Goal: Task Accomplishment & Management: Manage account settings

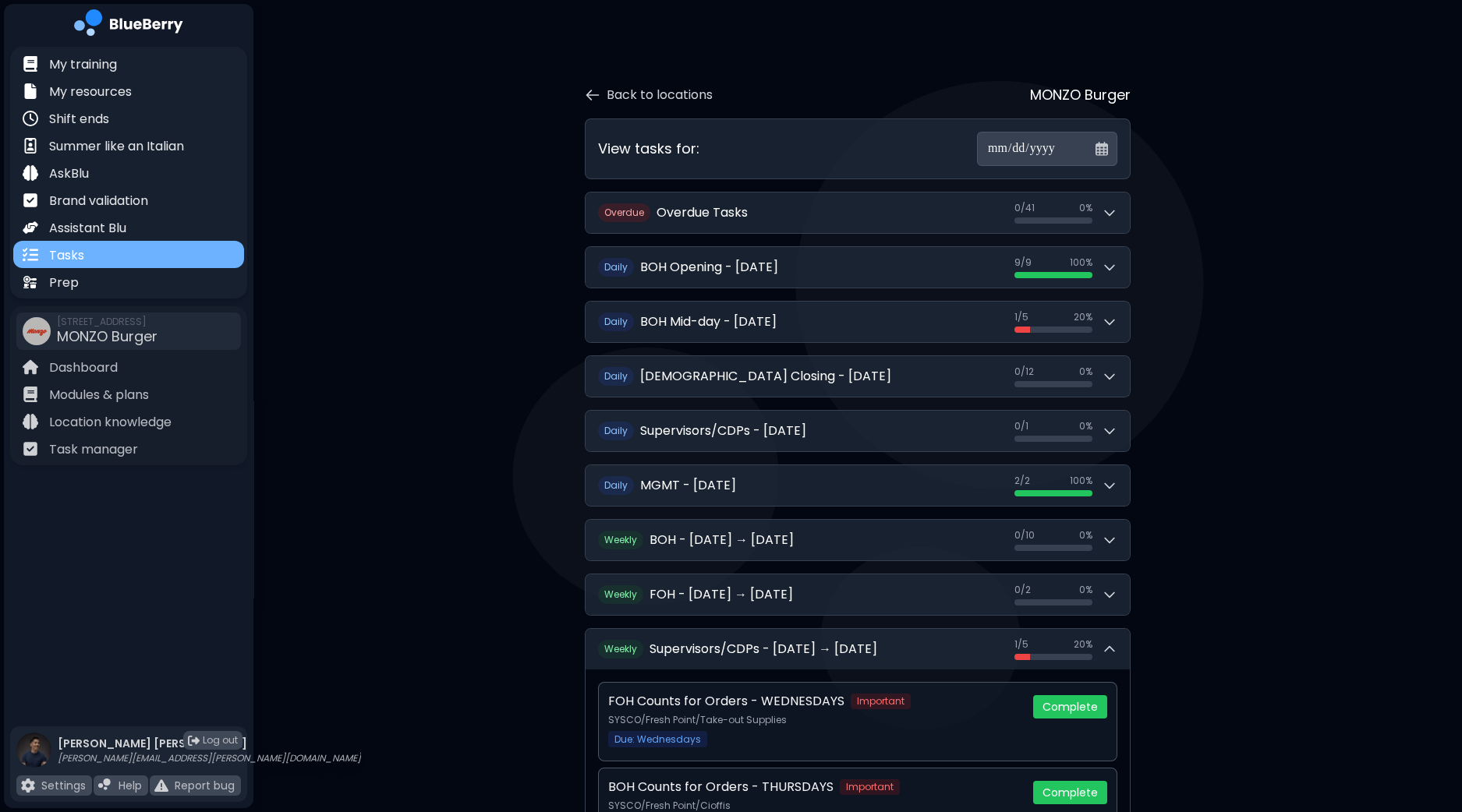
click at [110, 260] on div "Tasks" at bounding box center [128, 255] width 231 height 28
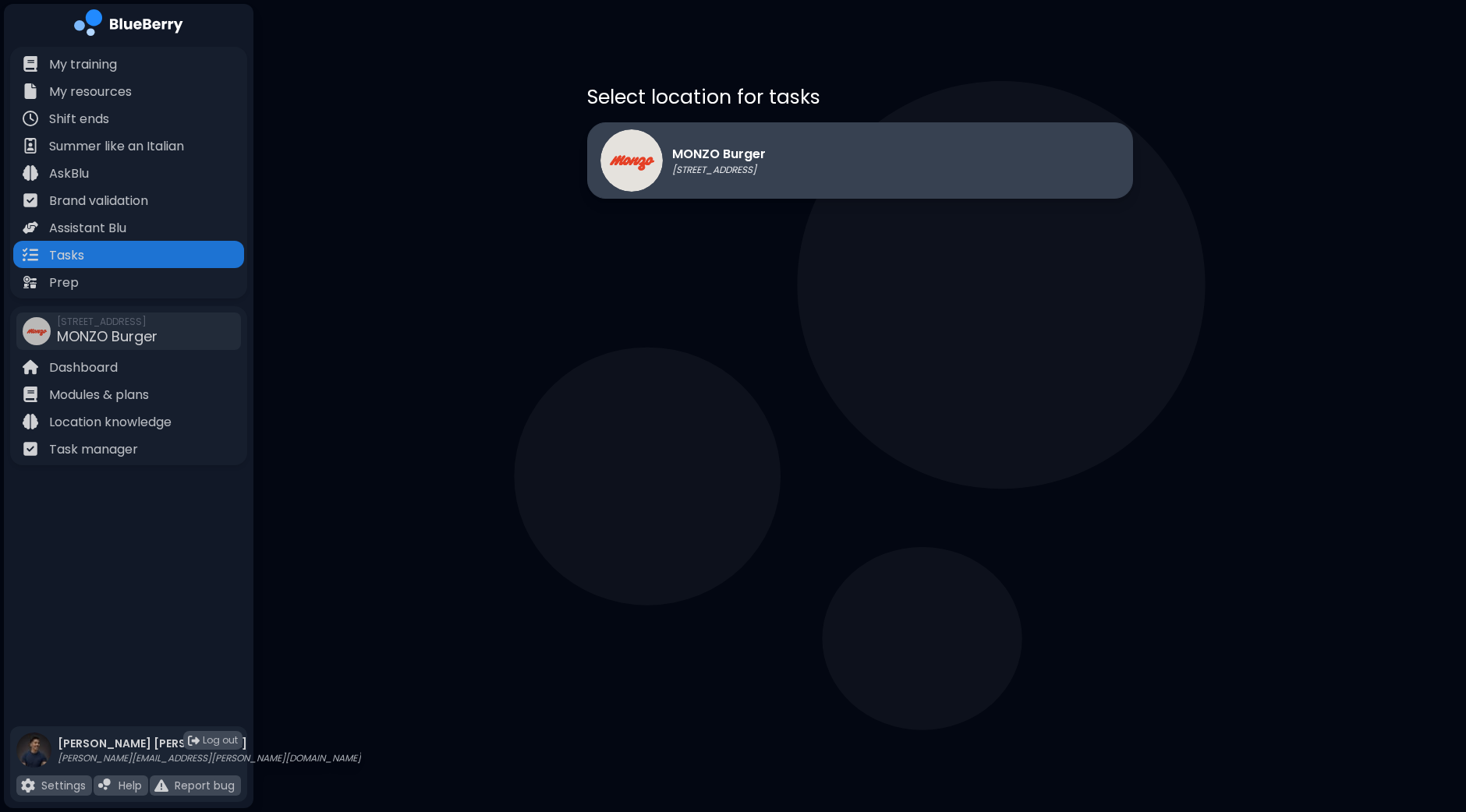
click at [826, 177] on div "MONZO Burger 1401 Granville St, Vancouver" at bounding box center [860, 160] width 546 height 76
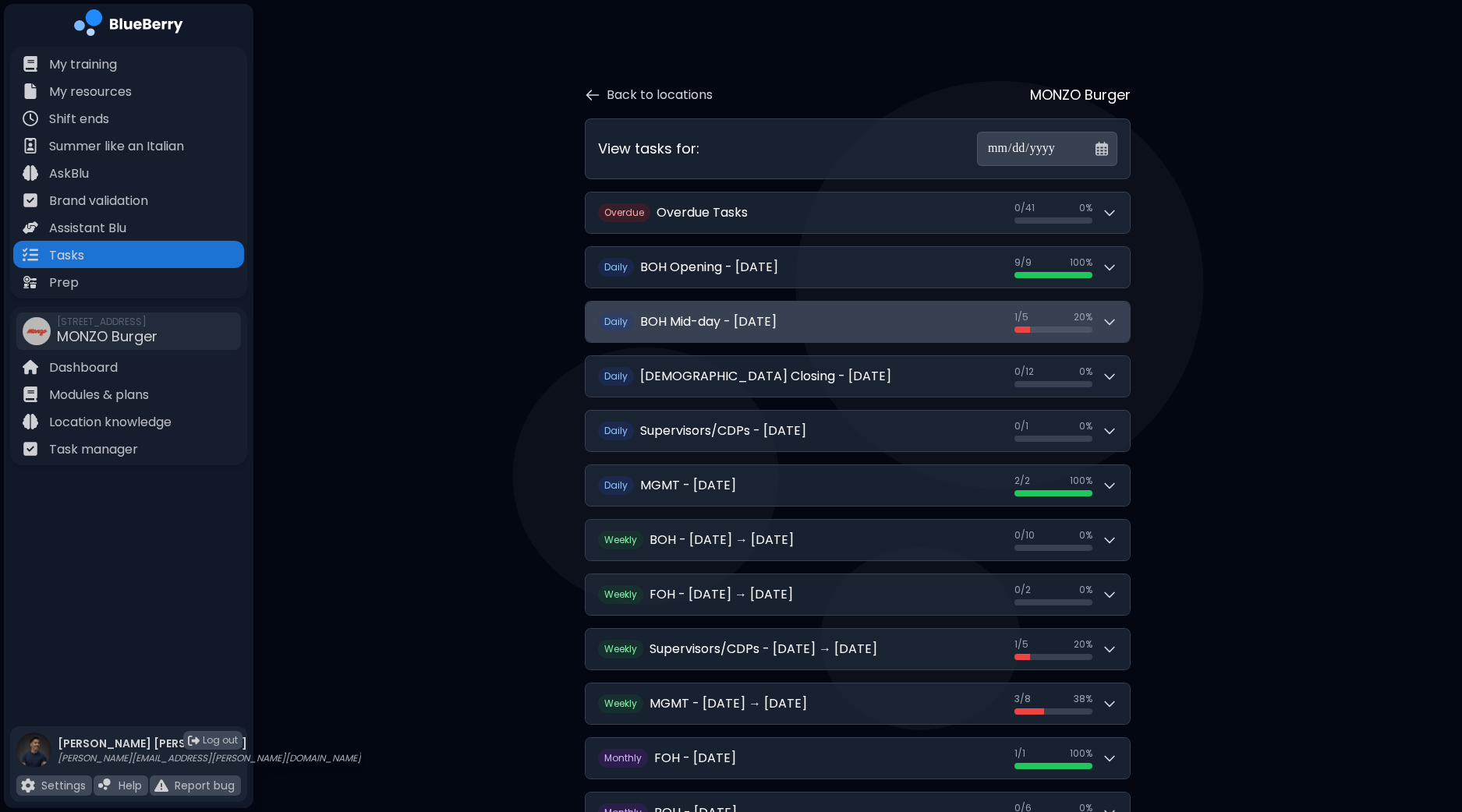
click at [1108, 328] on icon at bounding box center [1110, 322] width 16 height 16
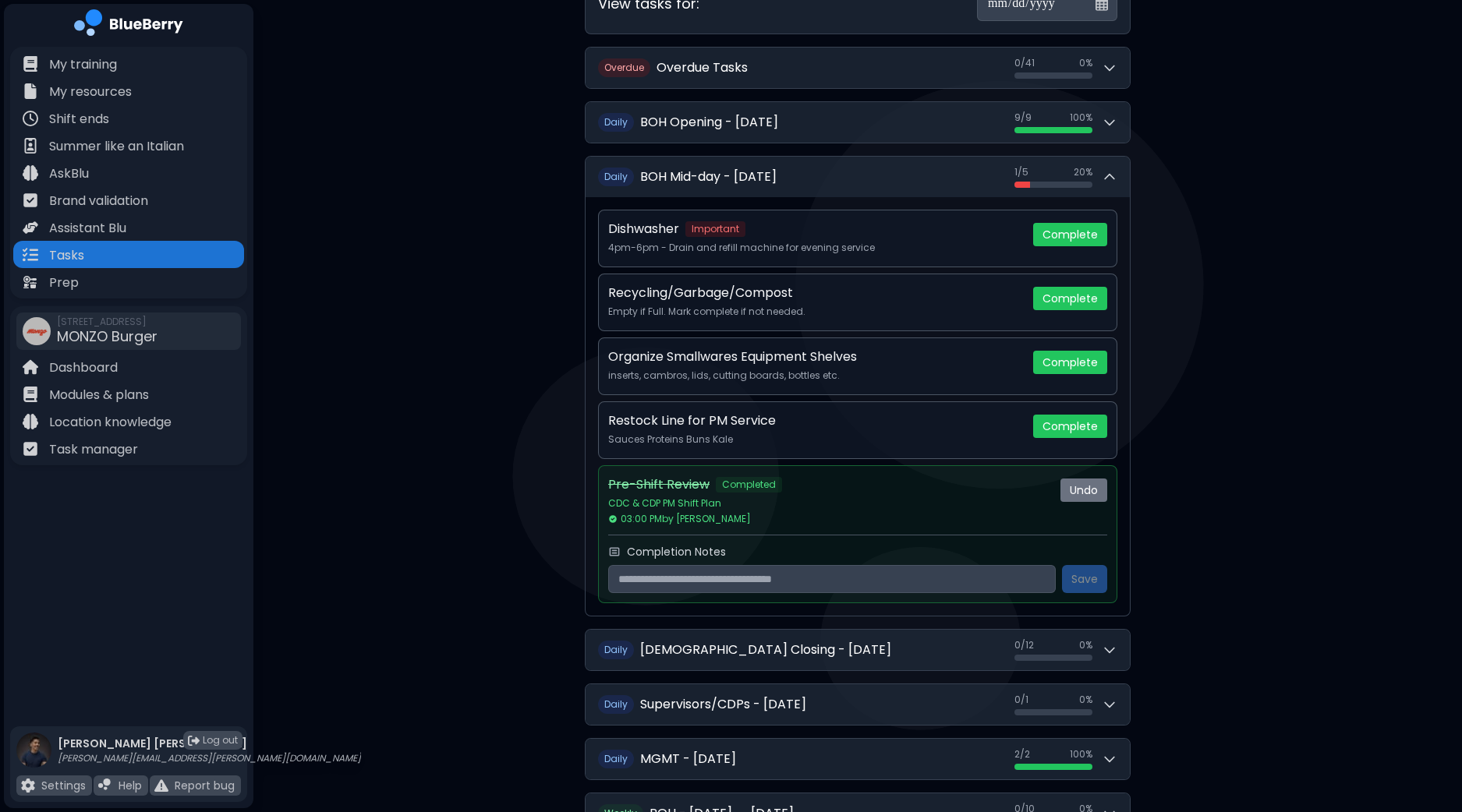
scroll to position [146, 0]
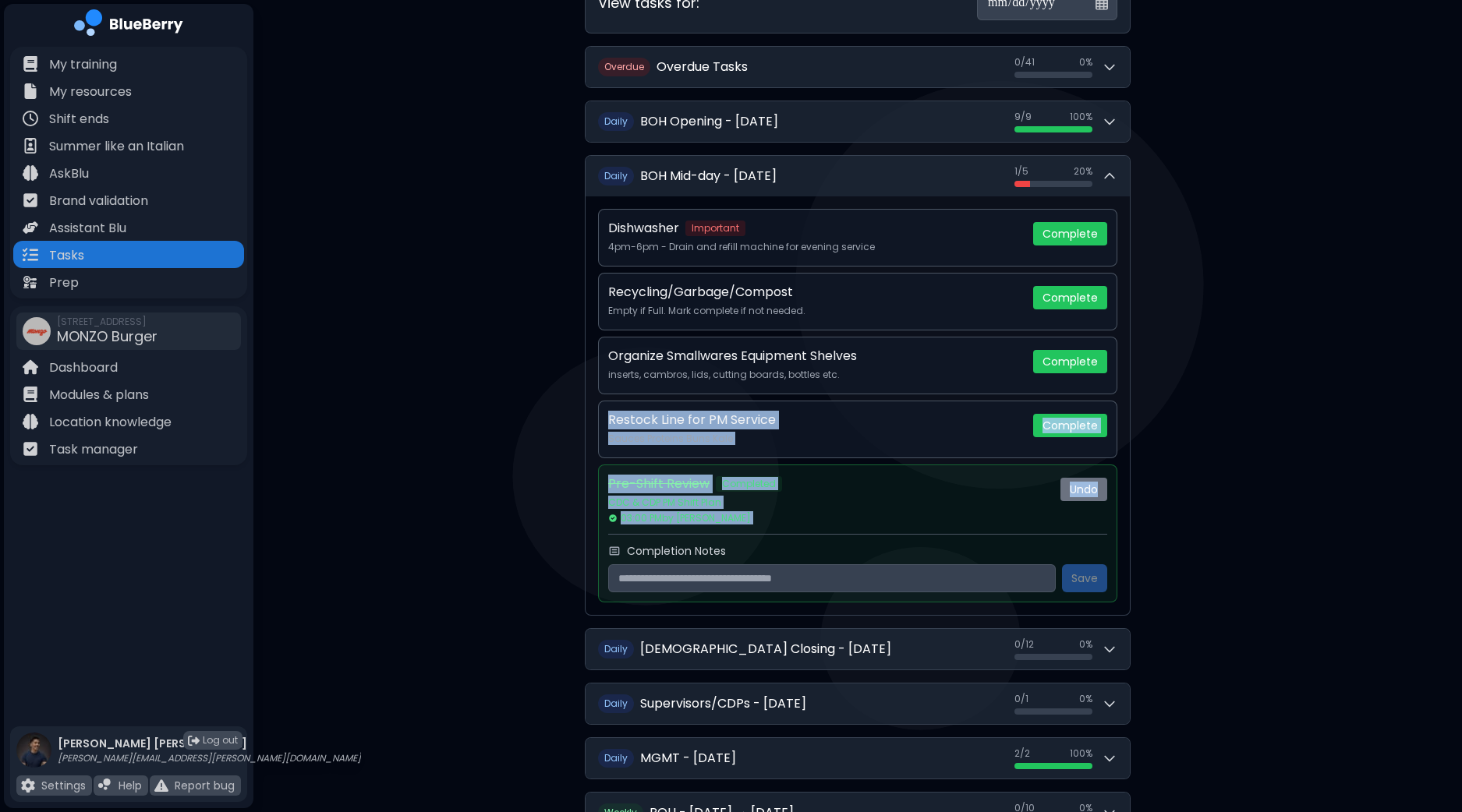
drag, startPoint x: 1450, startPoint y: 461, endPoint x: 1465, endPoint y: 327, distance: 134.8
click at [1462, 329] on html "**********" at bounding box center [731, 565] width 1462 height 1424
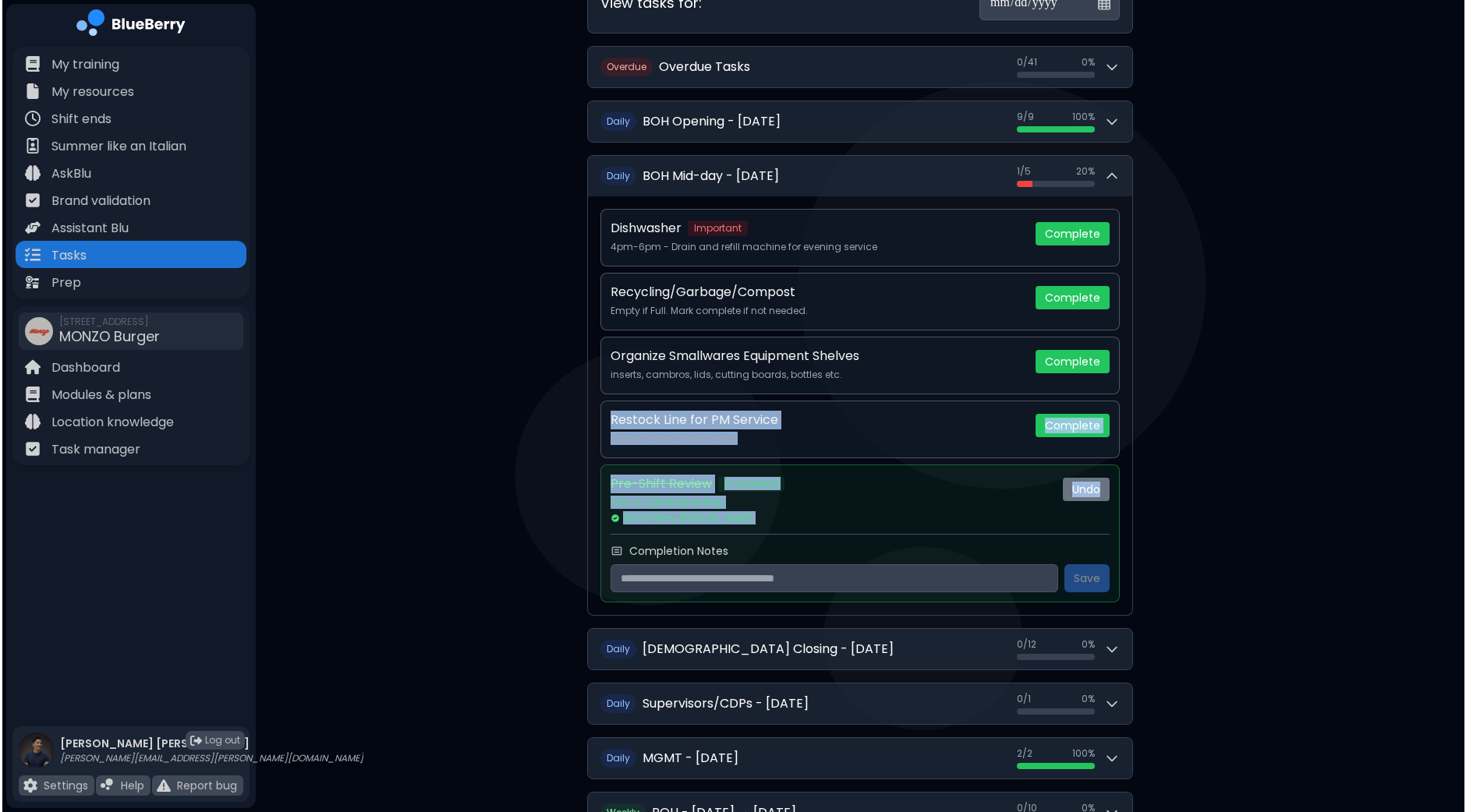
scroll to position [0, 0]
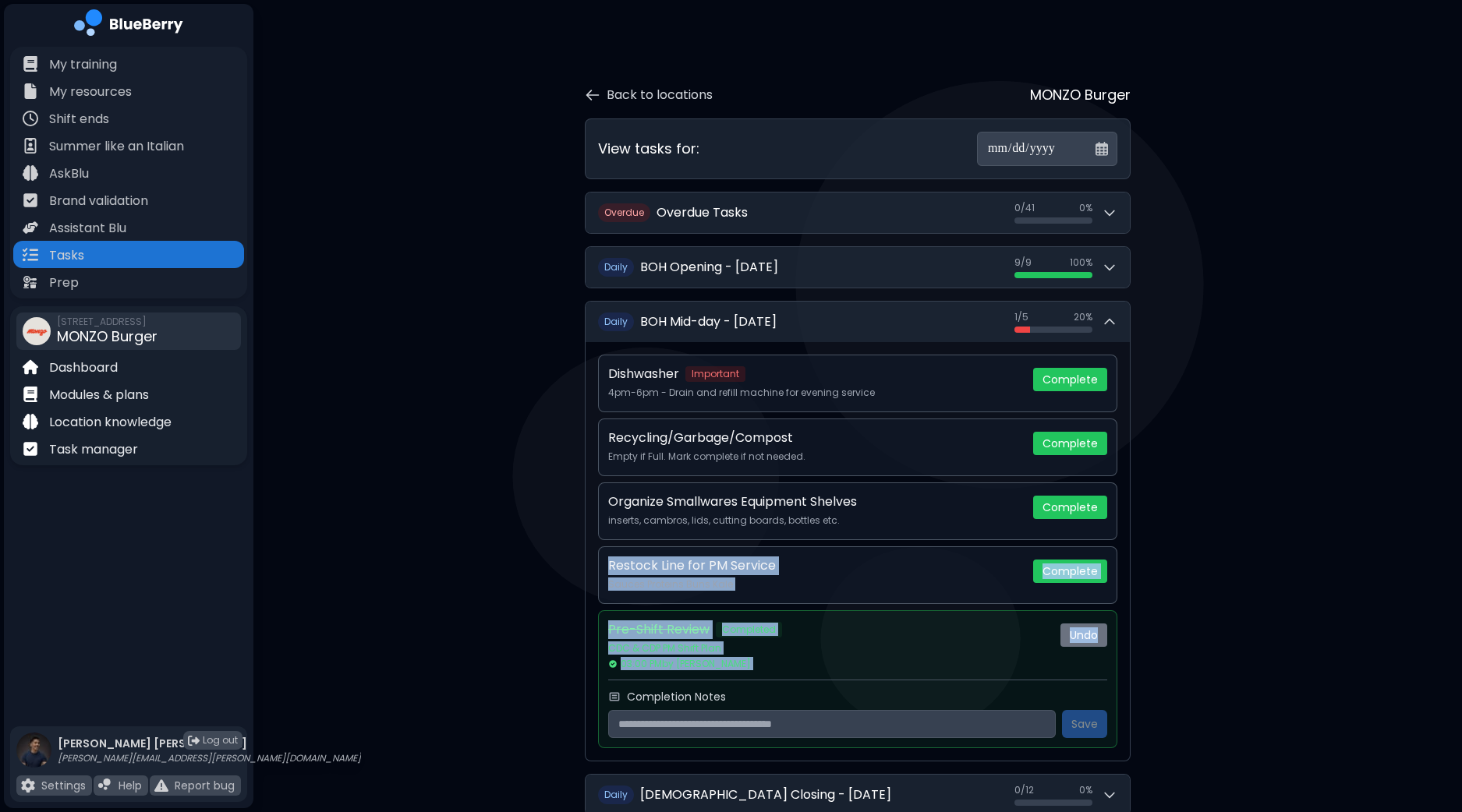
click at [104, 470] on div at bounding box center [99, 456] width 165 height 28
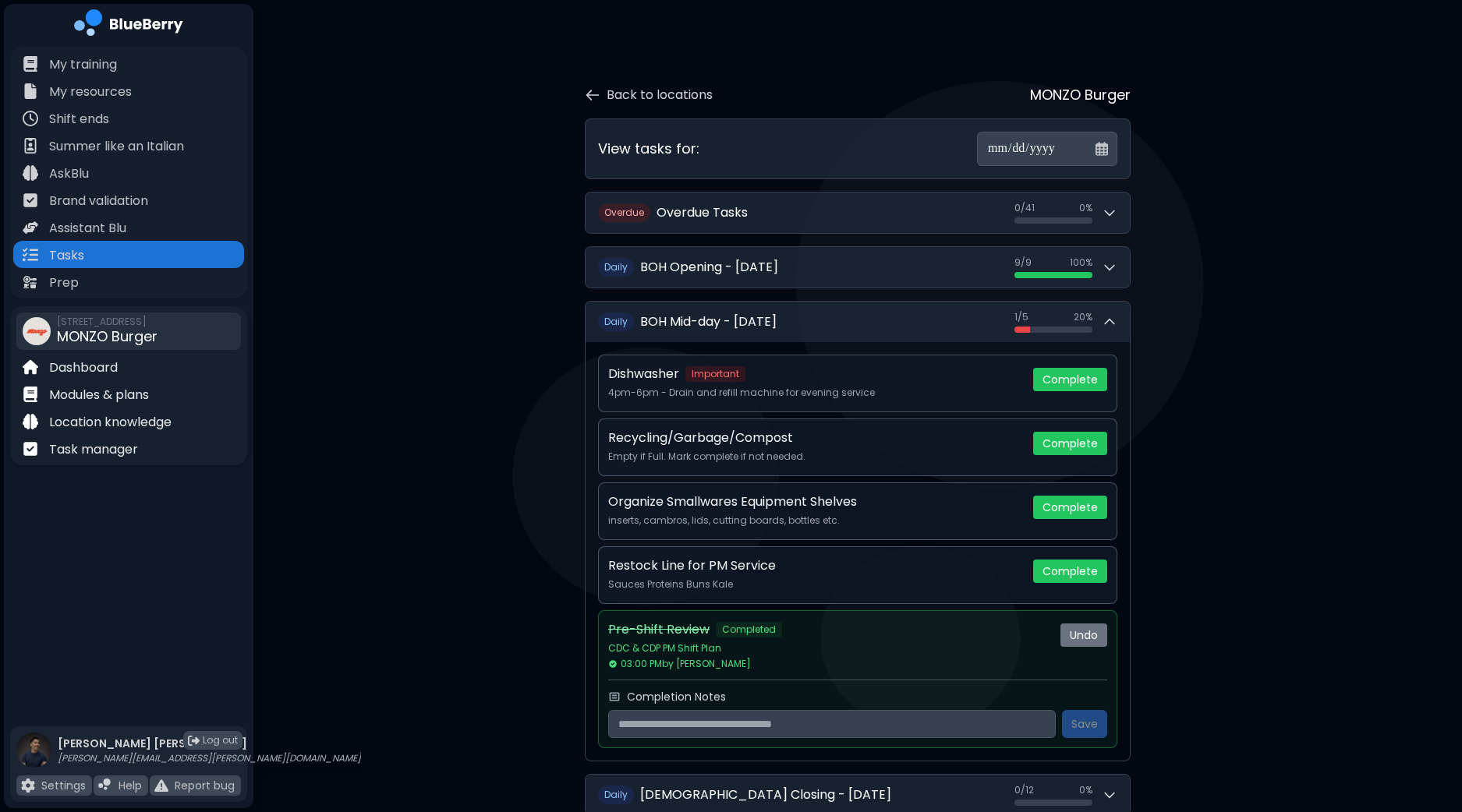
click at [144, 465] on div at bounding box center [99, 456] width 165 height 28
click at [149, 454] on div "Task manager" at bounding box center [128, 449] width 231 height 28
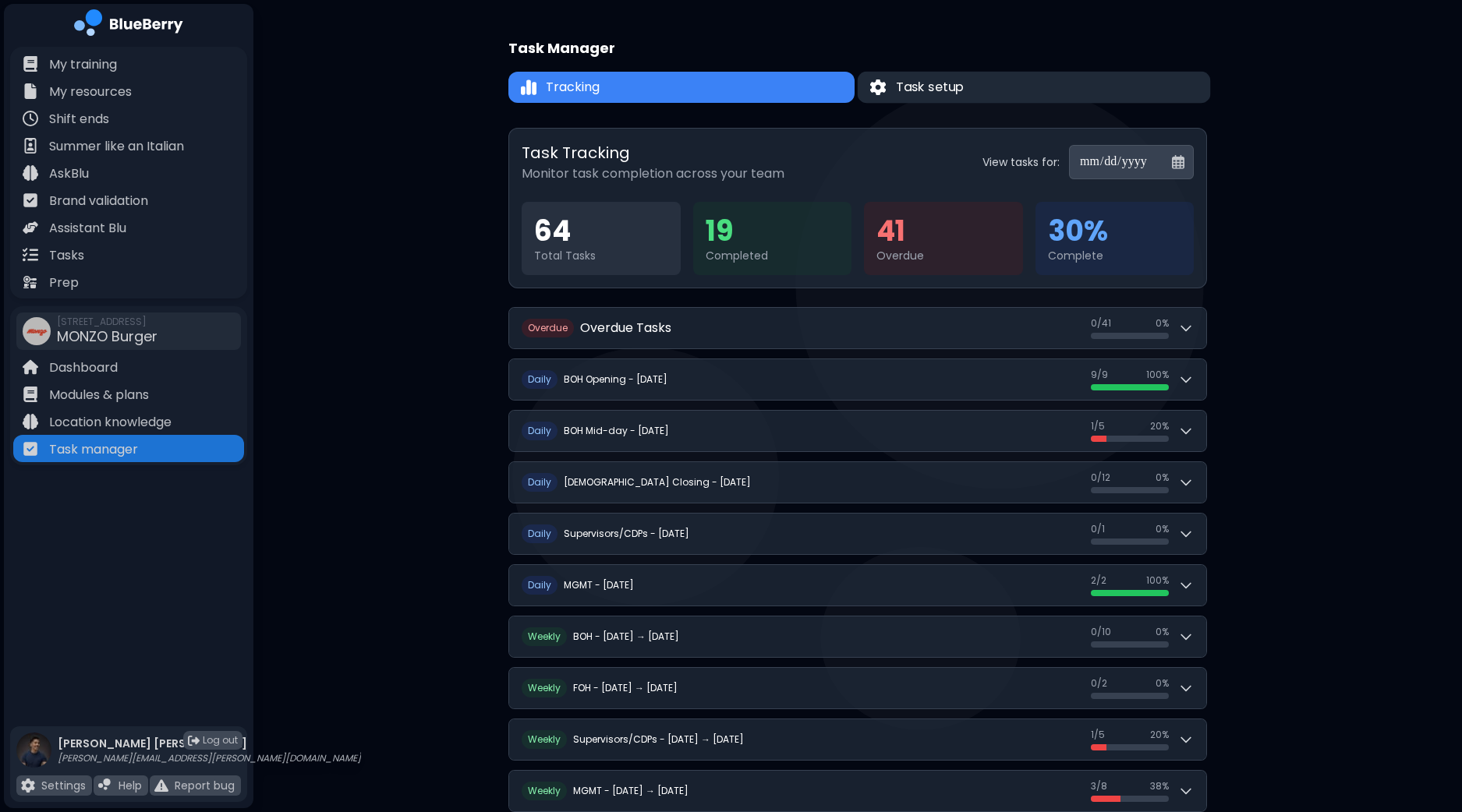
click at [978, 97] on button "Task setup" at bounding box center [1035, 88] width 353 height 32
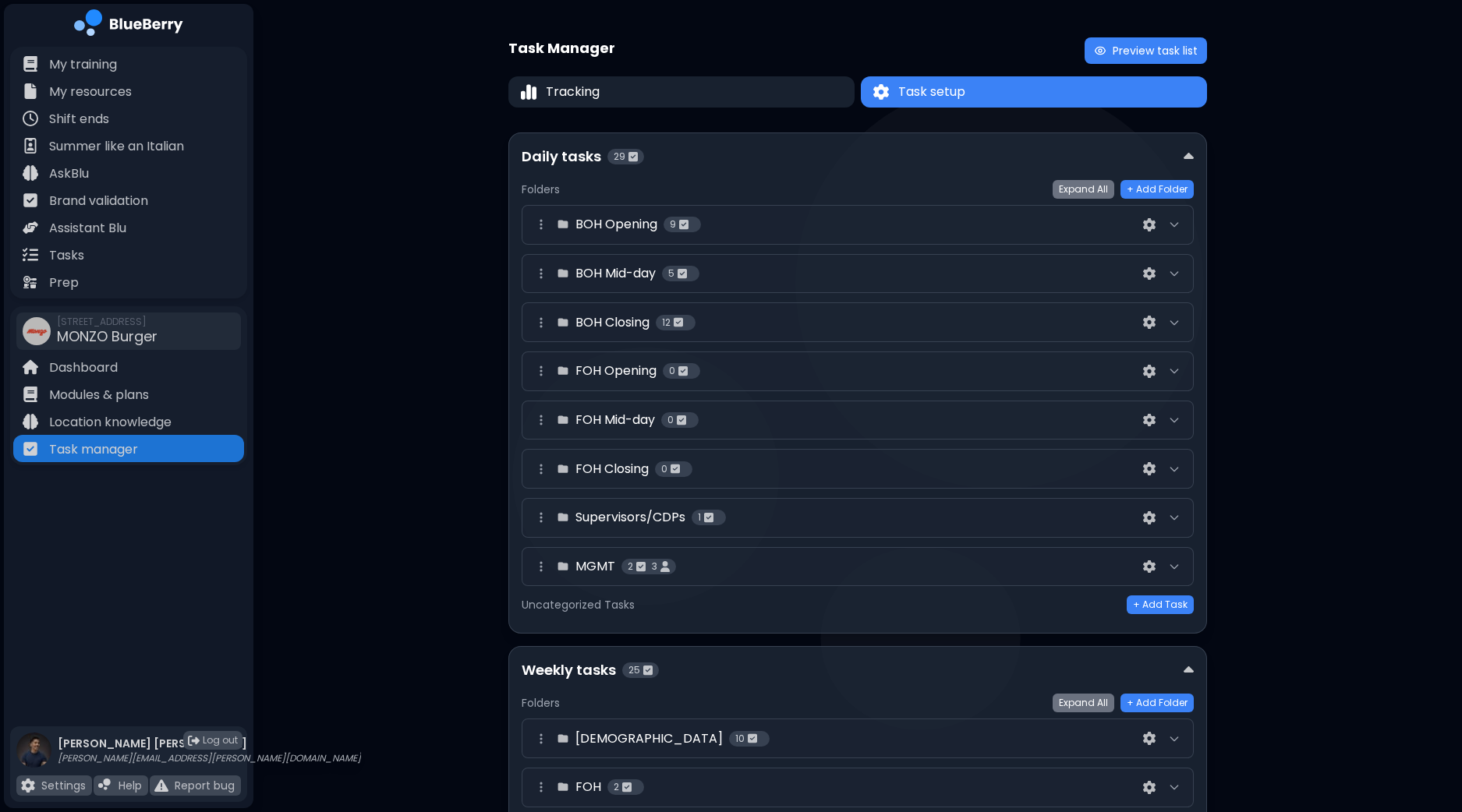
click at [1189, 274] on div "BOH Mid-day 5" at bounding box center [857, 274] width 672 height 39
click at [1178, 273] on icon at bounding box center [1174, 273] width 13 height 13
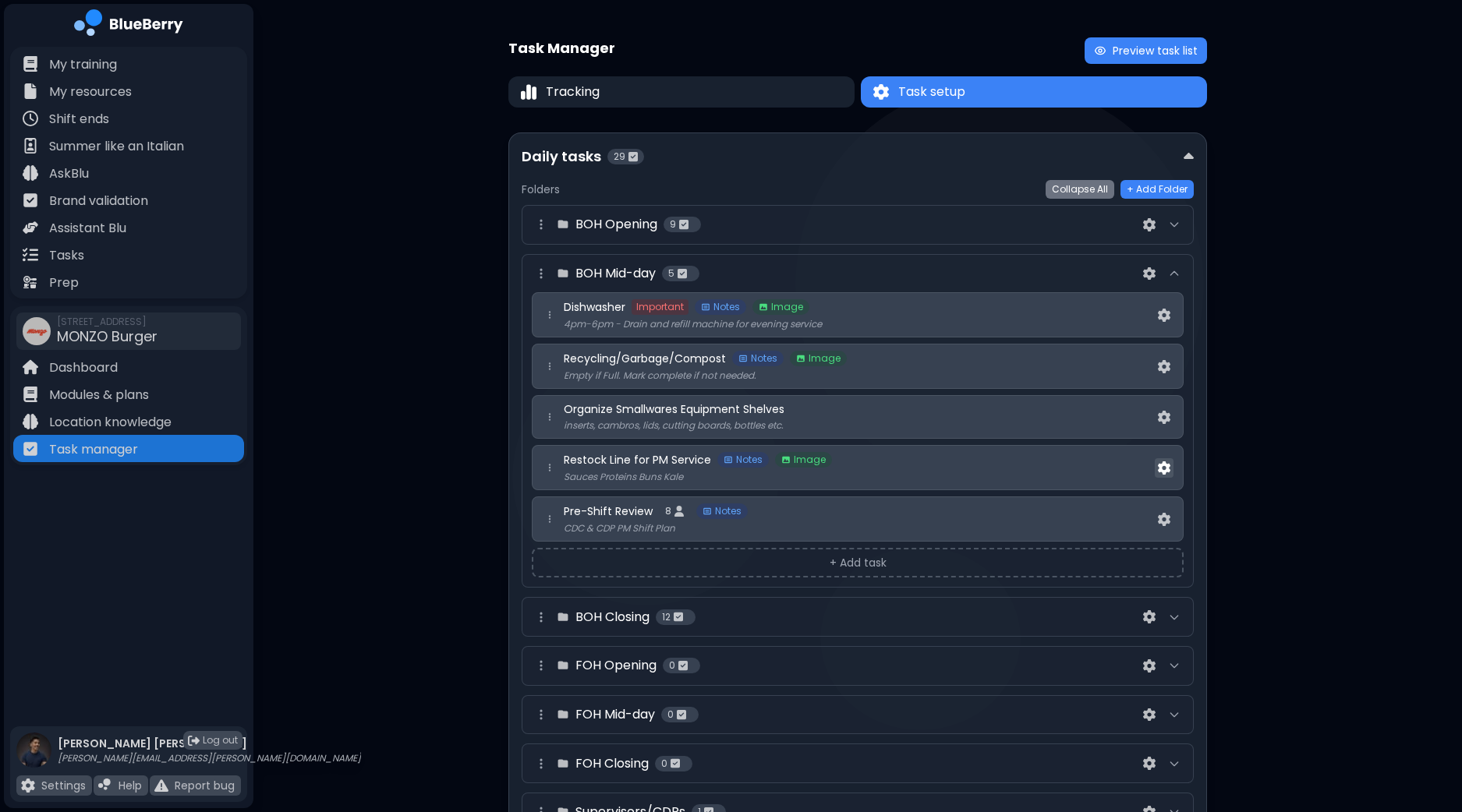
click at [1162, 463] on img at bounding box center [1164, 468] width 13 height 13
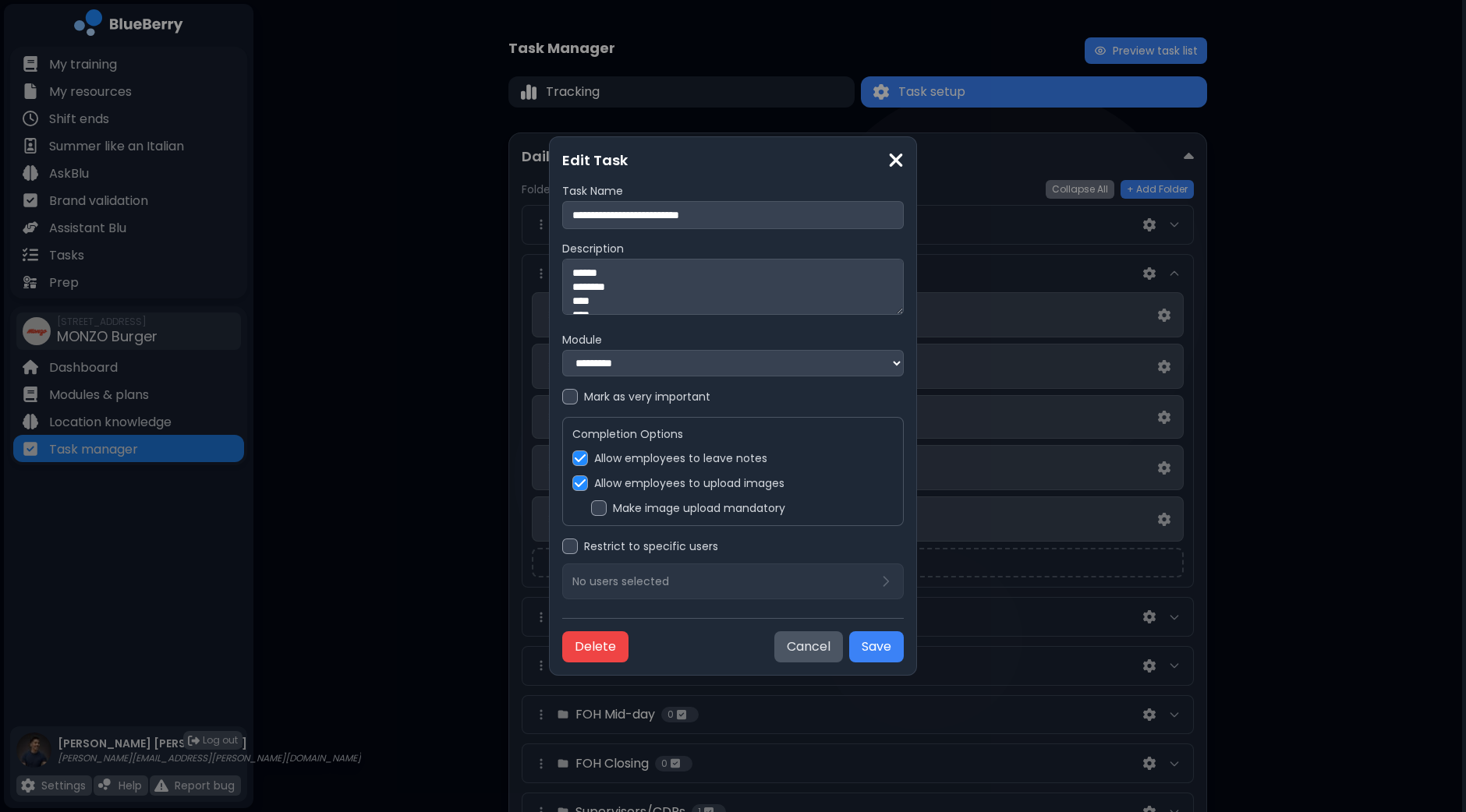
click at [634, 210] on input "**********" at bounding box center [733, 215] width 342 height 28
type input "**********"
drag, startPoint x: 674, startPoint y: 270, endPoint x: 676, endPoint y: 284, distance: 14.1
click at [674, 270] on textarea "****** ******** **** ****" at bounding box center [733, 286] width 342 height 56
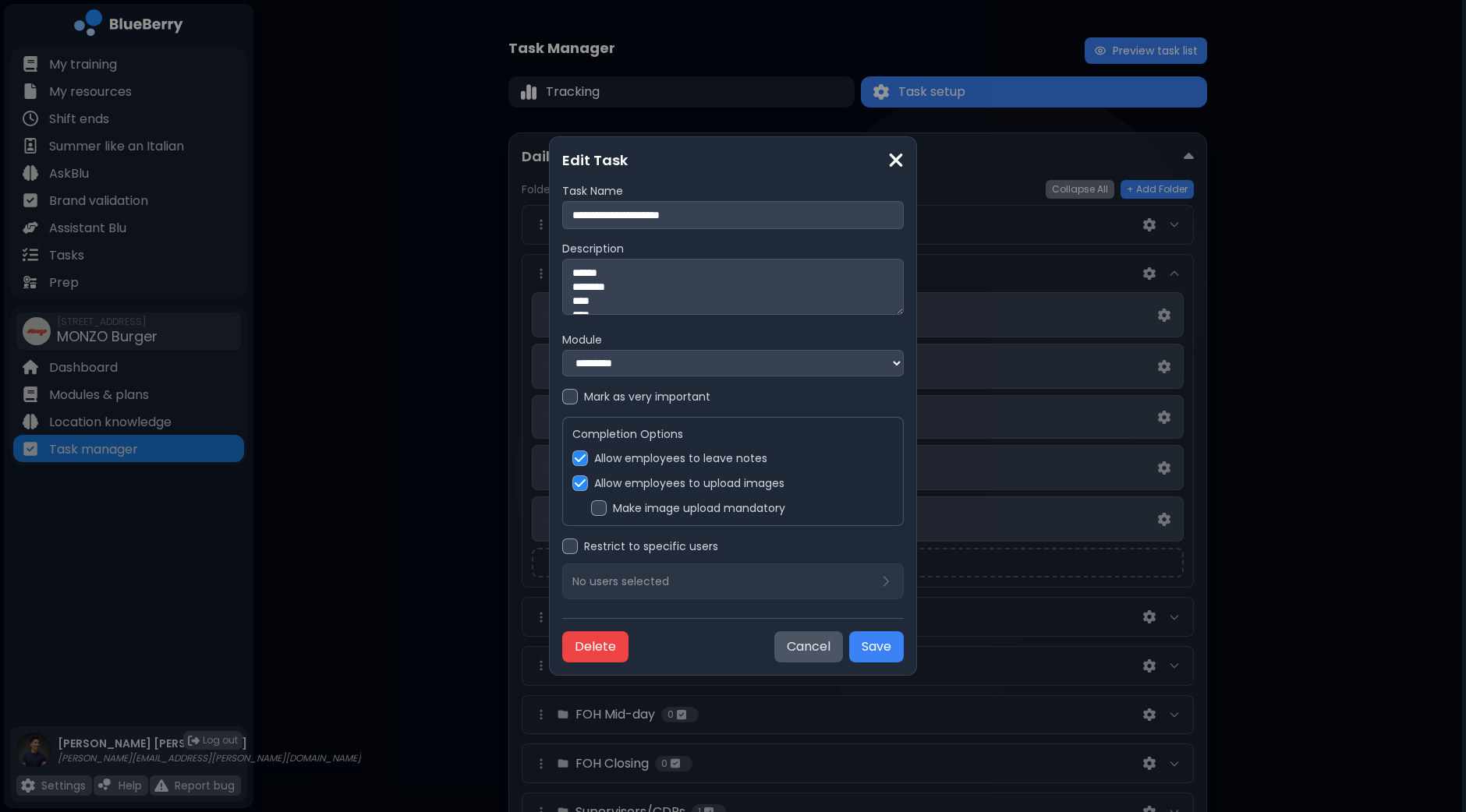
click at [677, 298] on textarea "****** ******** **** ****" at bounding box center [733, 286] width 342 height 56
click at [683, 306] on textarea "****** ******** **** ****" at bounding box center [733, 286] width 342 height 56
drag, startPoint x: 682, startPoint y: 309, endPoint x: 677, endPoint y: 324, distance: 15.8
click at [677, 324] on div "**********" at bounding box center [733, 391] width 342 height 415
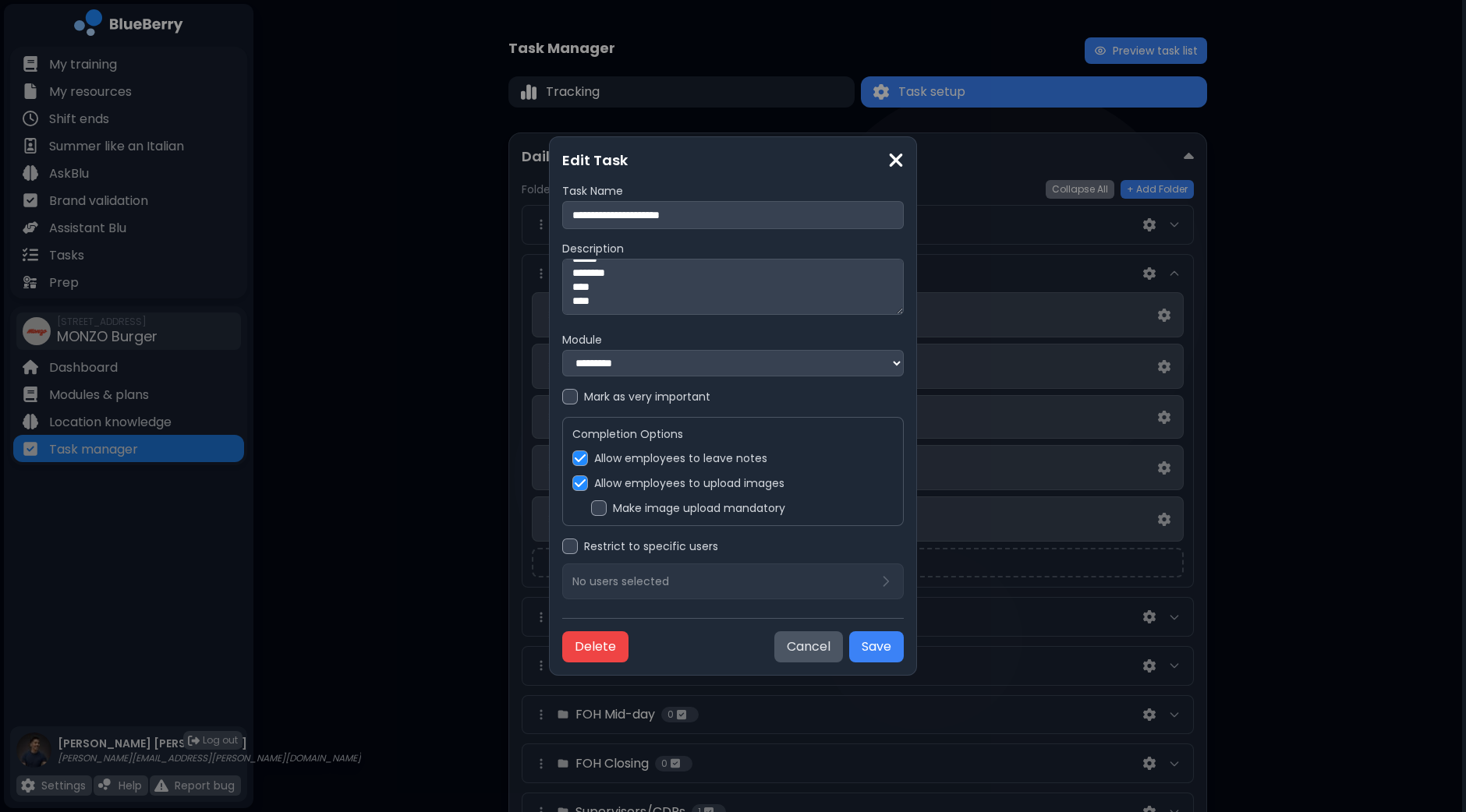
click at [674, 298] on textarea "****** ******** **** ****" at bounding box center [733, 286] width 342 height 56
click at [666, 278] on textarea "**********" at bounding box center [733, 286] width 342 height 56
click at [836, 287] on textarea "**********" at bounding box center [733, 286] width 342 height 56
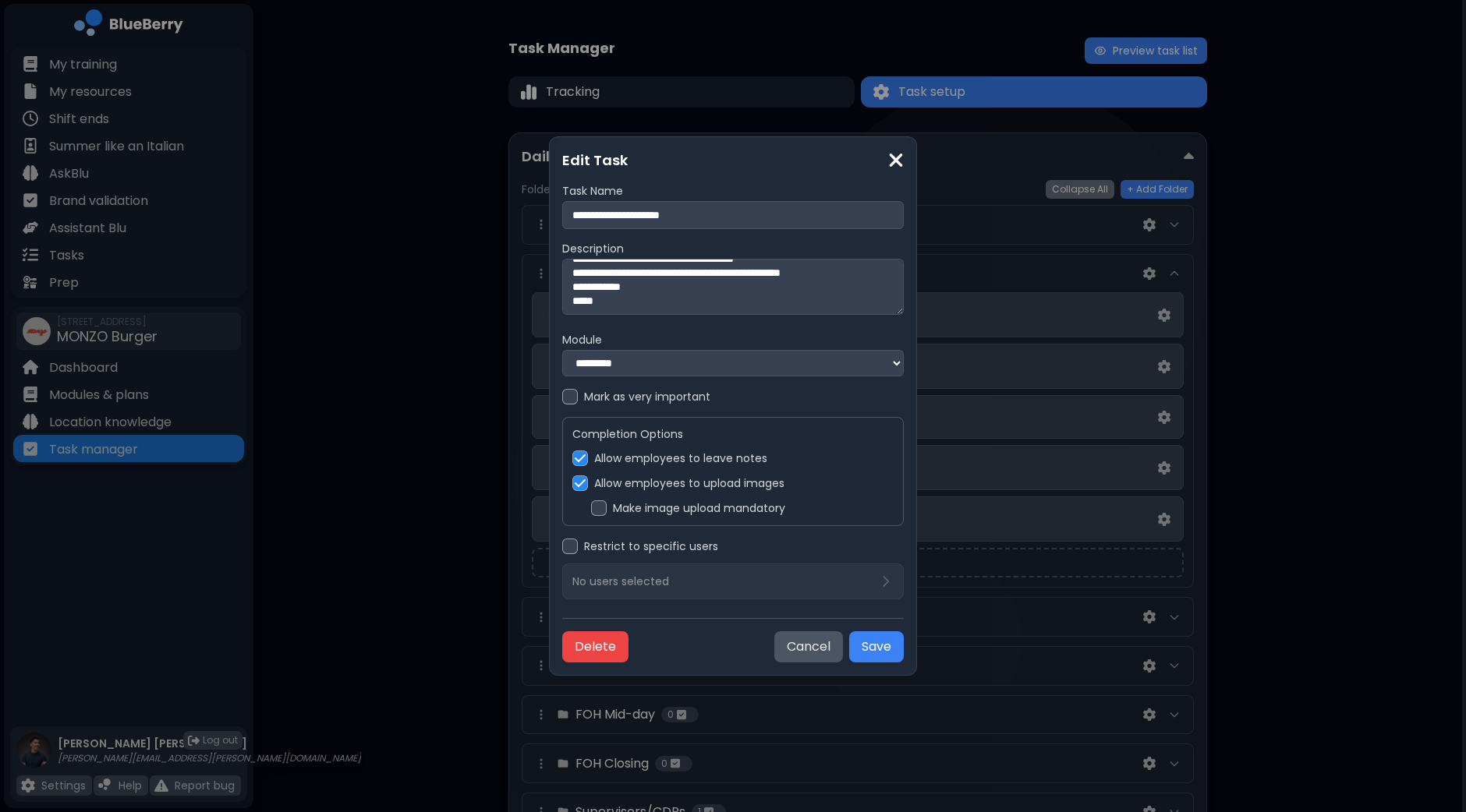
click at [820, 306] on textarea "**********" at bounding box center [733, 286] width 342 height 56
drag, startPoint x: 902, startPoint y: 265, endPoint x: 900, endPoint y: 284, distance: 19.1
click at [900, 284] on textarea "**********" at bounding box center [733, 286] width 342 height 56
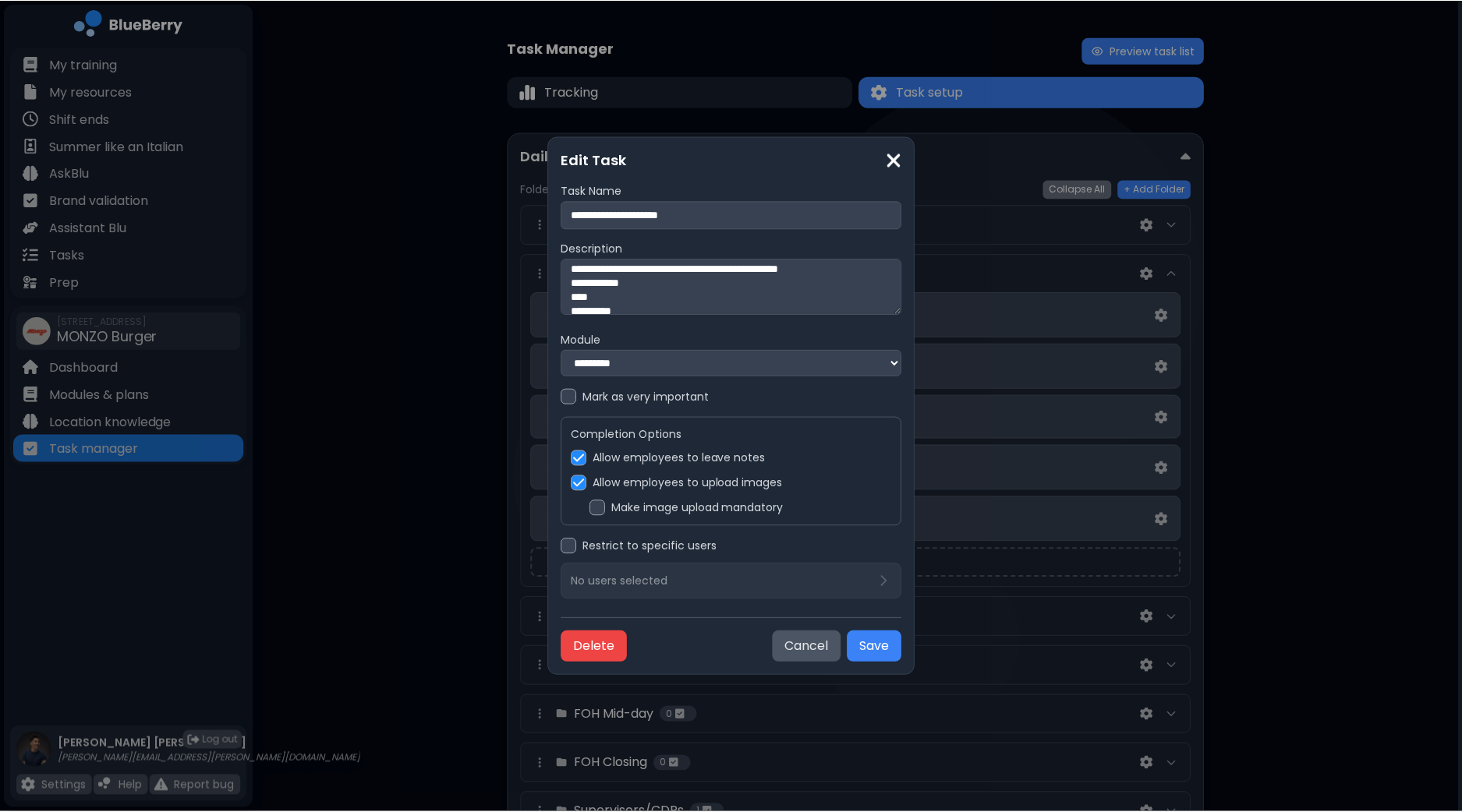
scroll to position [42, 0]
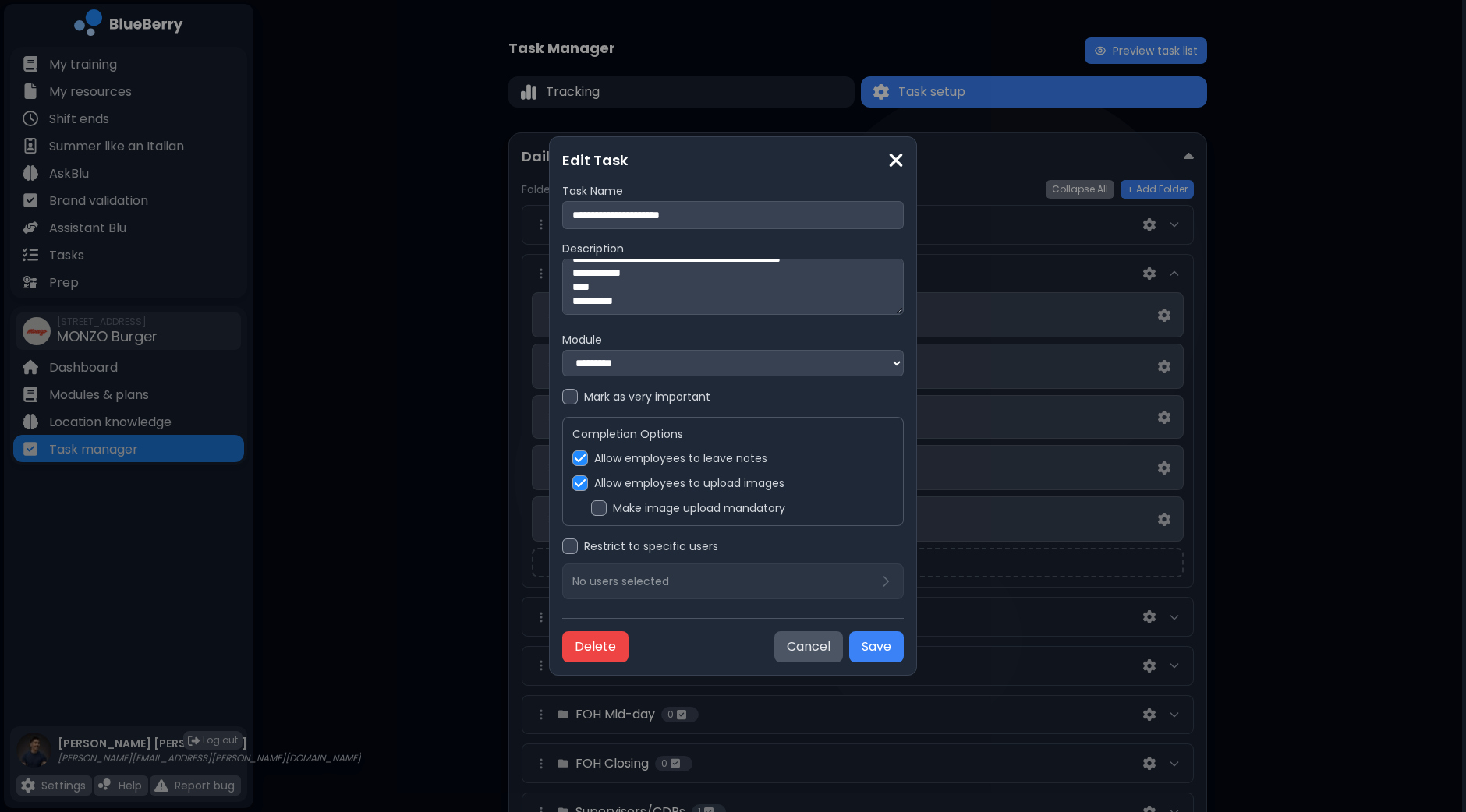
click at [731, 295] on textarea "**********" at bounding box center [733, 286] width 342 height 56
click at [571, 295] on textarea "**********" at bounding box center [733, 286] width 342 height 56
type textarea "**********"
drag, startPoint x: 867, startPoint y: 641, endPoint x: 856, endPoint y: 648, distance: 13.0
click at [868, 643] on button "Save" at bounding box center [876, 647] width 54 height 32
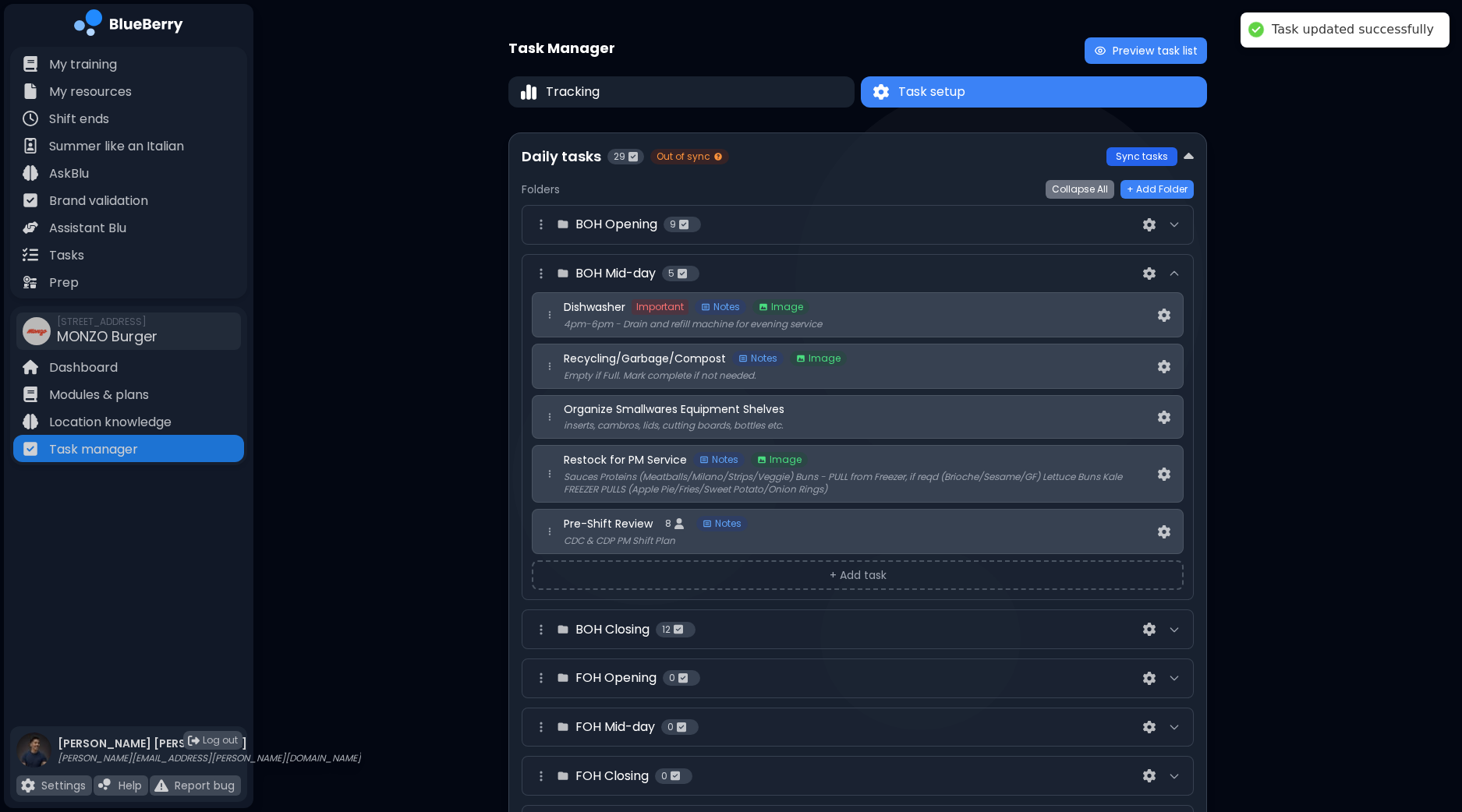
click at [1145, 151] on button "Sync tasks" at bounding box center [1142, 156] width 71 height 19
click at [49, 249] on p "Tasks" at bounding box center [67, 256] width 36 height 19
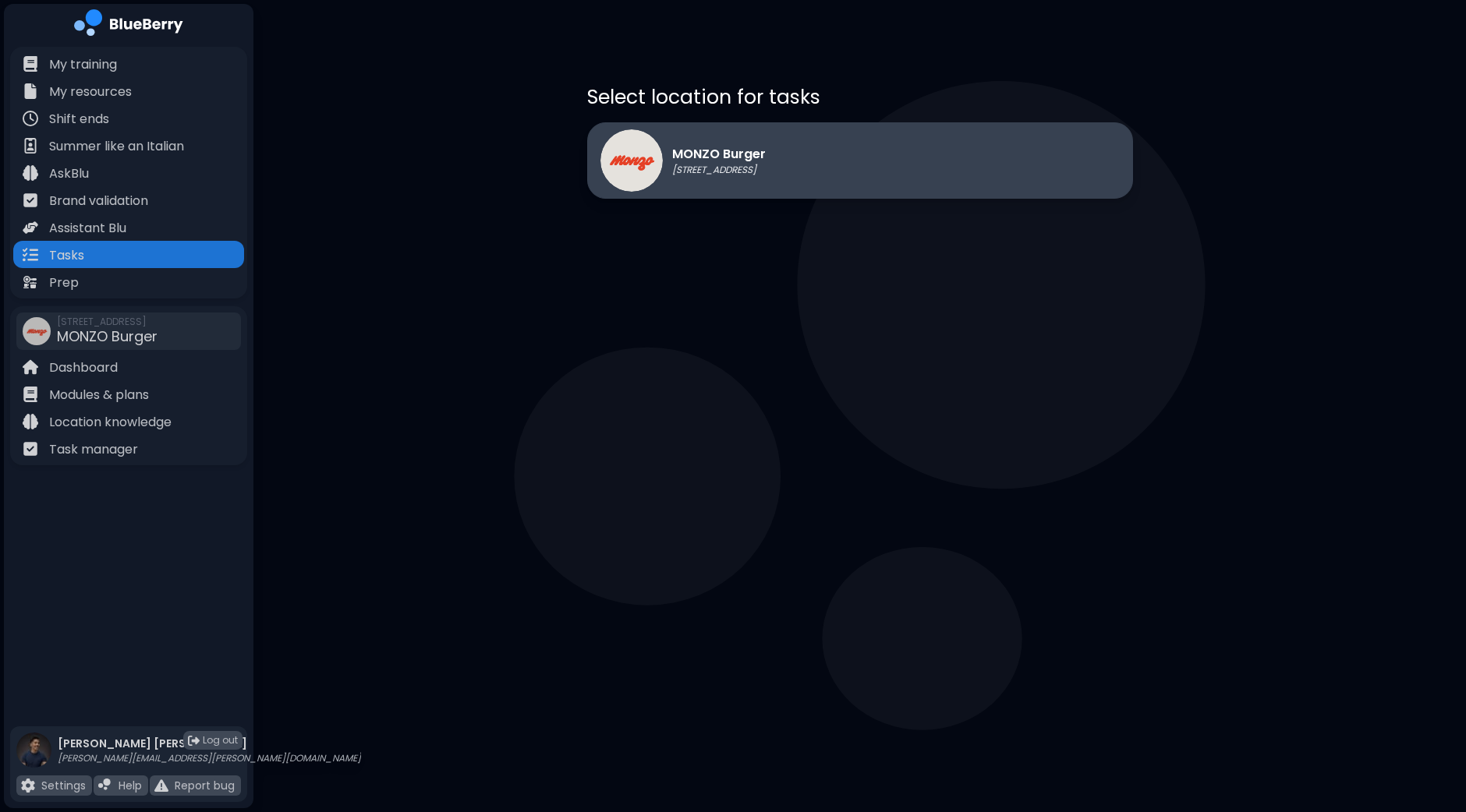
click at [766, 164] on p "[STREET_ADDRESS]" at bounding box center [719, 170] width 94 height 13
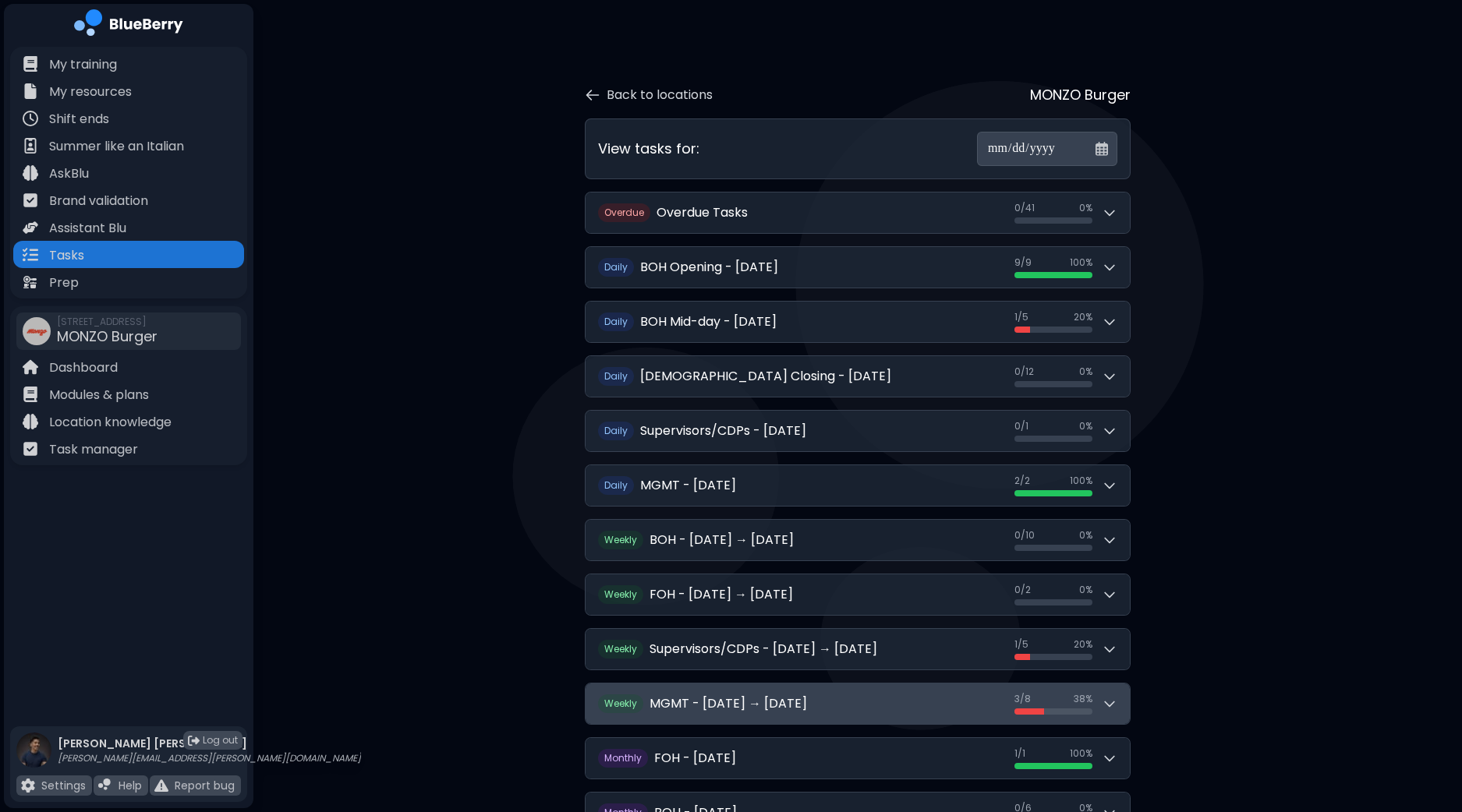
click at [1116, 700] on icon at bounding box center [1110, 703] width 16 height 16
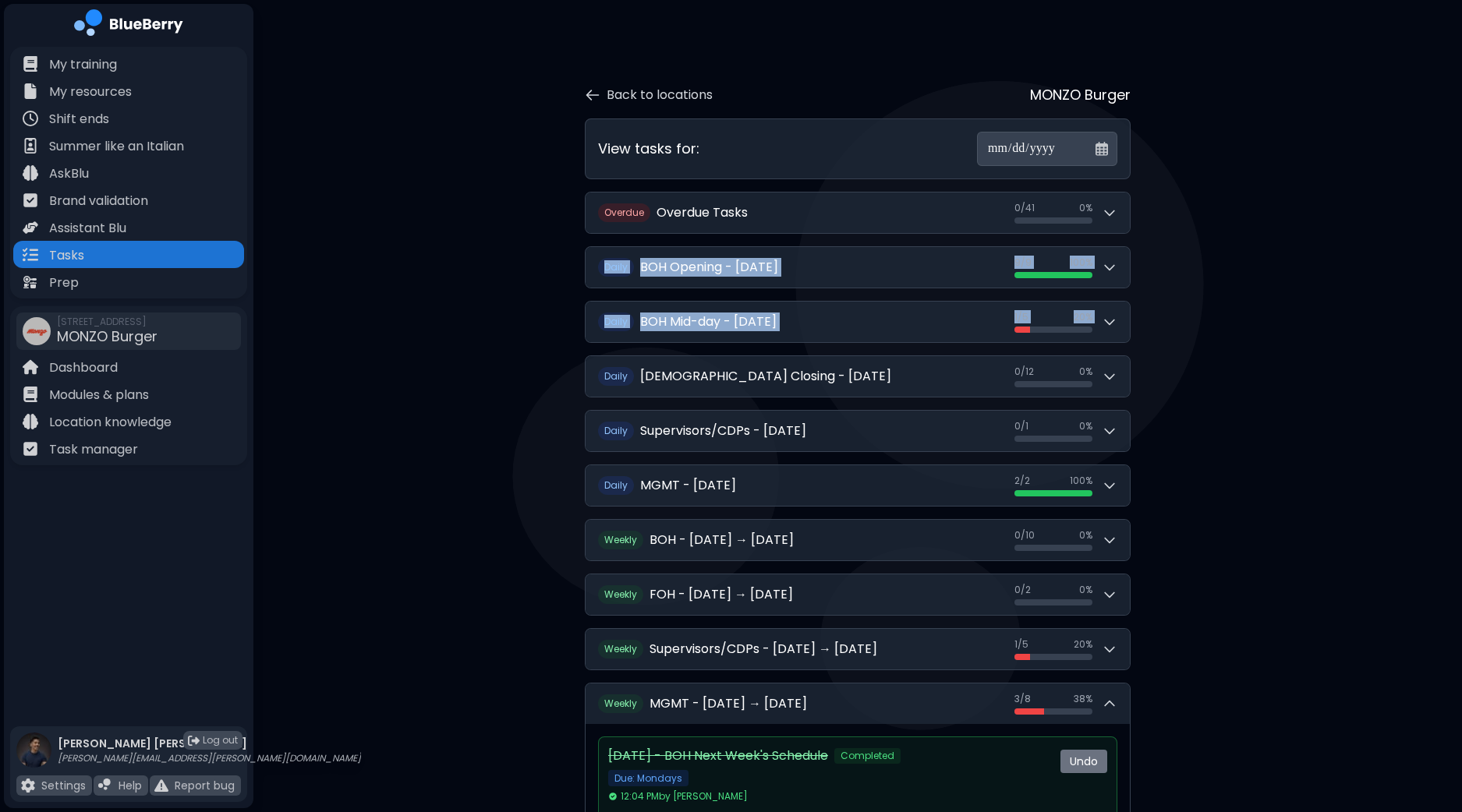
drag, startPoint x: 1458, startPoint y: 229, endPoint x: 1452, endPoint y: 306, distance: 77.2
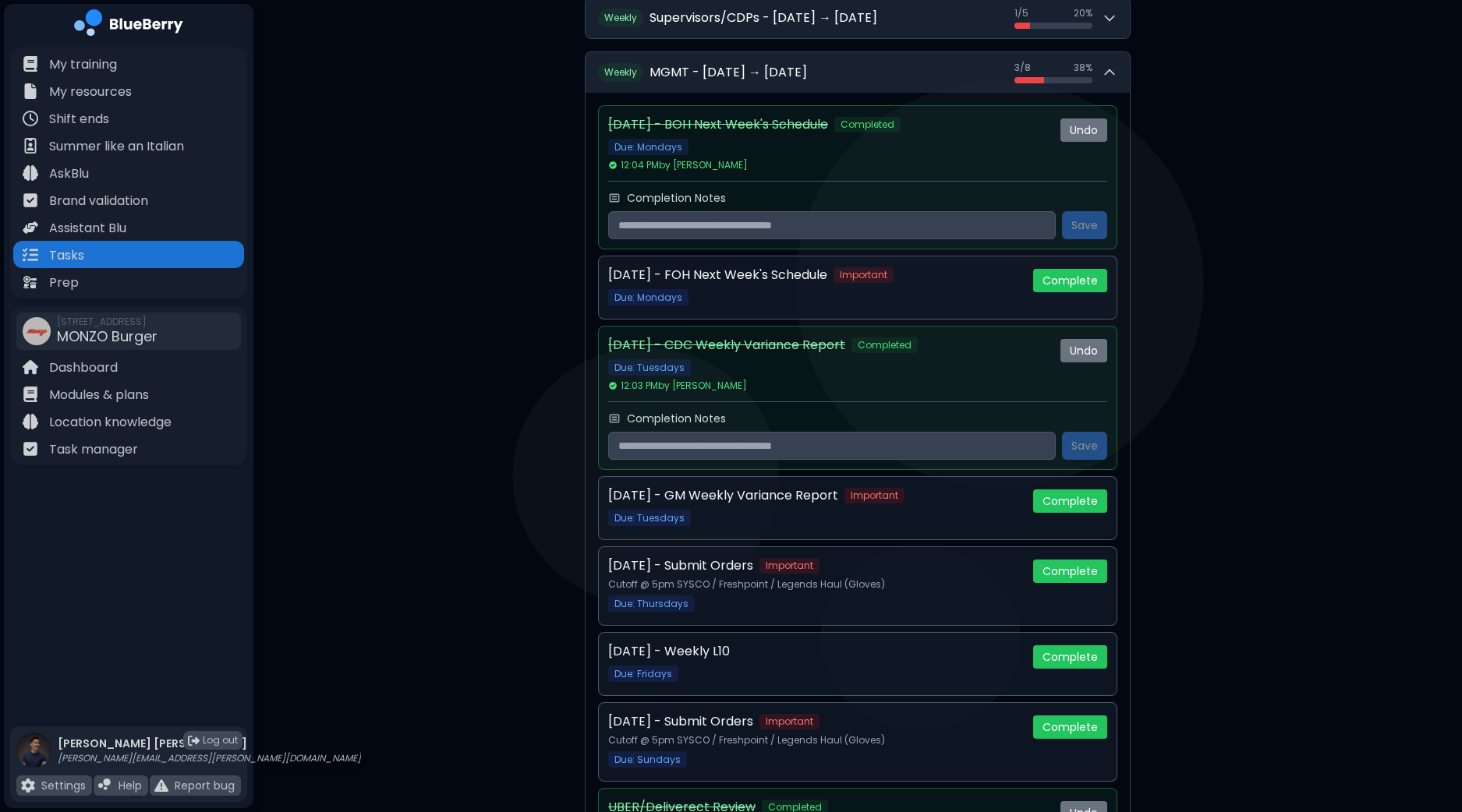
scroll to position [661, 0]
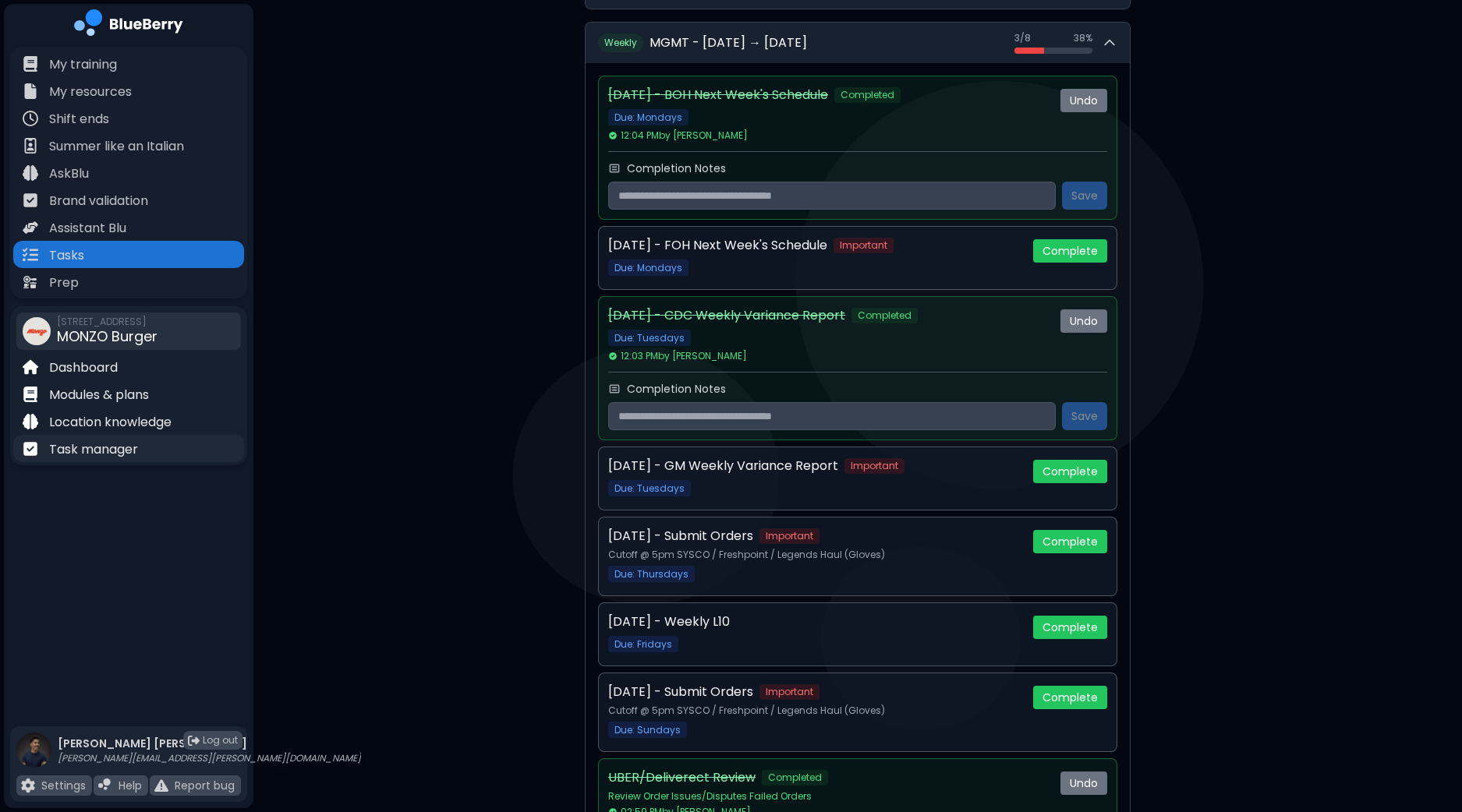
click at [96, 448] on p "Task manager" at bounding box center [94, 449] width 89 height 19
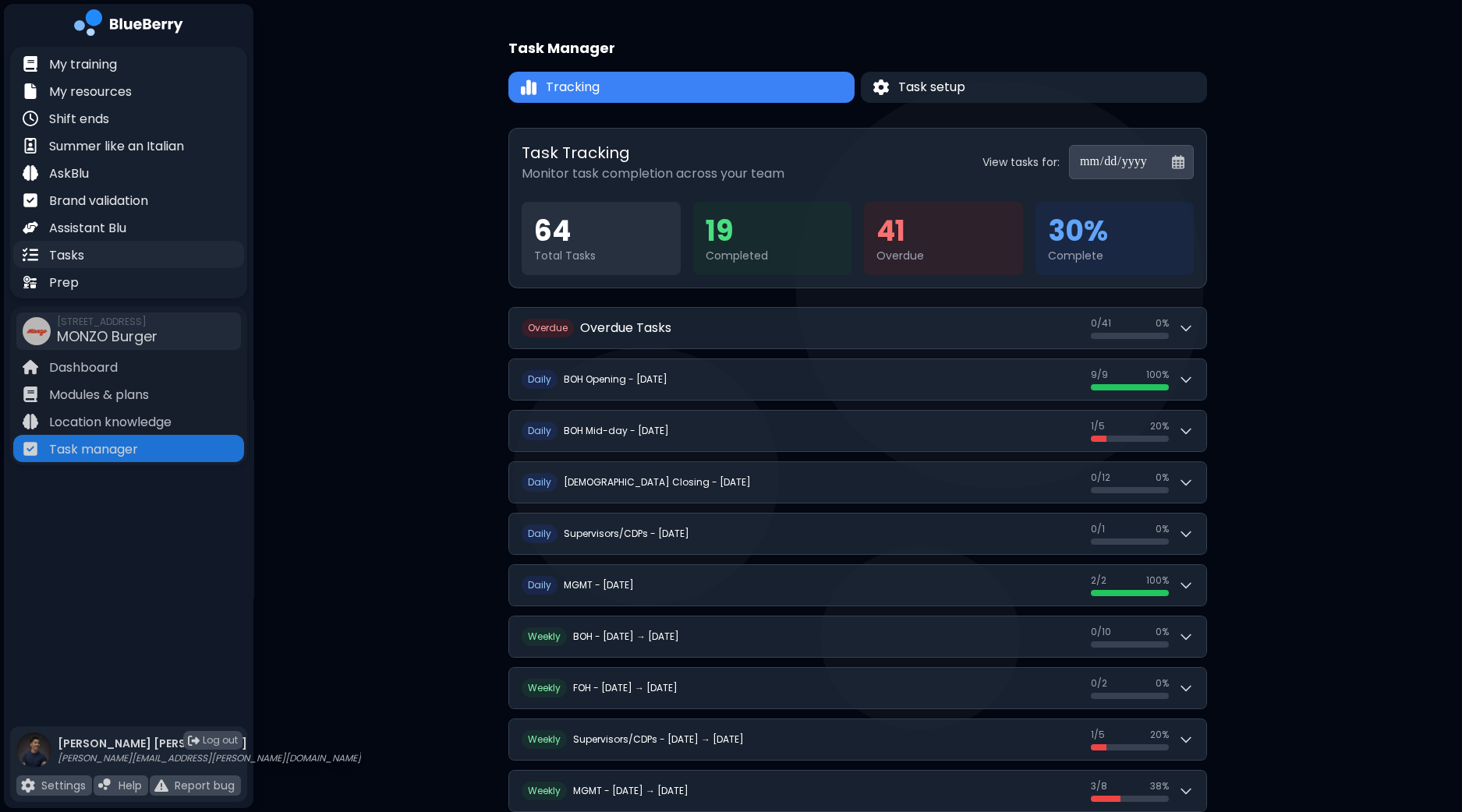
click at [70, 256] on p "Tasks" at bounding box center [67, 256] width 36 height 19
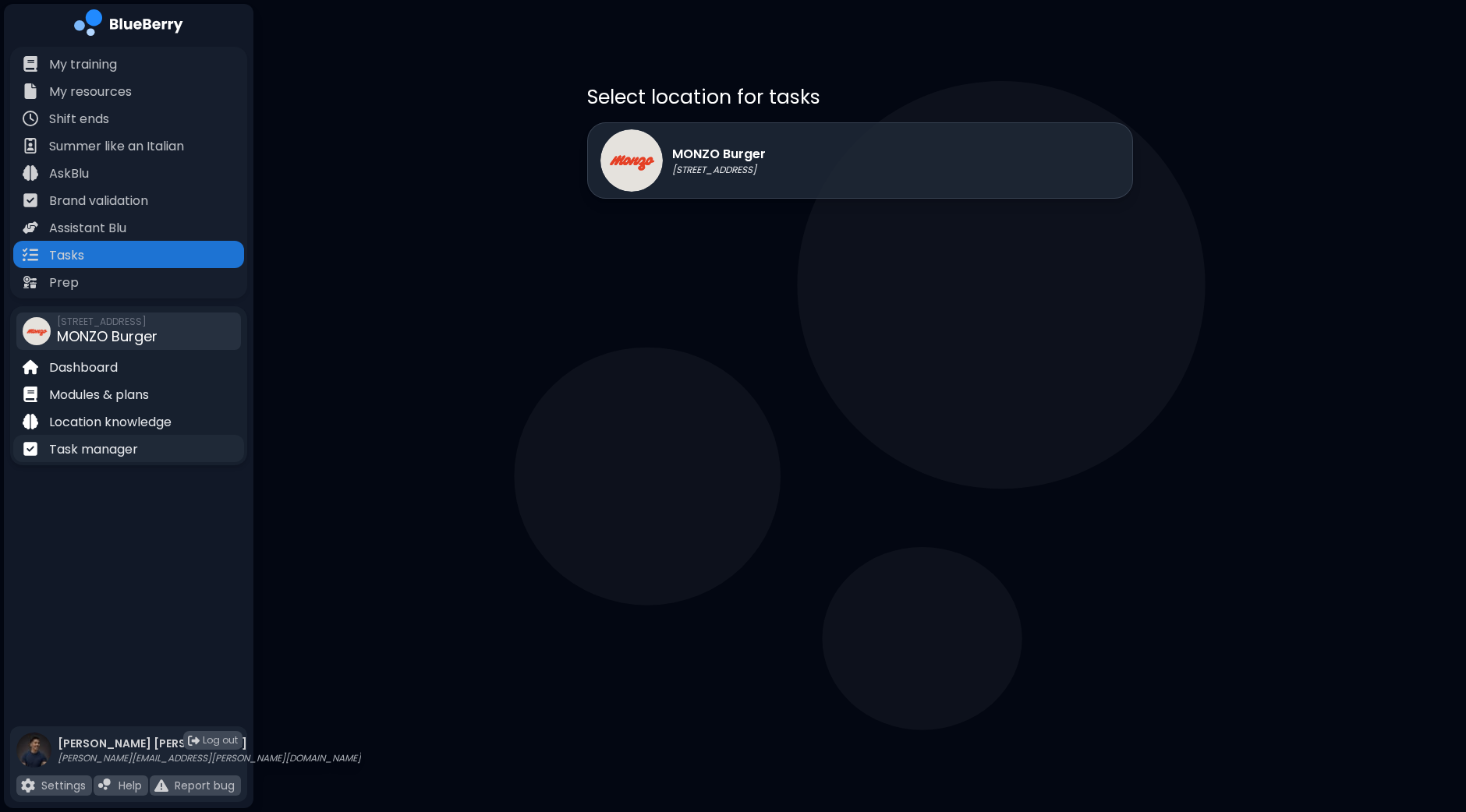
click at [124, 443] on p "Task manager" at bounding box center [94, 449] width 89 height 19
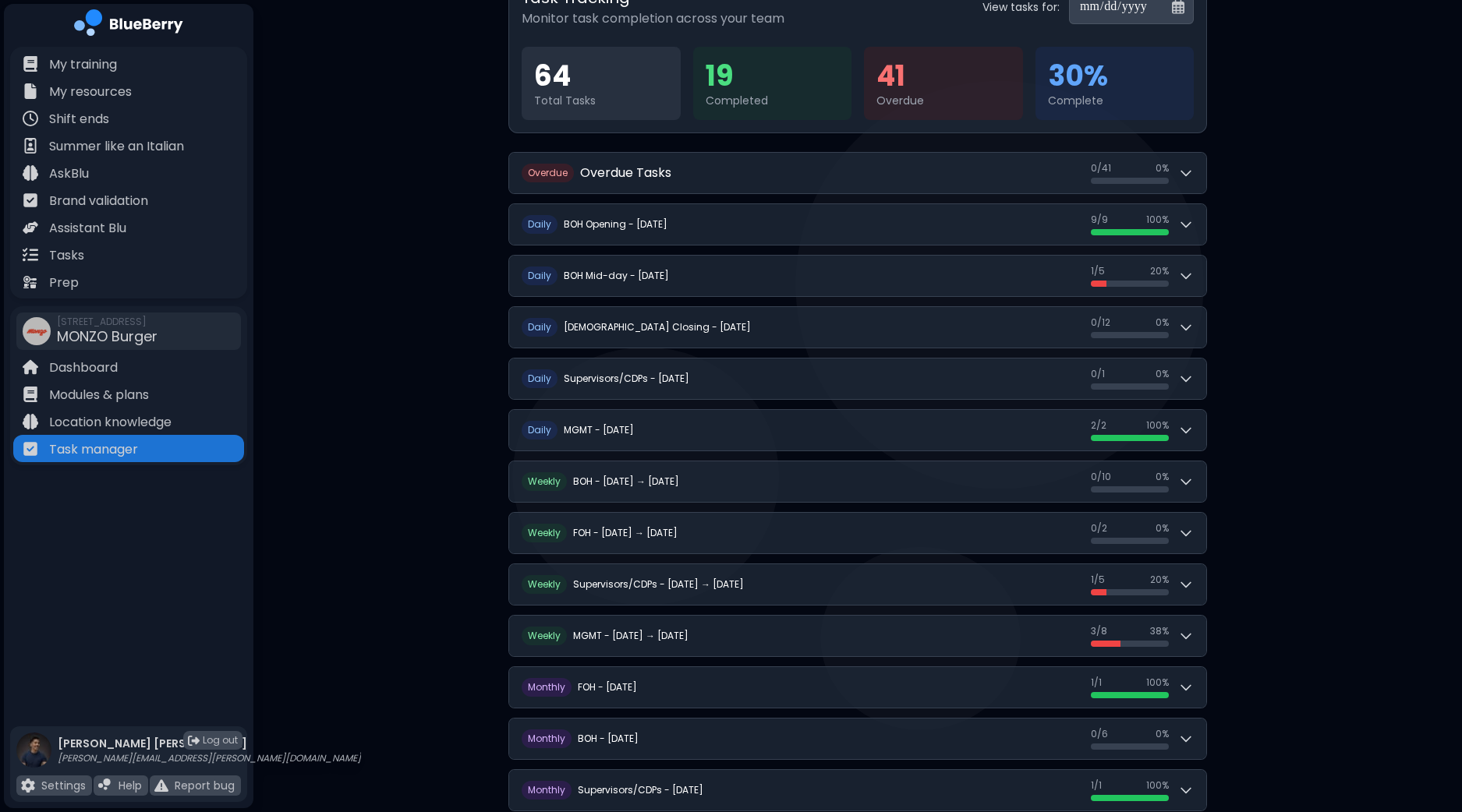
scroll to position [170, 0]
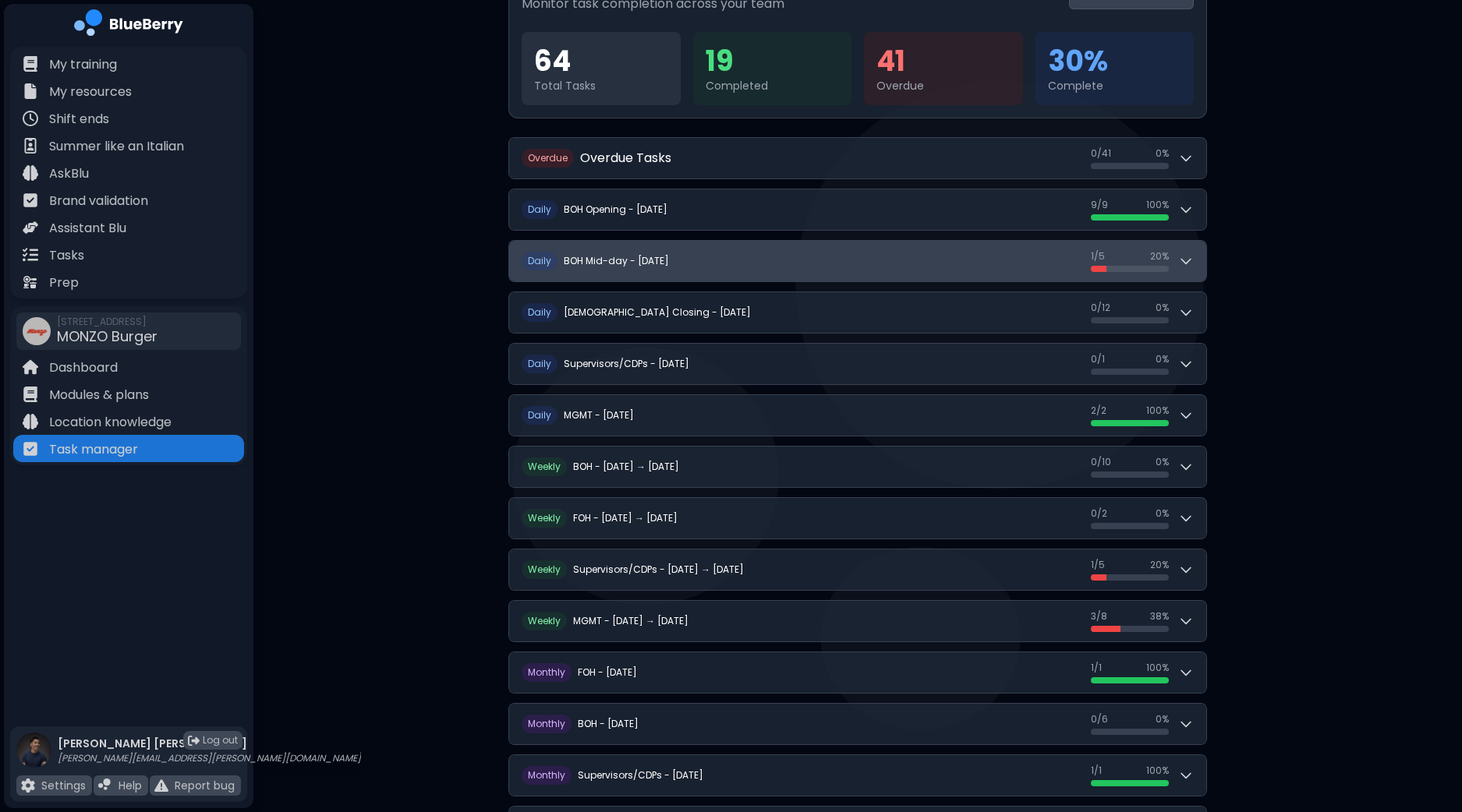
click at [1185, 255] on icon at bounding box center [1187, 261] width 16 height 16
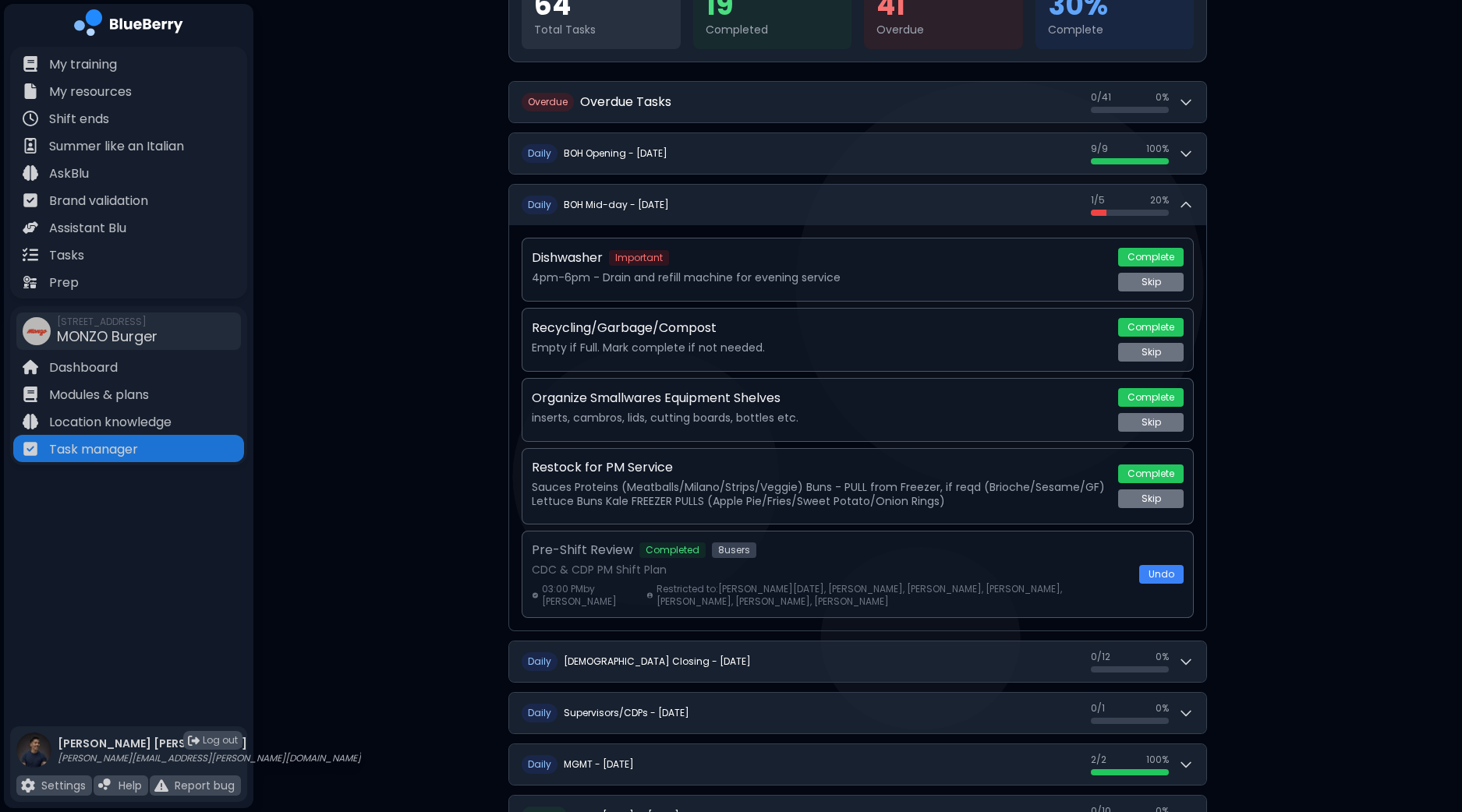
scroll to position [234, 0]
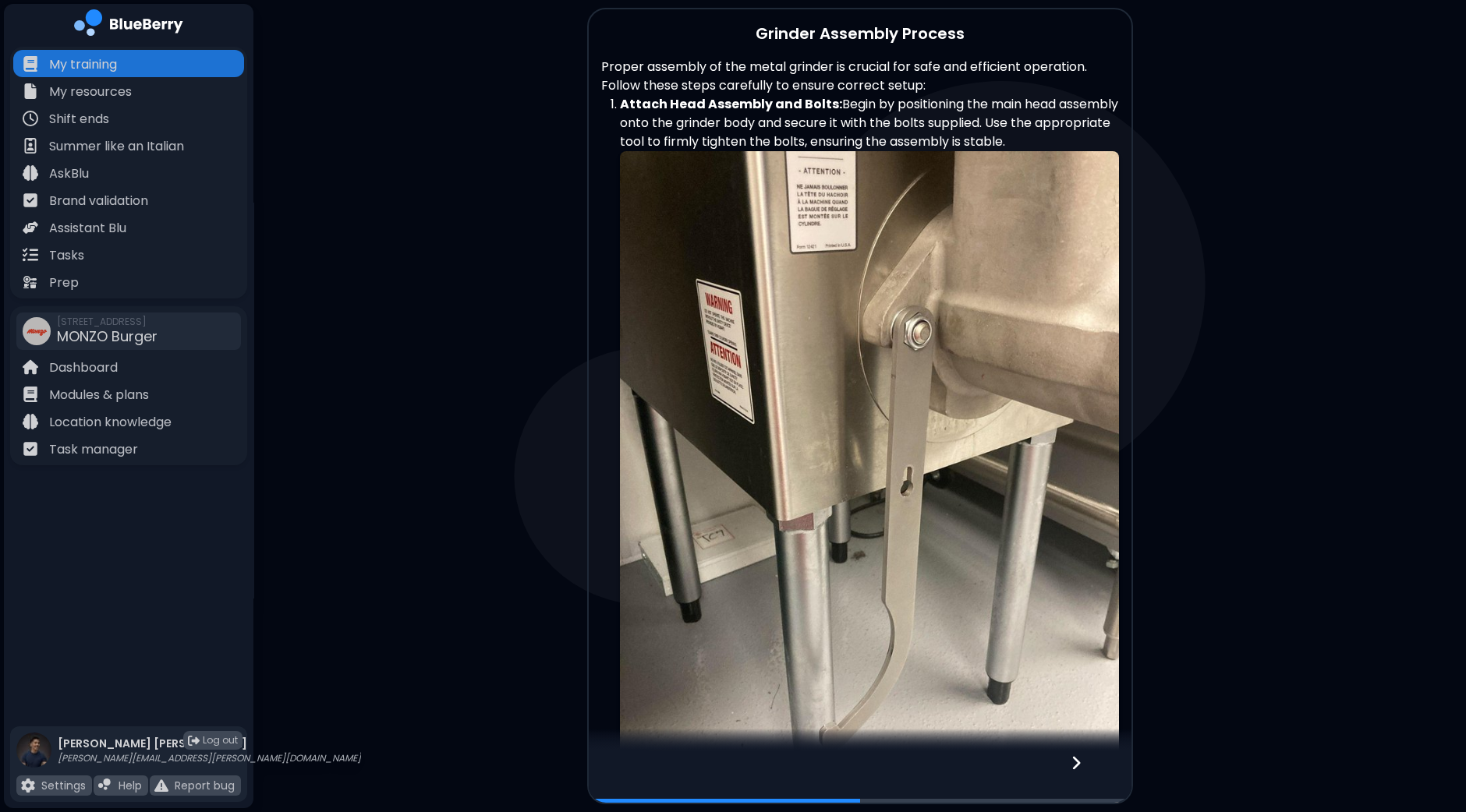
click at [1079, 766] on icon at bounding box center [1076, 763] width 11 height 17
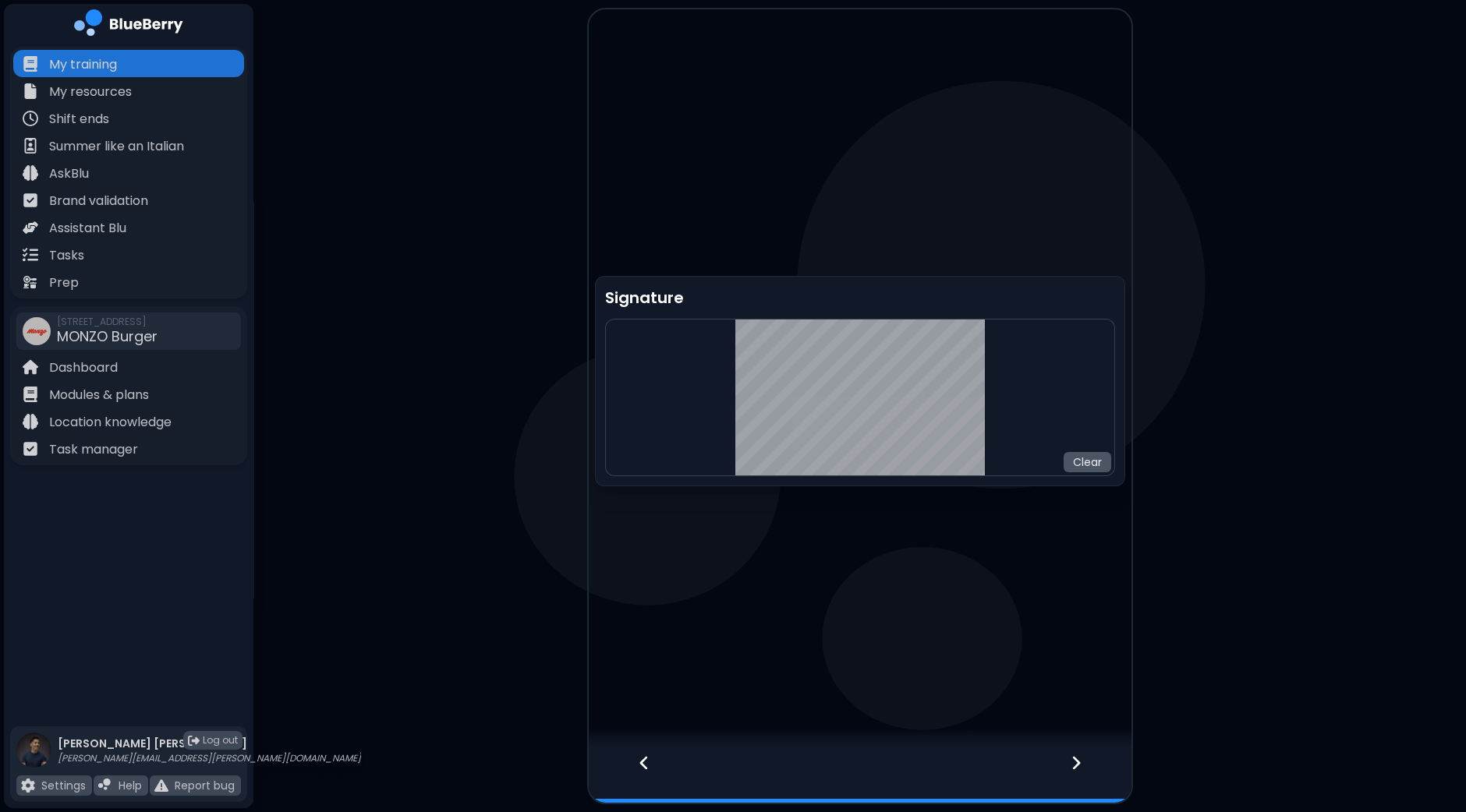
click at [1097, 459] on button "Clear" at bounding box center [1088, 462] width 47 height 21
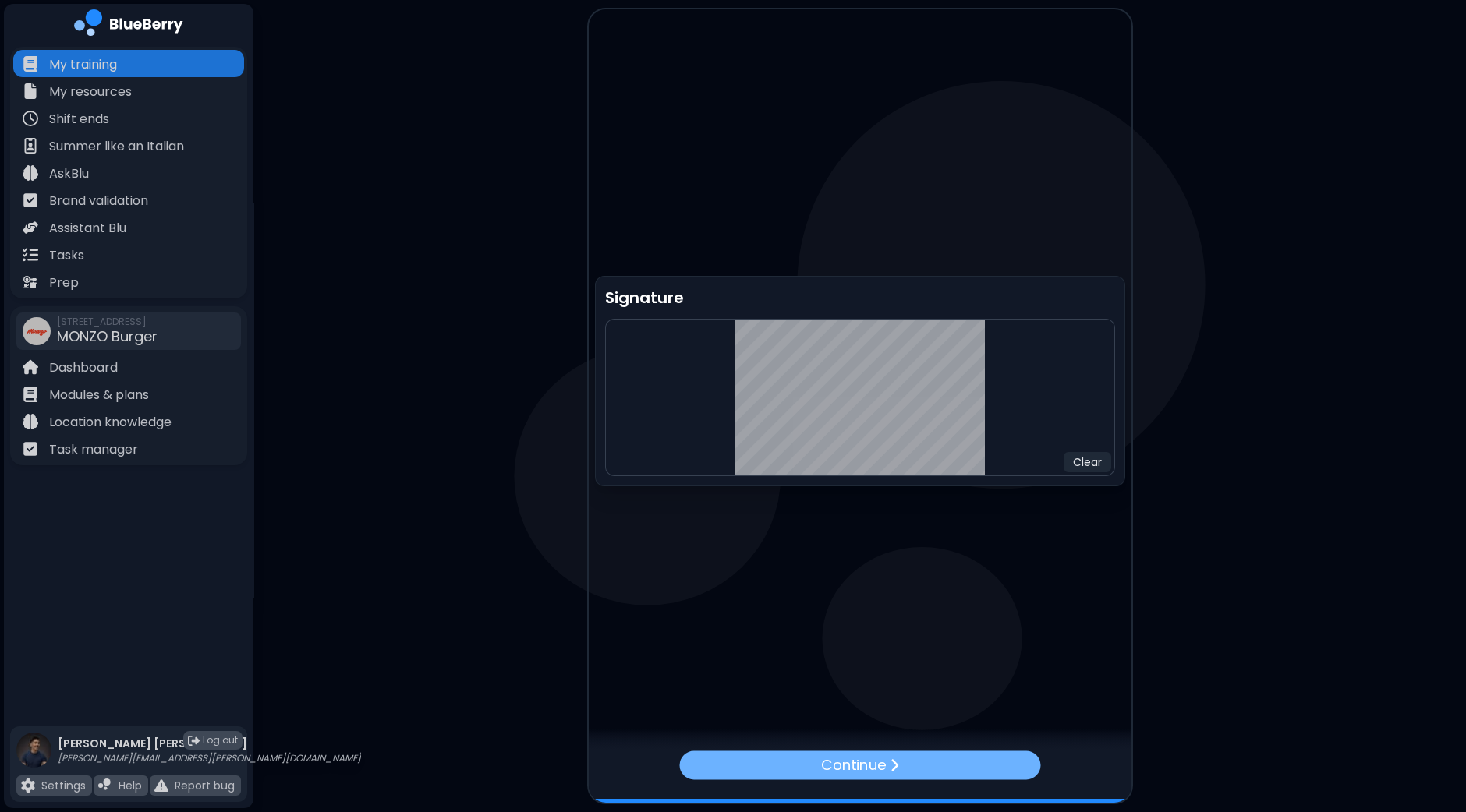
click at [901, 772] on div "Continue" at bounding box center [860, 765] width 361 height 29
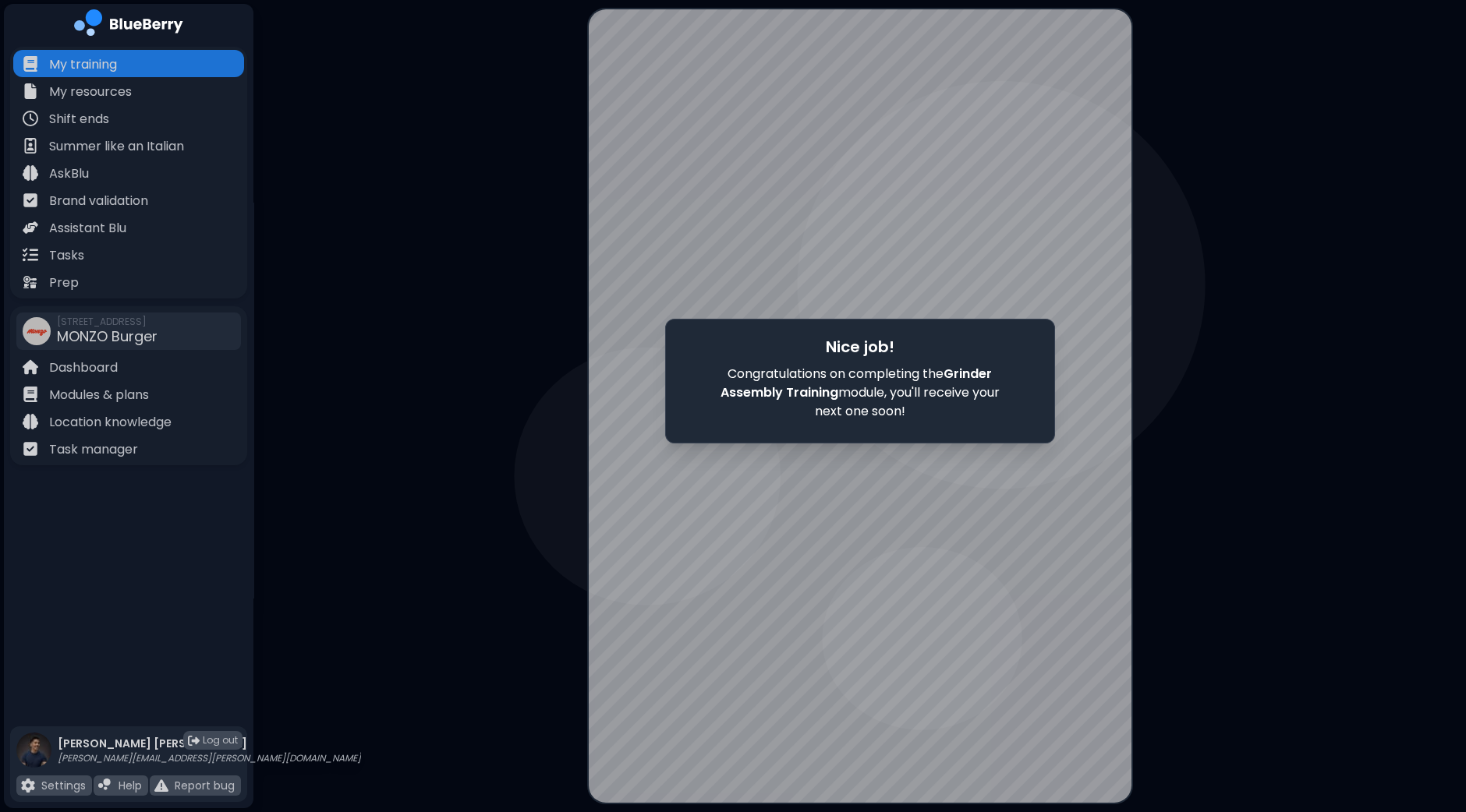
click at [814, 555] on div at bounding box center [860, 405] width 543 height 792
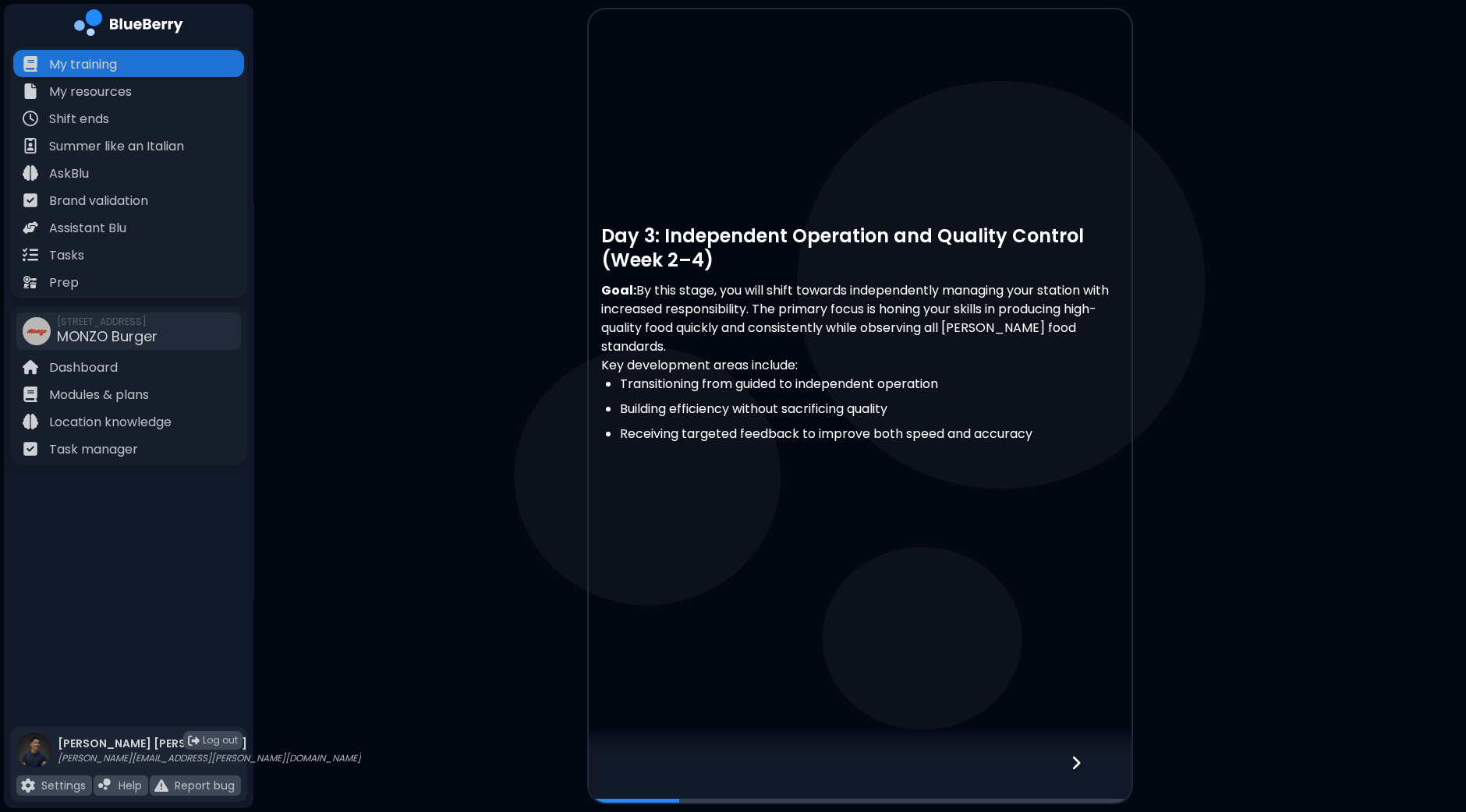
click at [1066, 758] on div at bounding box center [1085, 777] width 92 height 51
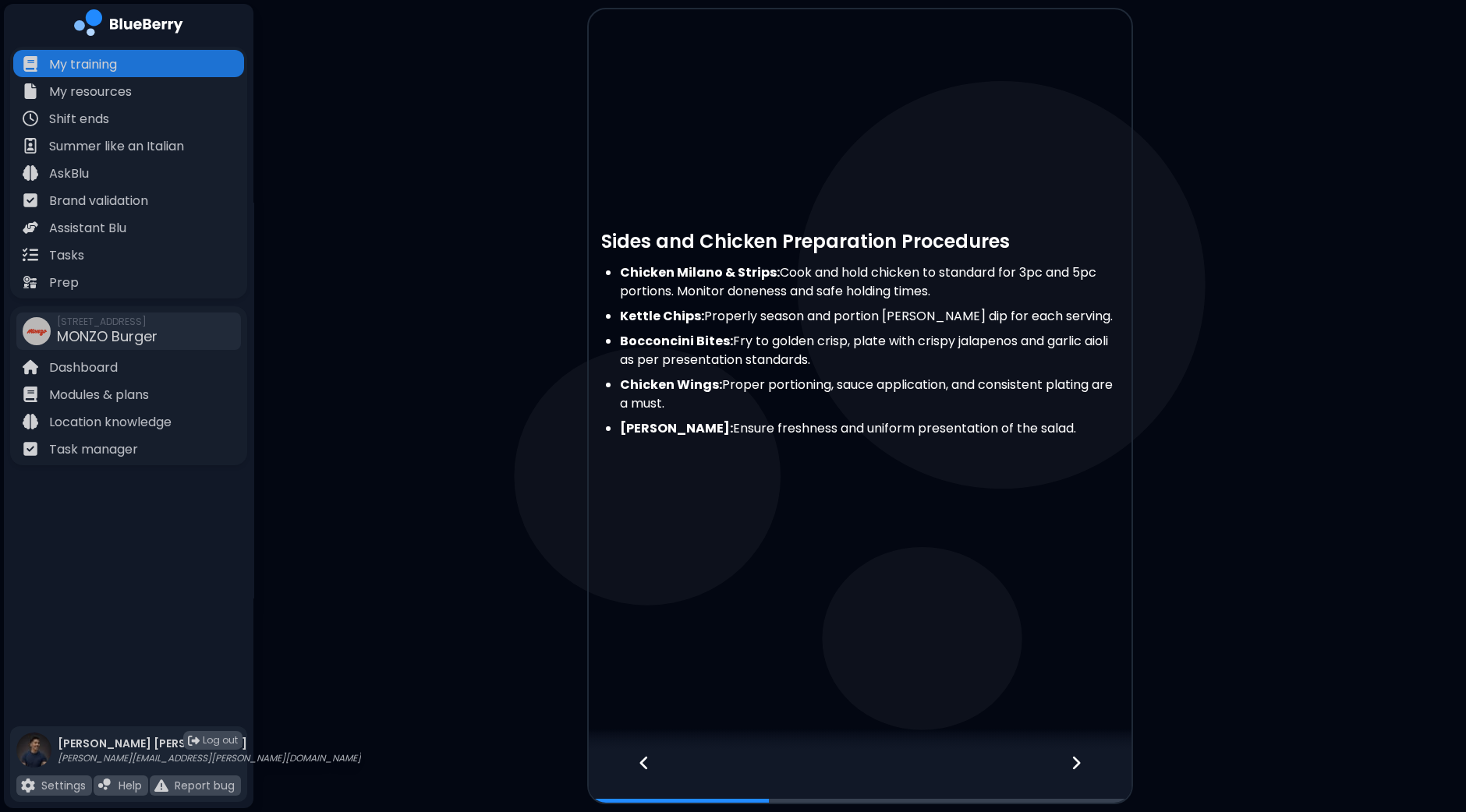
click at [1072, 759] on icon at bounding box center [1076, 763] width 11 height 17
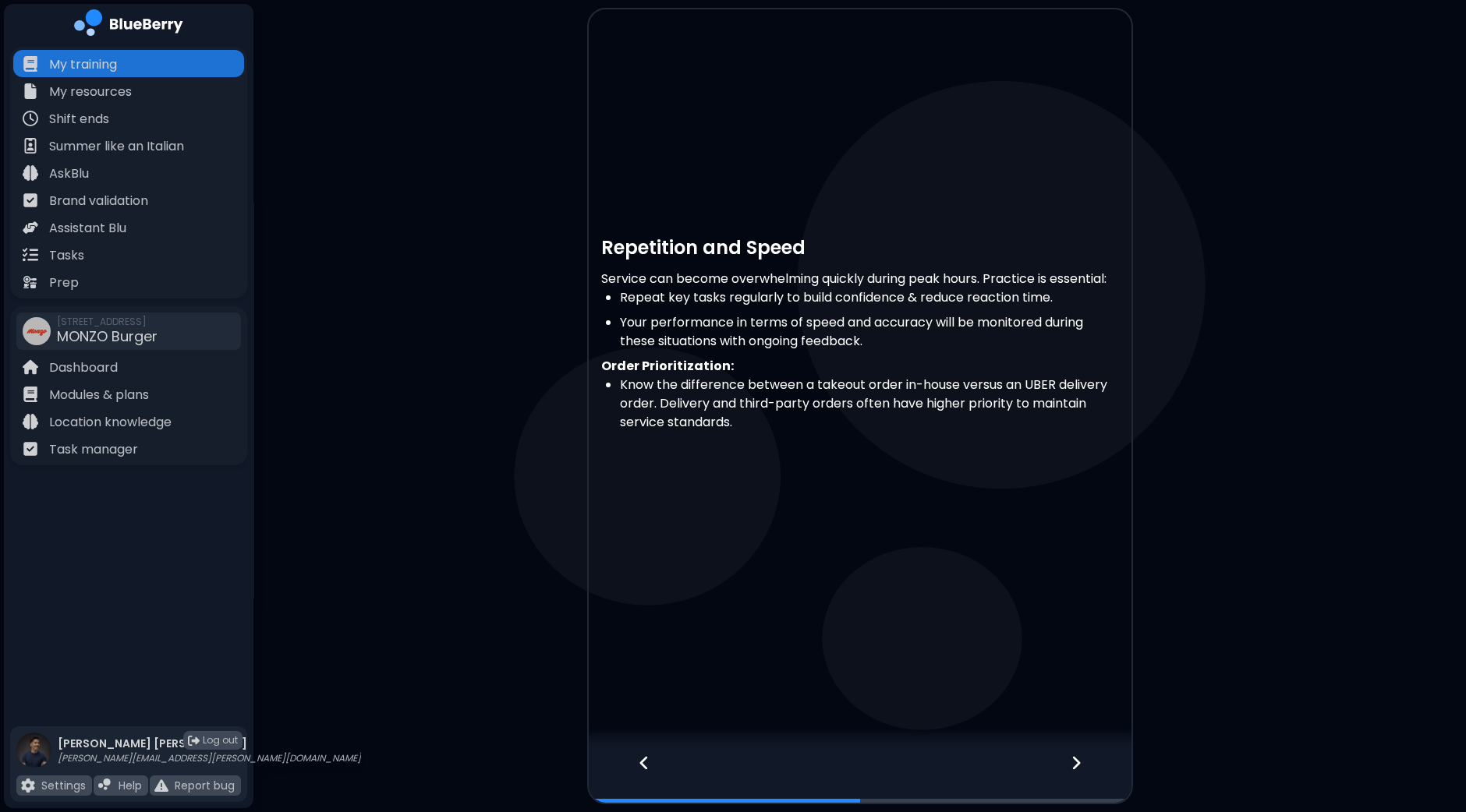
click at [1072, 759] on icon at bounding box center [1076, 763] width 11 height 17
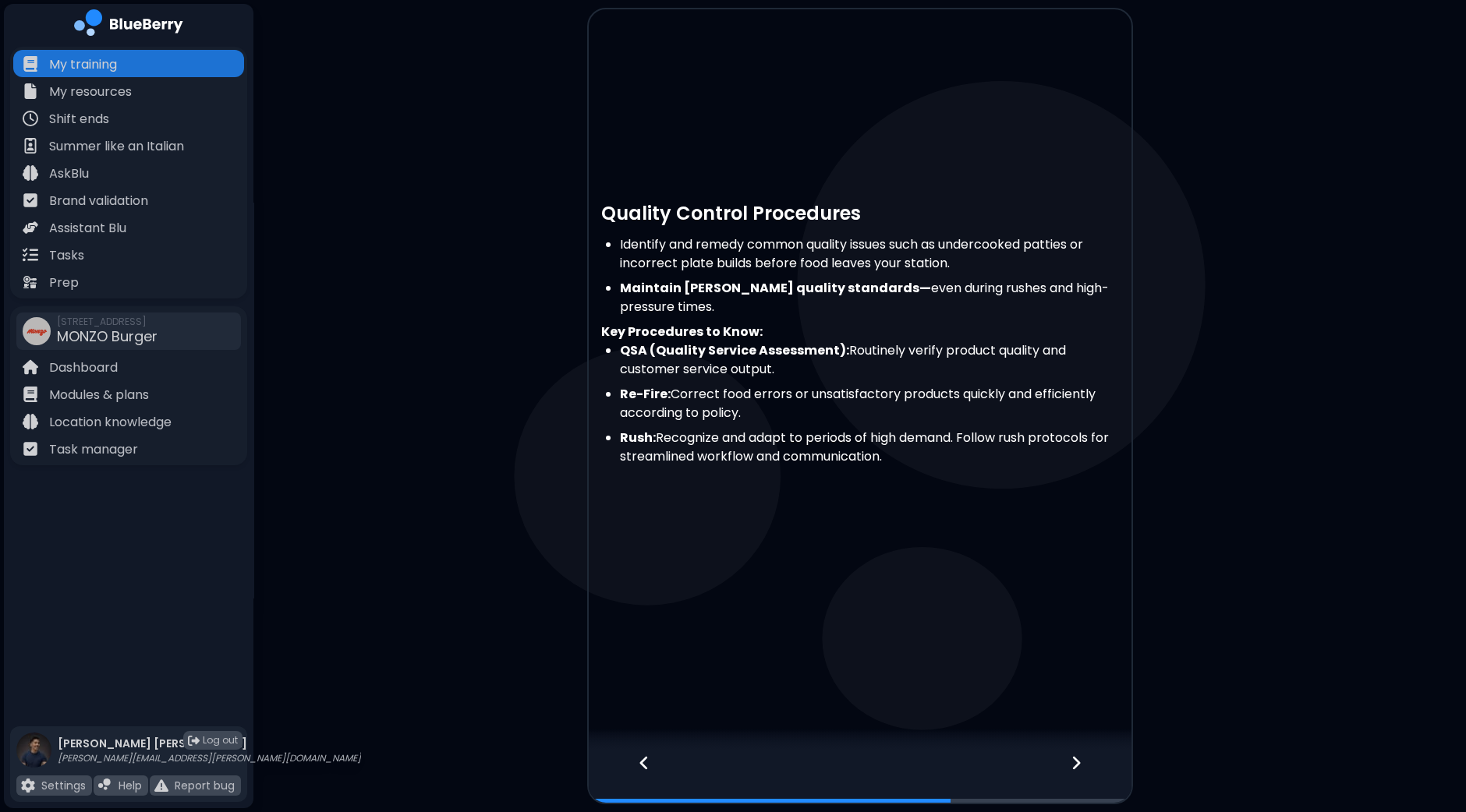
click at [1072, 759] on icon at bounding box center [1076, 763] width 11 height 17
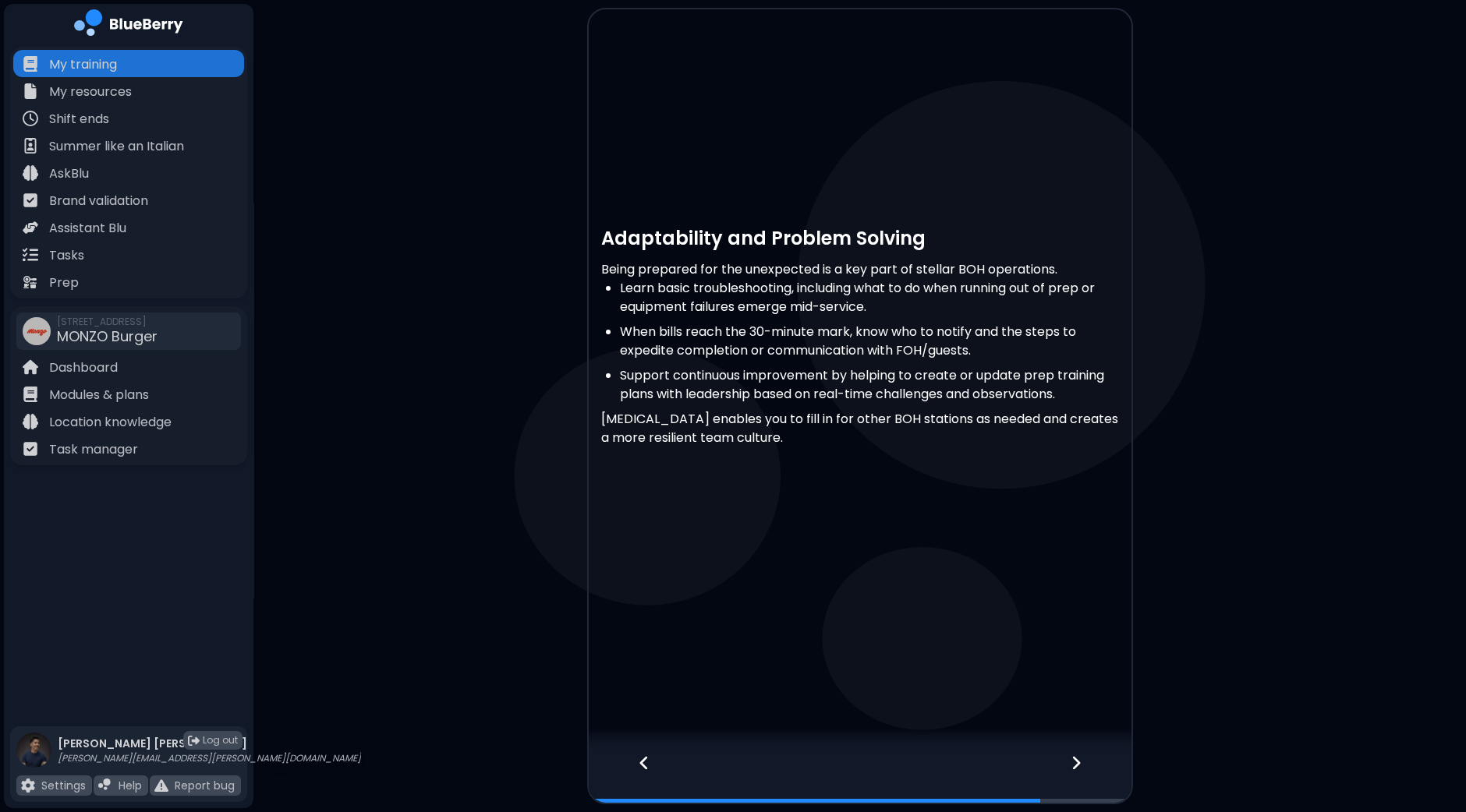
click at [1072, 759] on icon at bounding box center [1076, 763] width 11 height 17
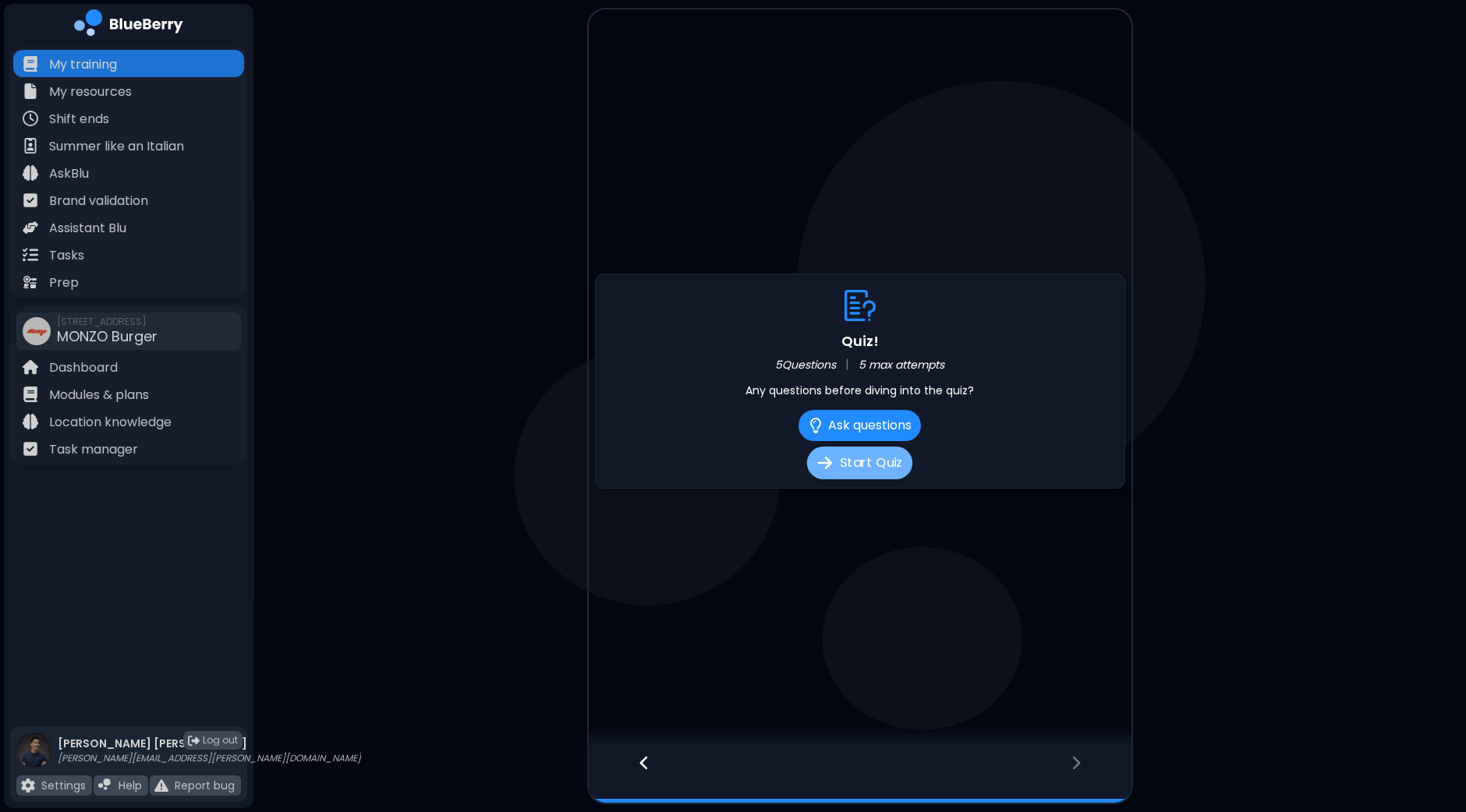
click at [862, 477] on button "Start Quiz" at bounding box center [860, 463] width 106 height 33
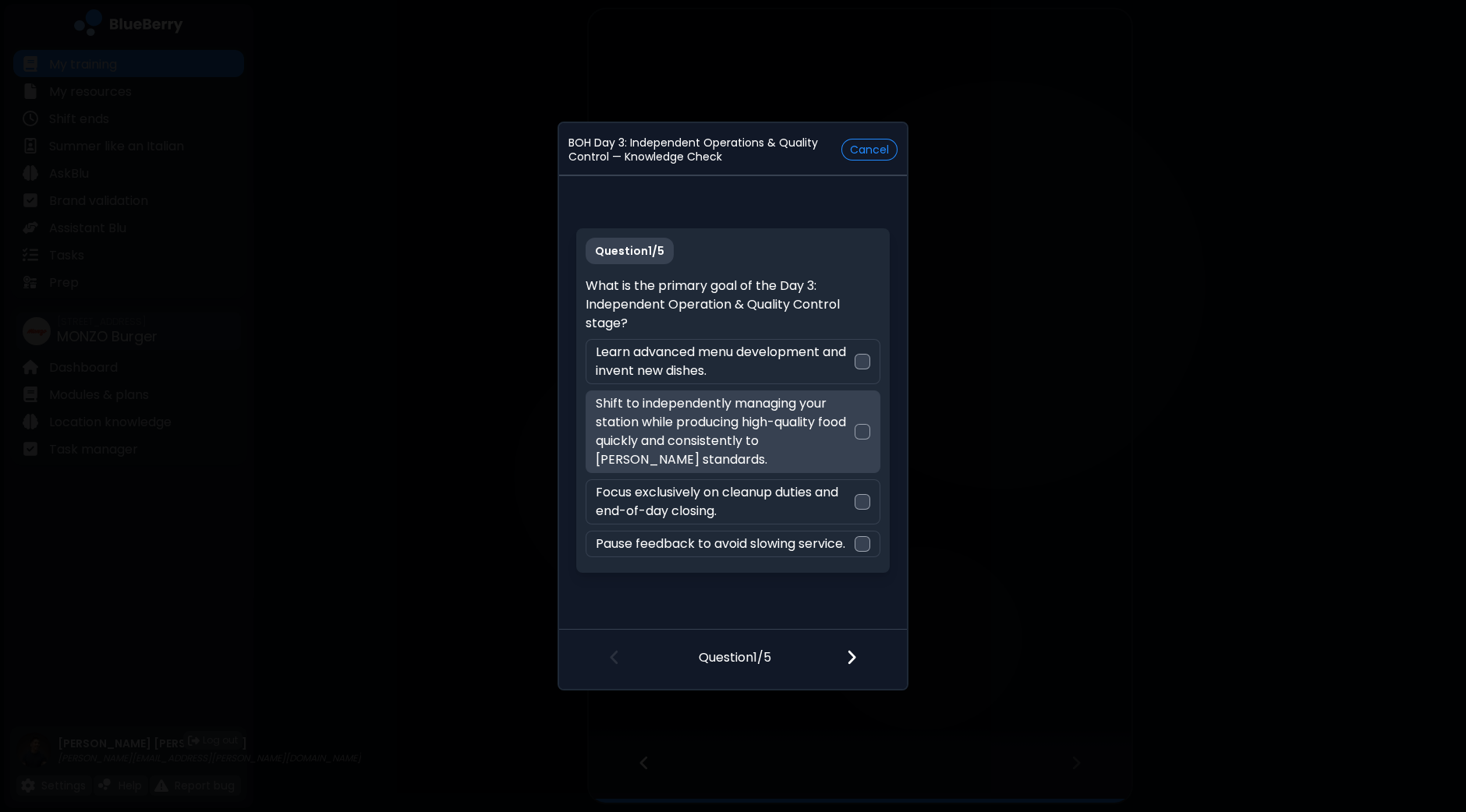
click at [870, 435] on div at bounding box center [863, 432] width 16 height 16
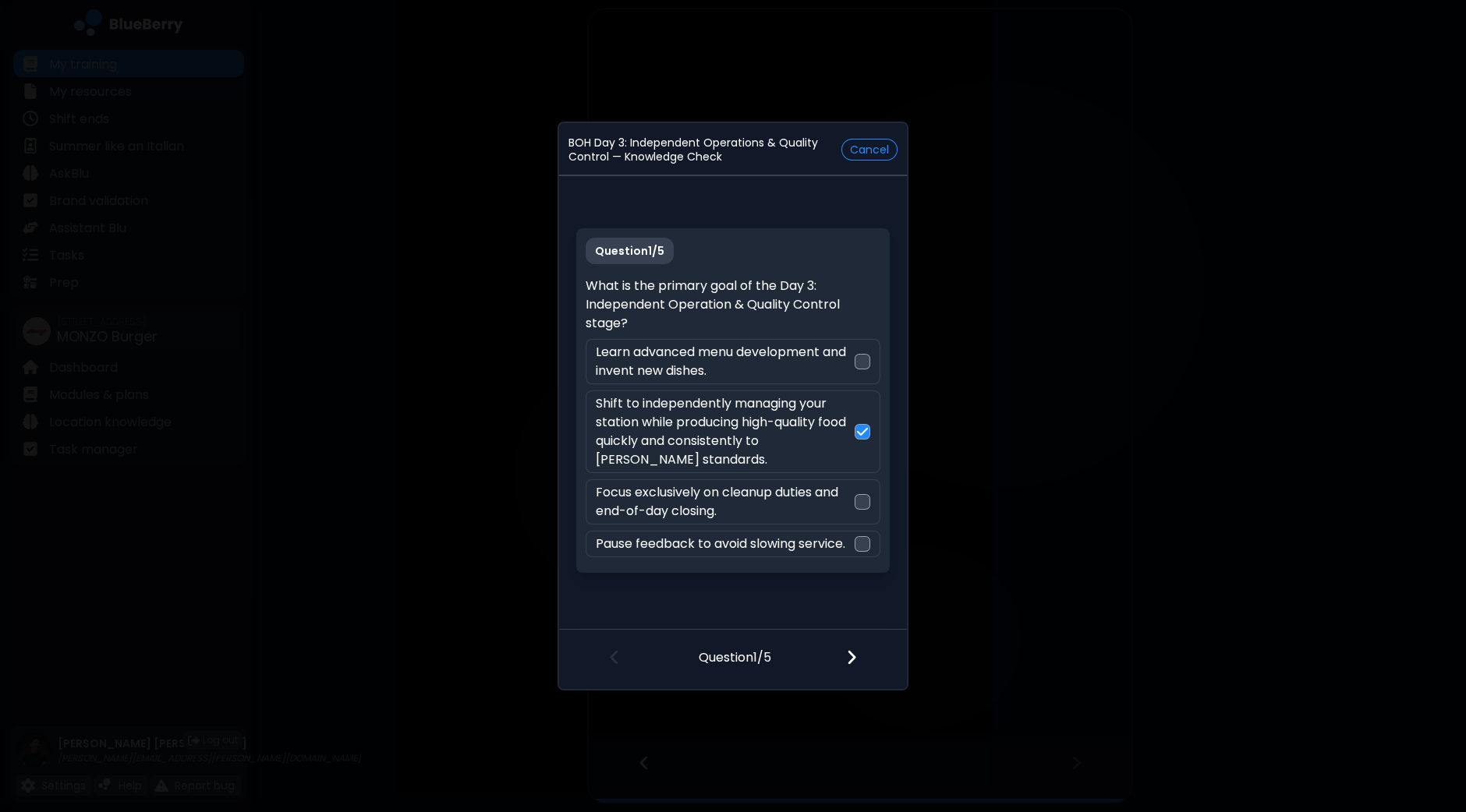
click at [853, 661] on img at bounding box center [851, 656] width 11 height 17
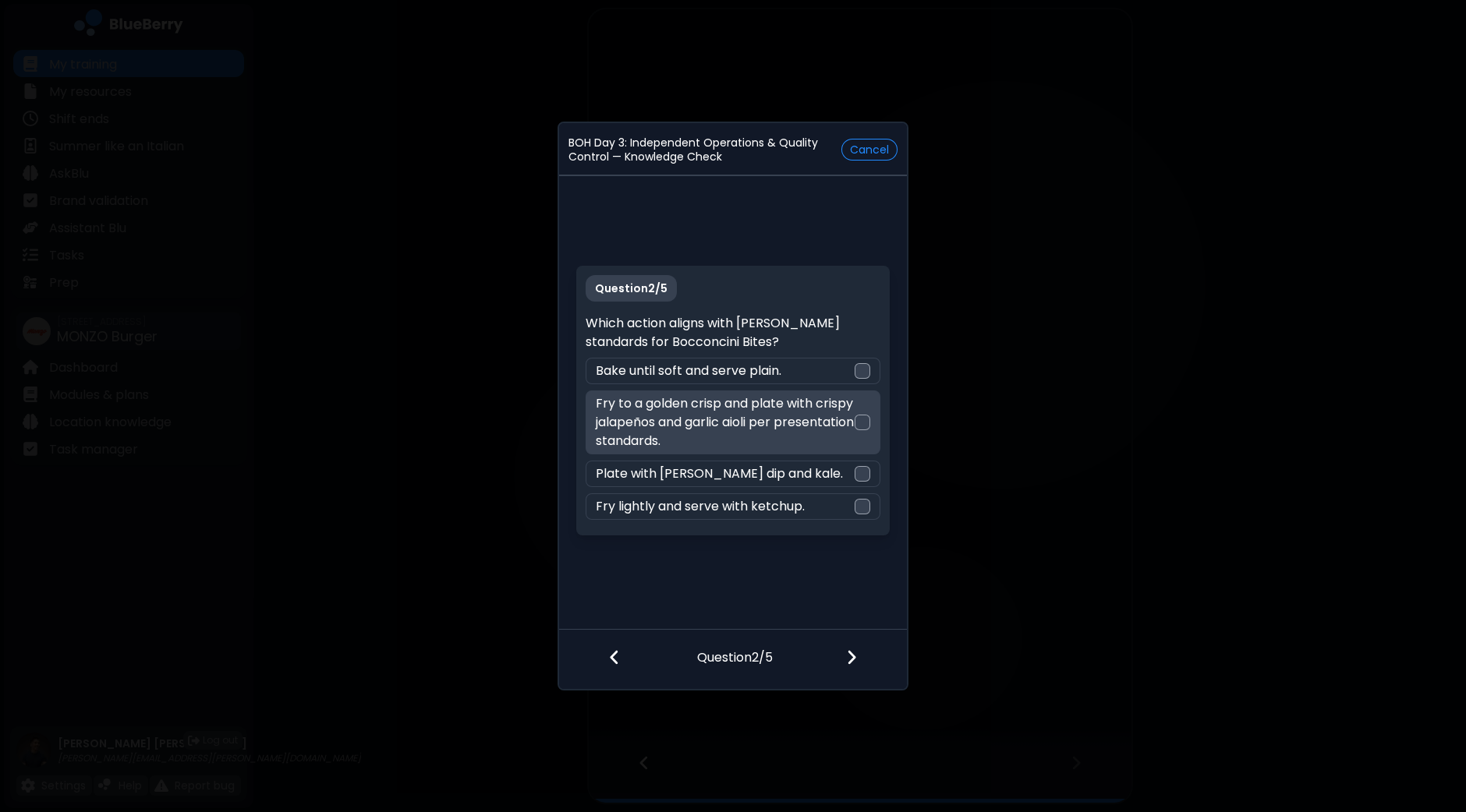
click at [867, 428] on div at bounding box center [863, 422] width 16 height 16
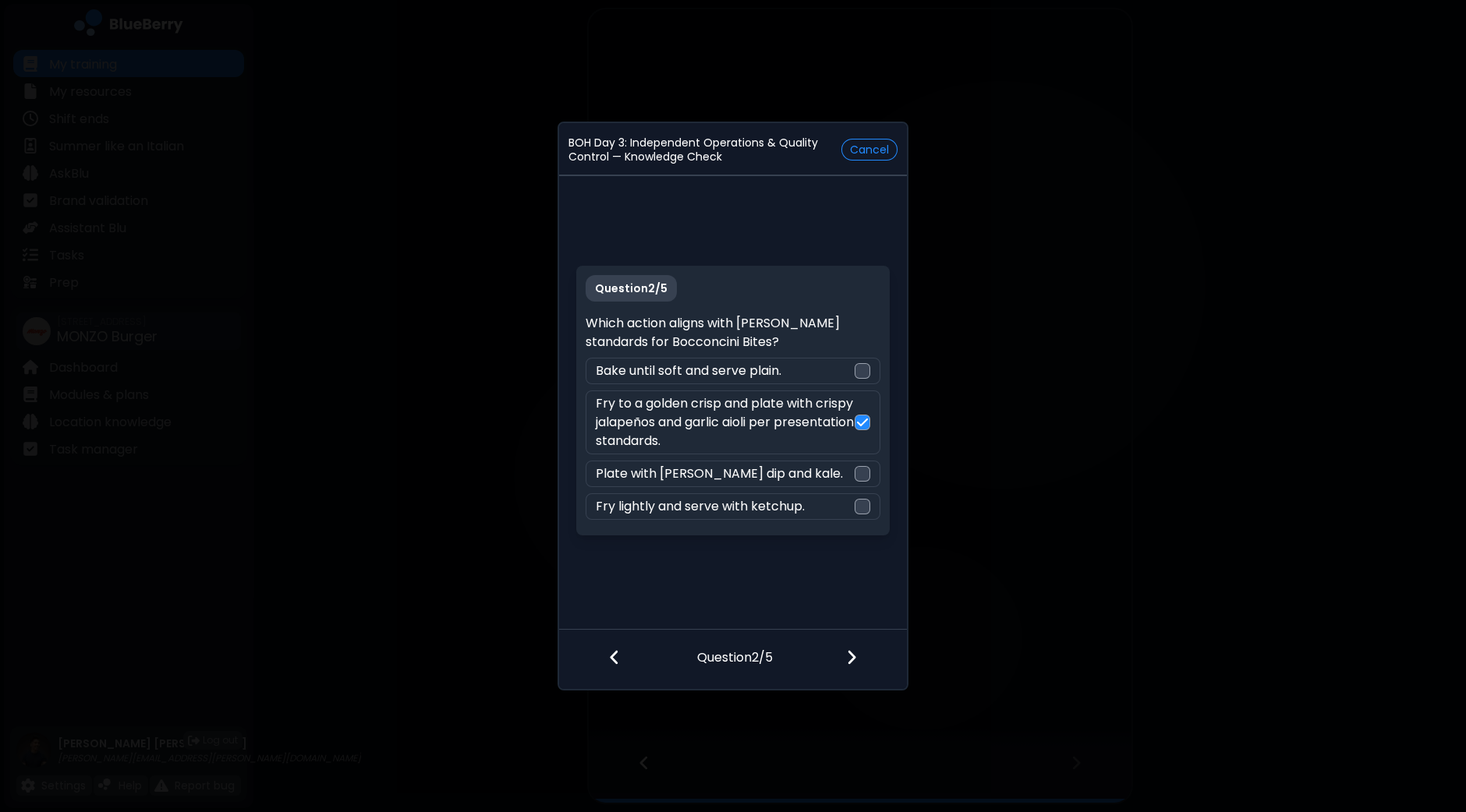
click at [841, 664] on div at bounding box center [861, 658] width 92 height 57
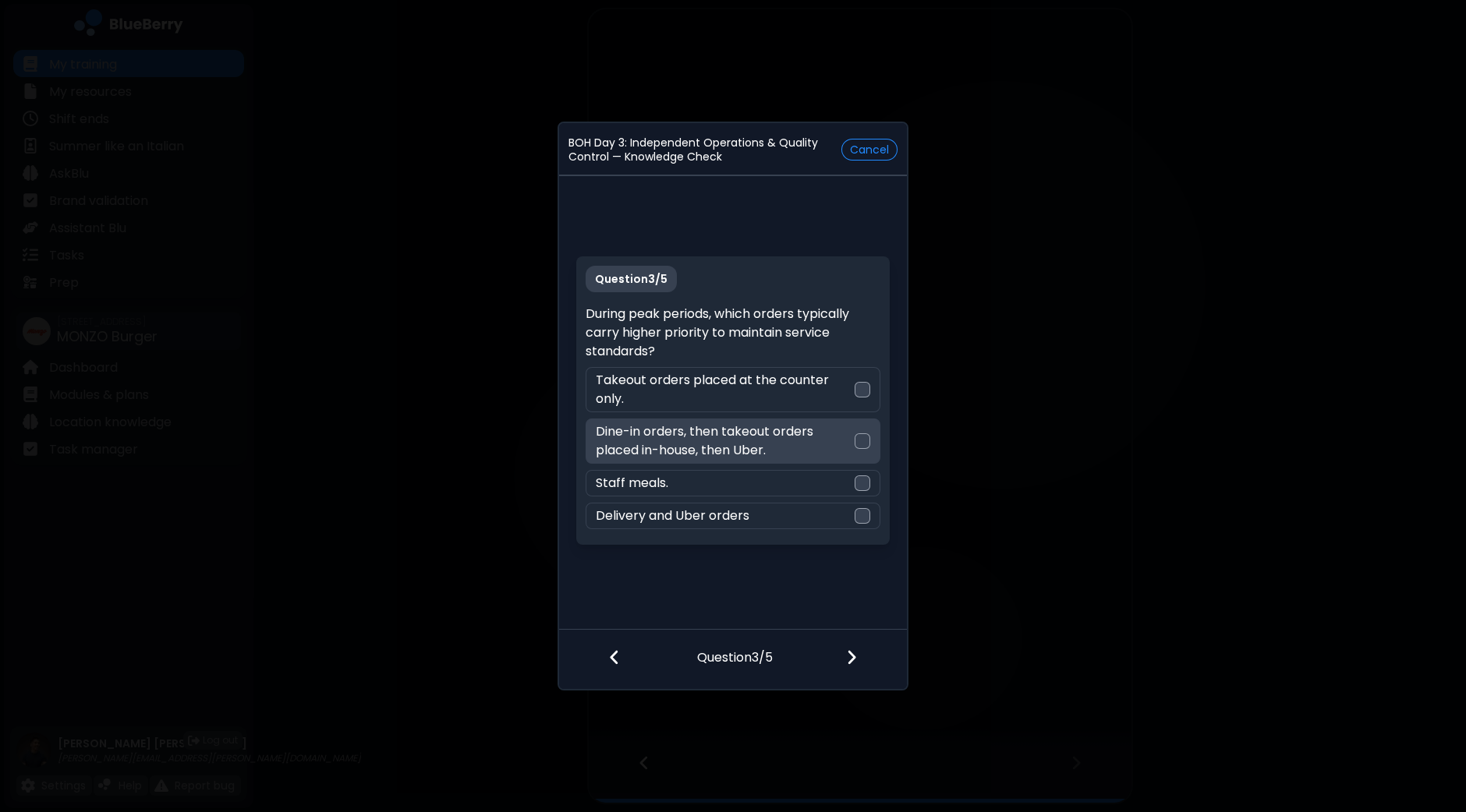
click at [866, 442] on div at bounding box center [863, 441] width 16 height 16
click at [843, 655] on div at bounding box center [861, 658] width 92 height 57
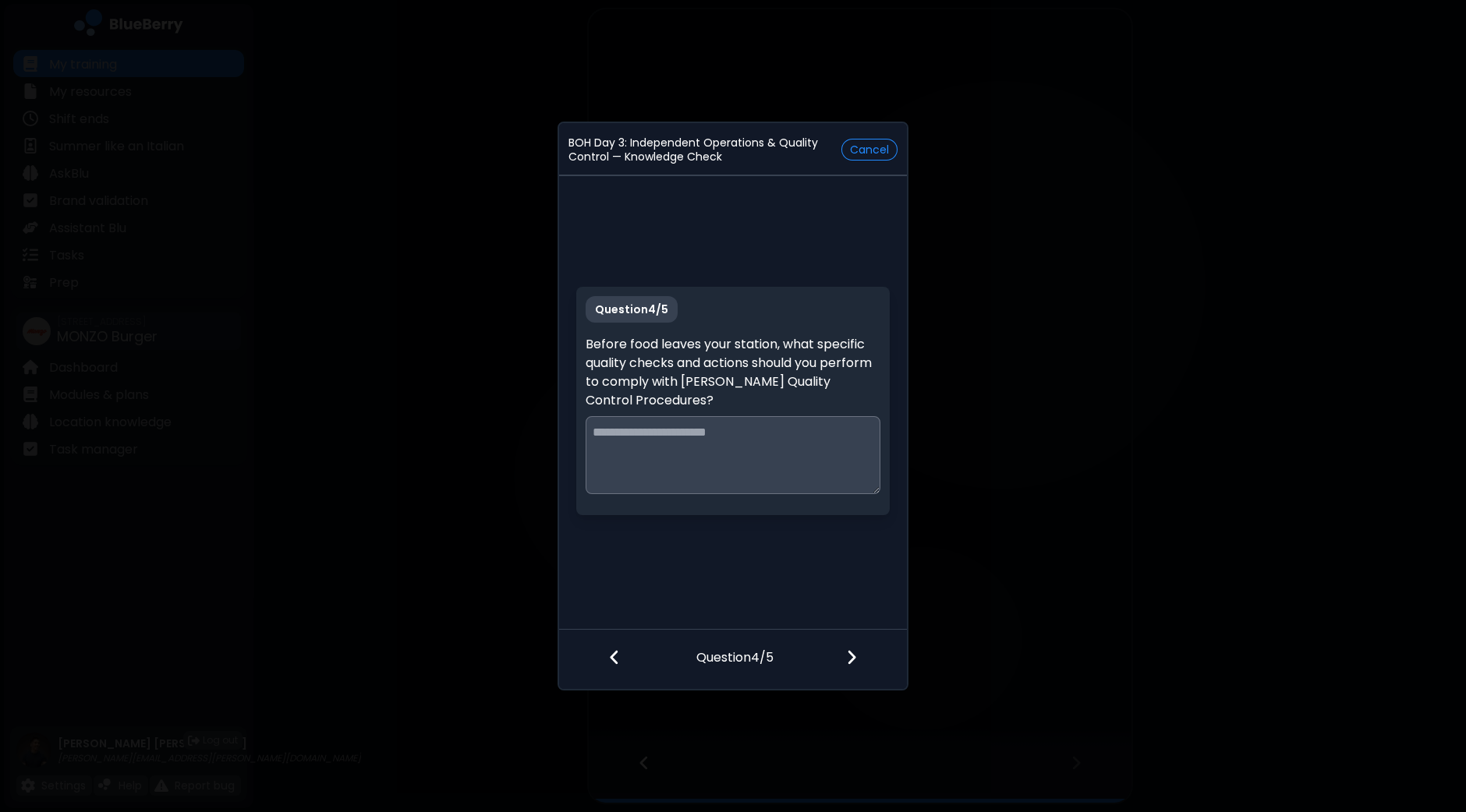
click at [741, 452] on textarea at bounding box center [733, 455] width 294 height 78
type textarea "**********"
click at [864, 641] on div at bounding box center [861, 658] width 92 height 57
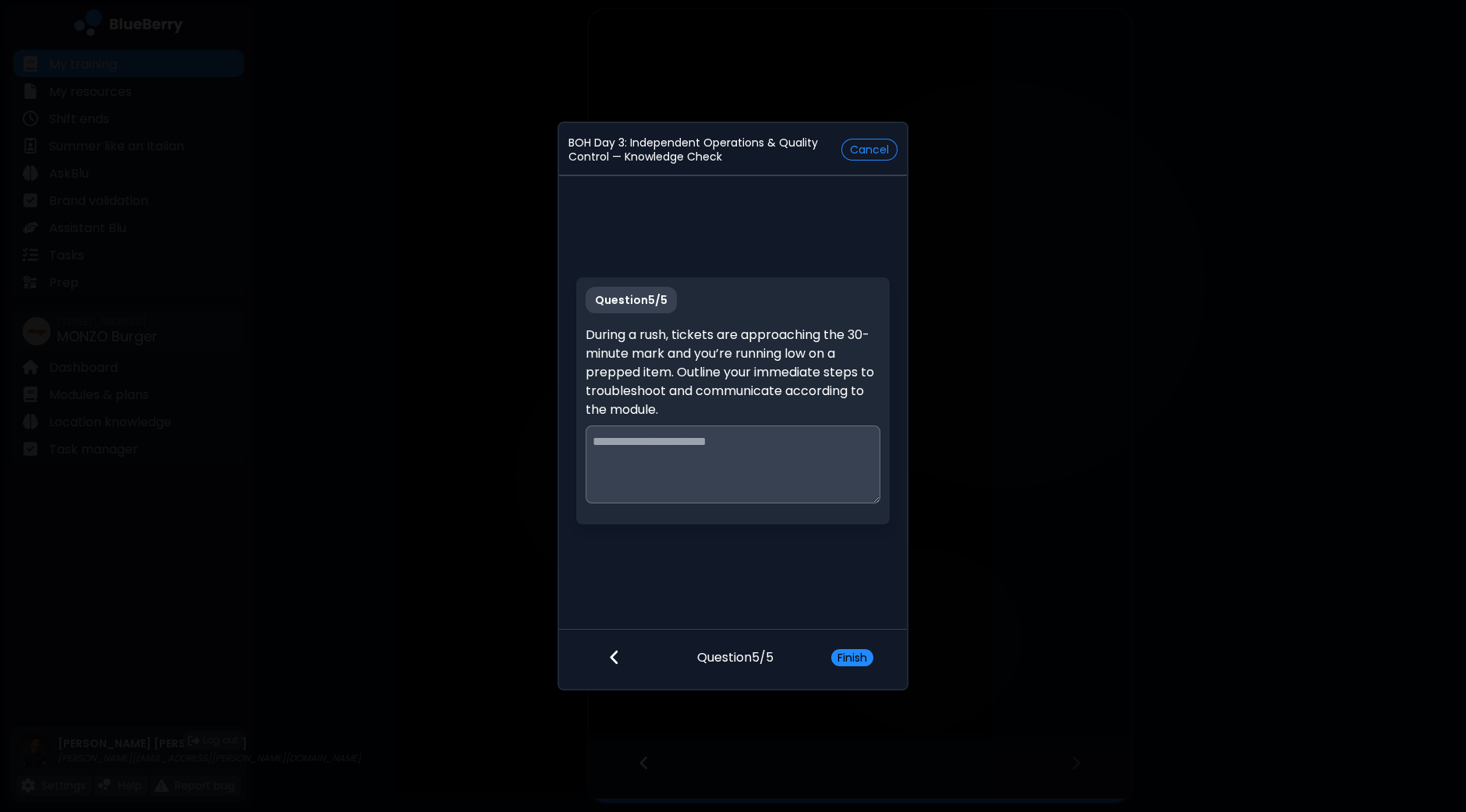
click at [769, 454] on textarea at bounding box center [733, 464] width 294 height 78
type textarea "**********"
click at [853, 655] on button "Finish" at bounding box center [852, 657] width 42 height 17
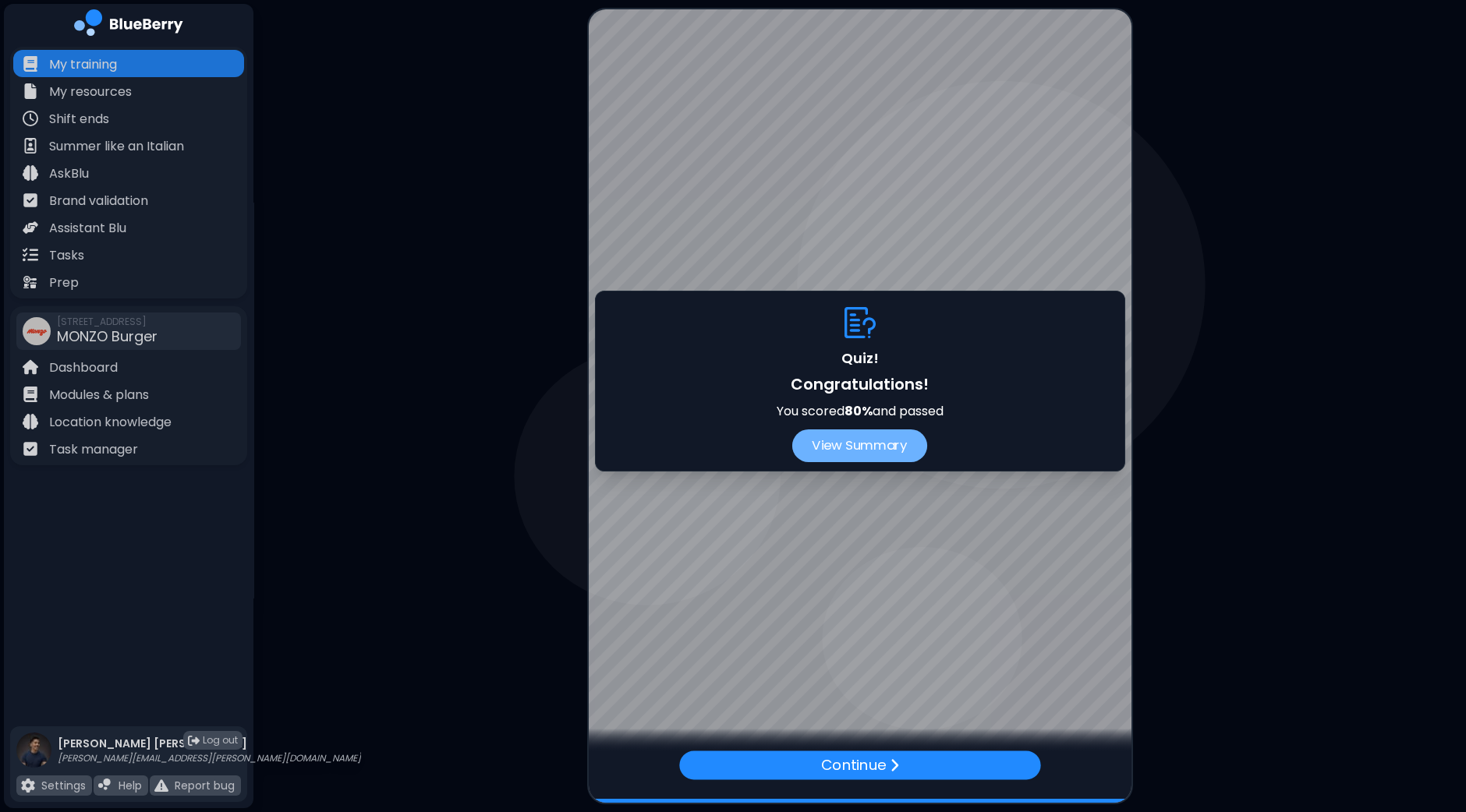
click at [864, 449] on button "View Summary" at bounding box center [860, 445] width 135 height 33
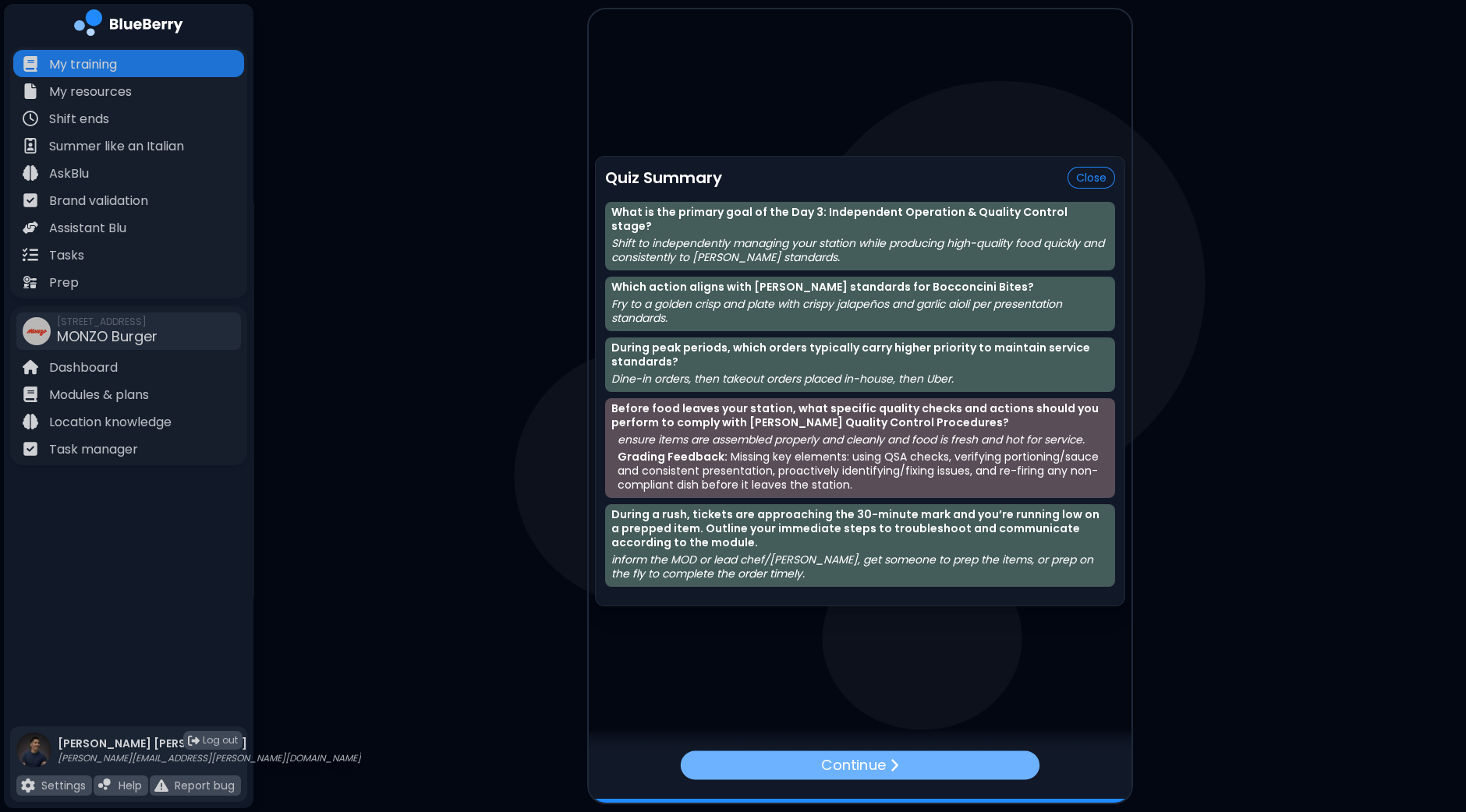
click at [858, 766] on p "Continue" at bounding box center [854, 765] width 65 height 23
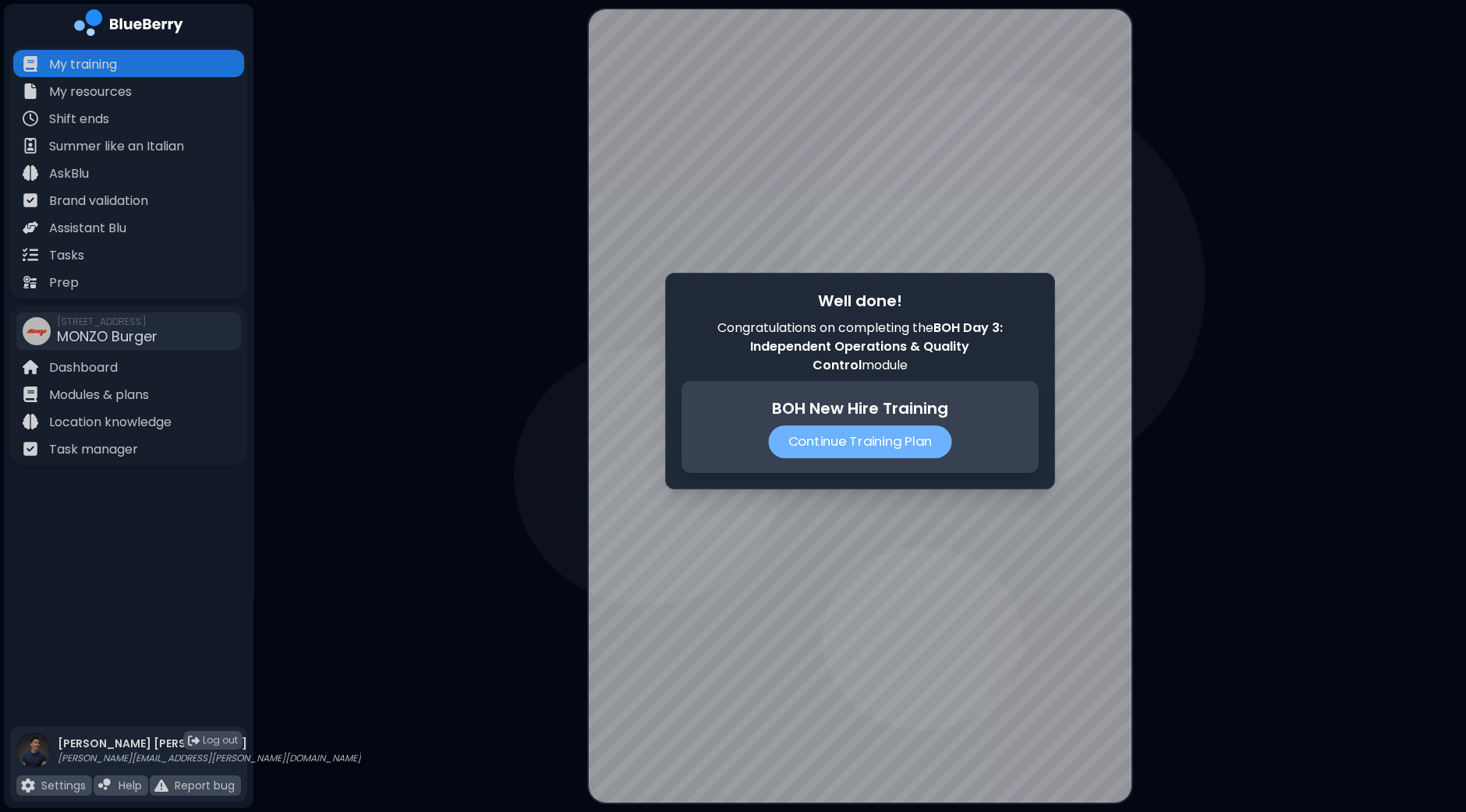
click at [872, 438] on p "Continue Training Plan" at bounding box center [860, 441] width 184 height 33
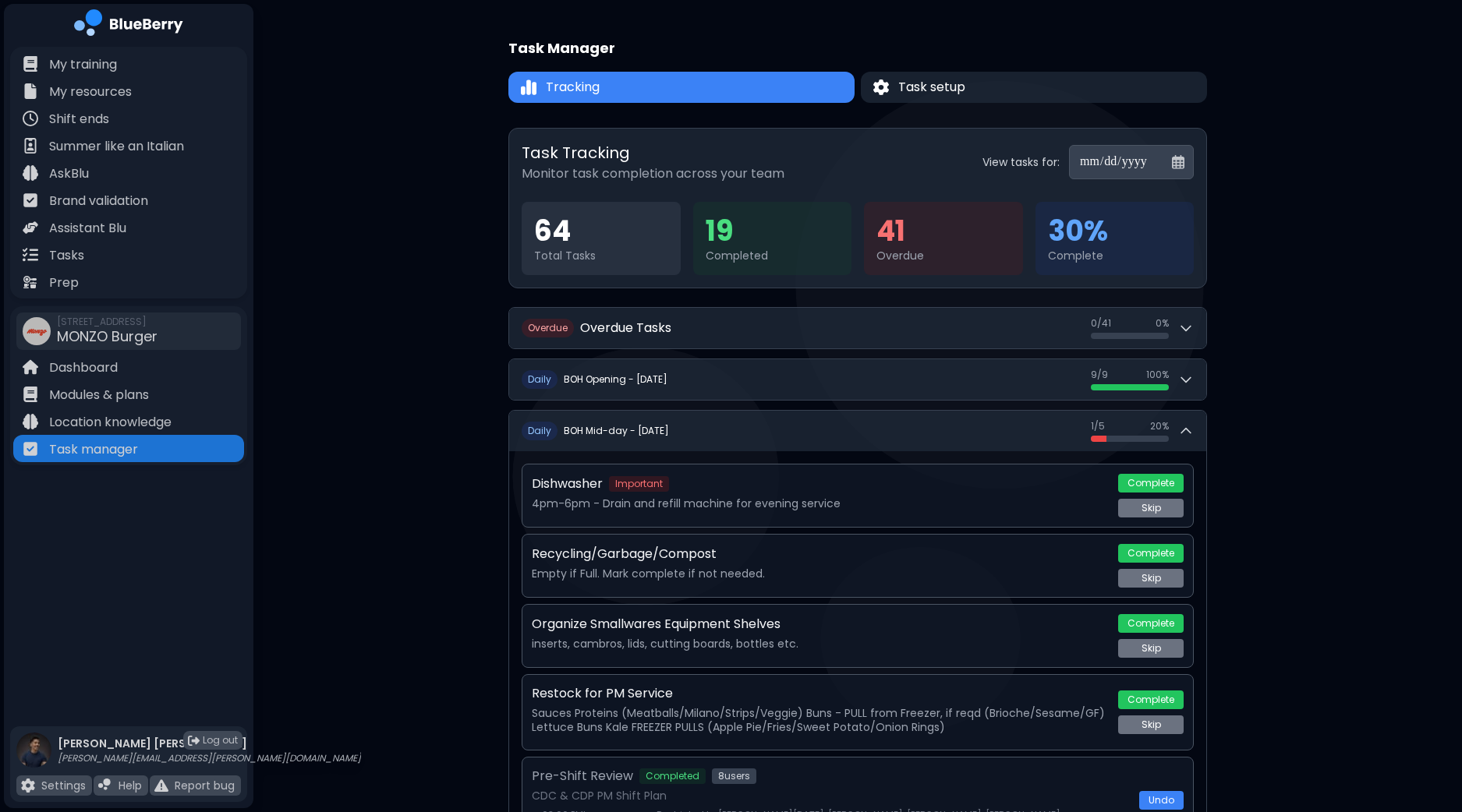
scroll to position [234, 0]
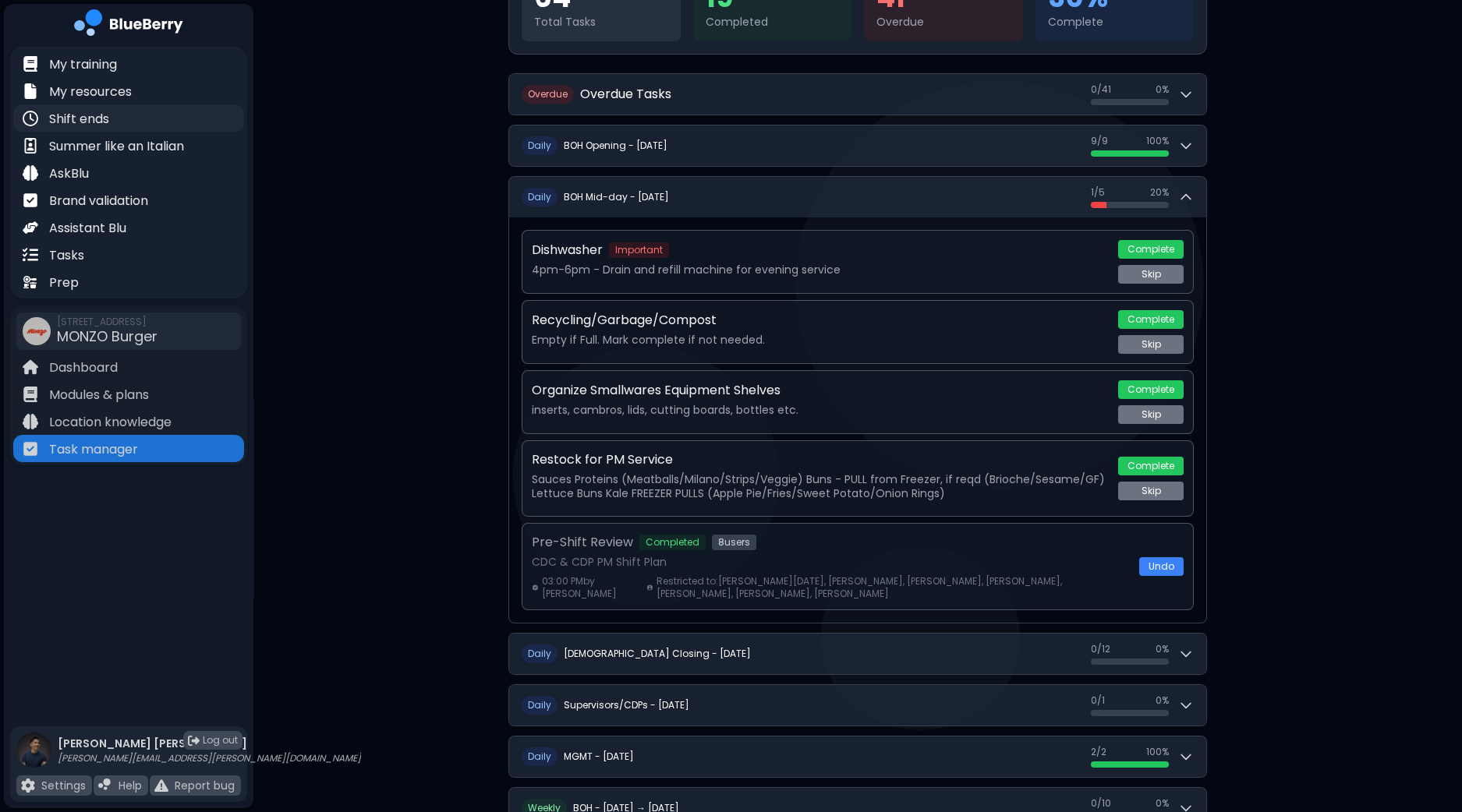
click at [71, 123] on p "Shift ends" at bounding box center [79, 118] width 60 height 19
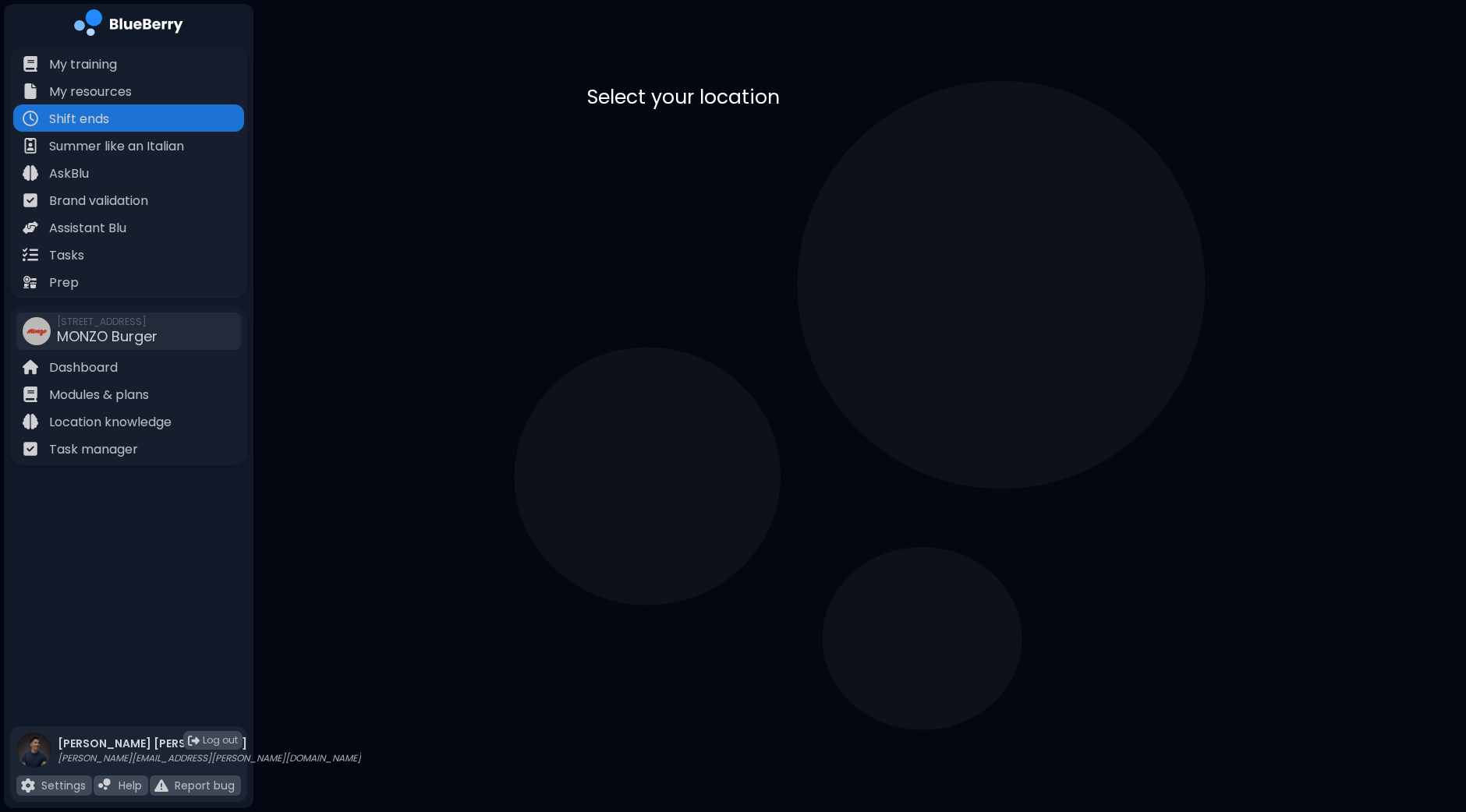
click at [806, 150] on div "MONZO Burger [STREET_ADDRESS]" at bounding box center [860, 158] width 546 height 76
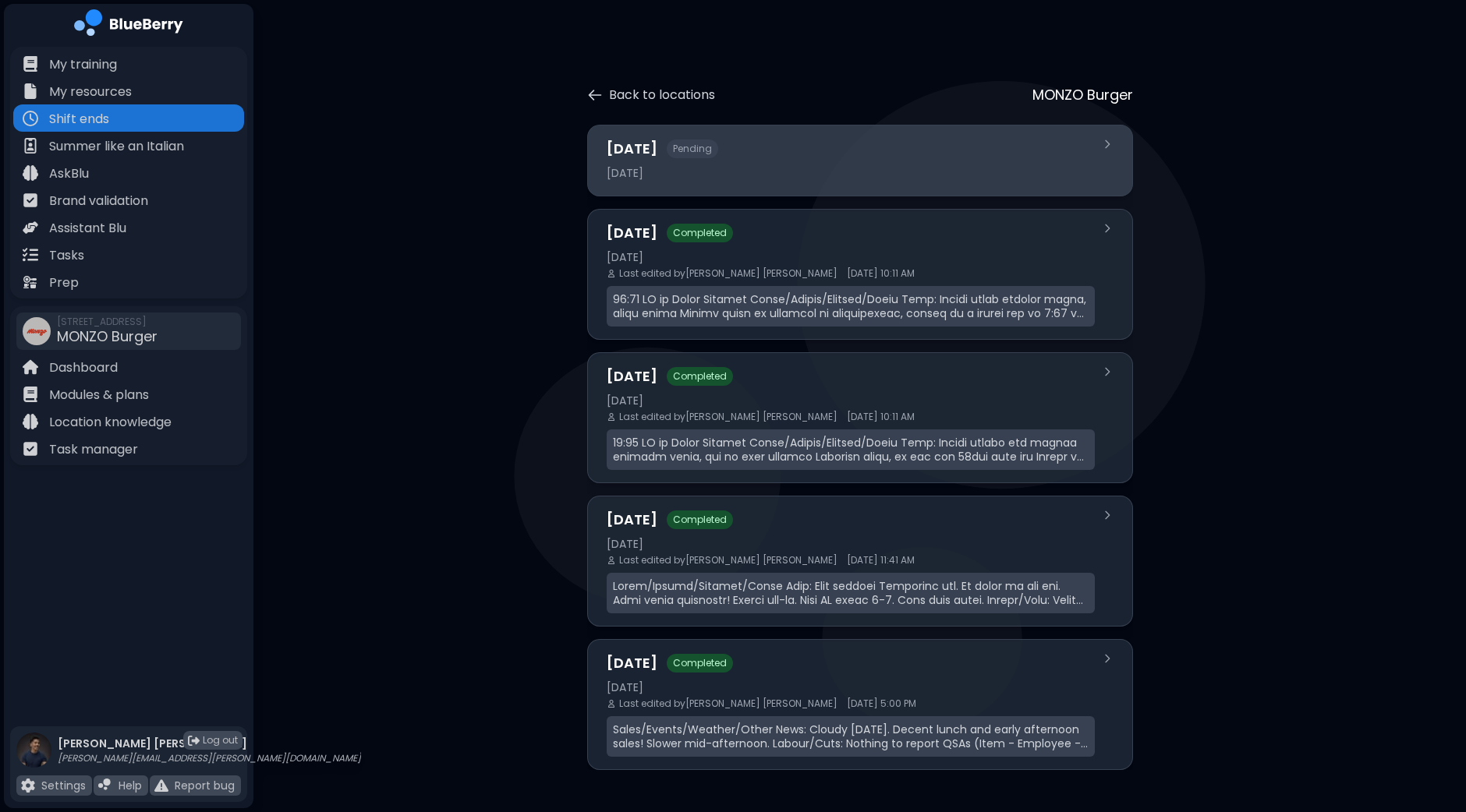
click at [815, 166] on div "[DATE]" at bounding box center [851, 173] width 489 height 14
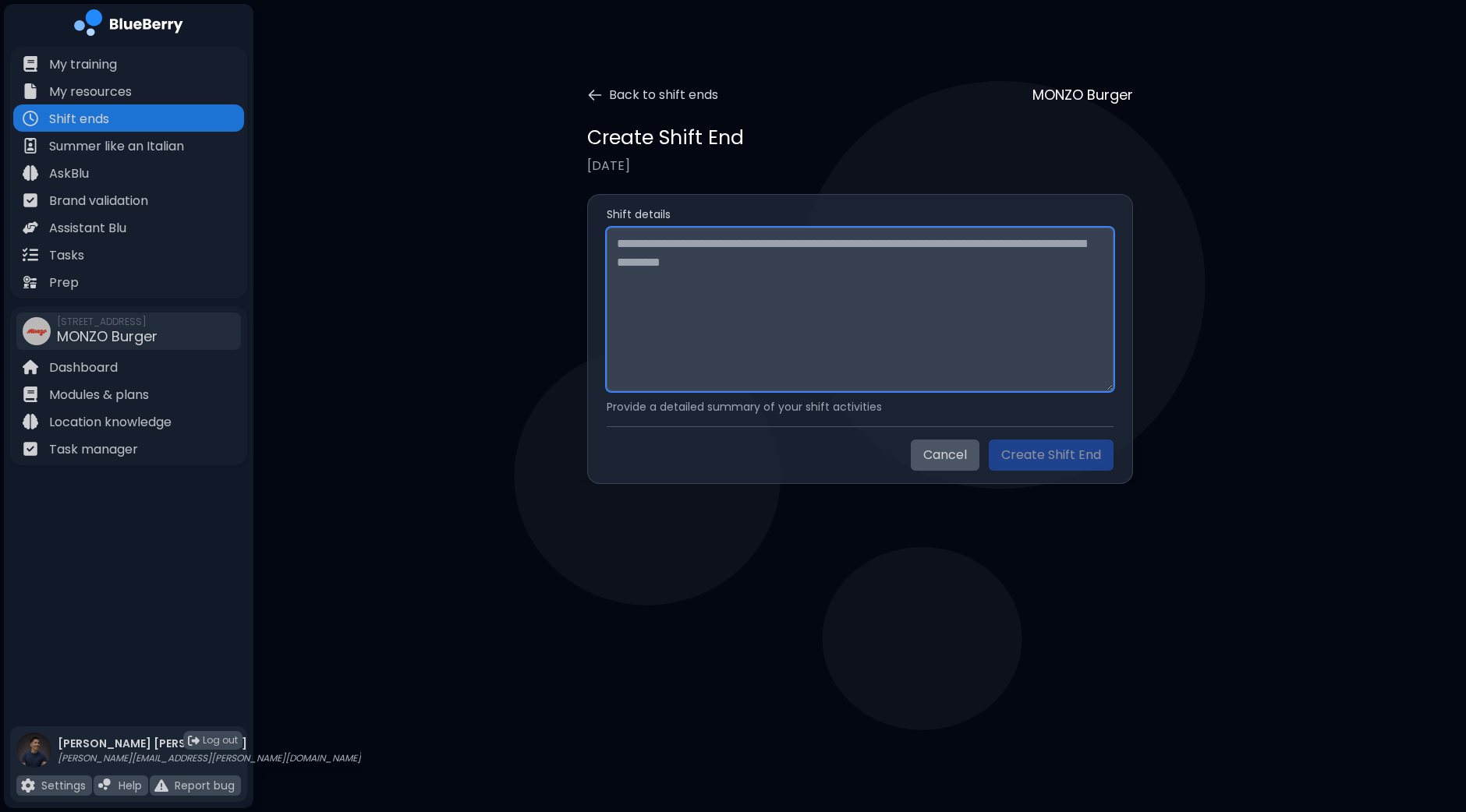
click at [732, 258] on textarea at bounding box center [860, 310] width 506 height 164
paste textarea "**********"
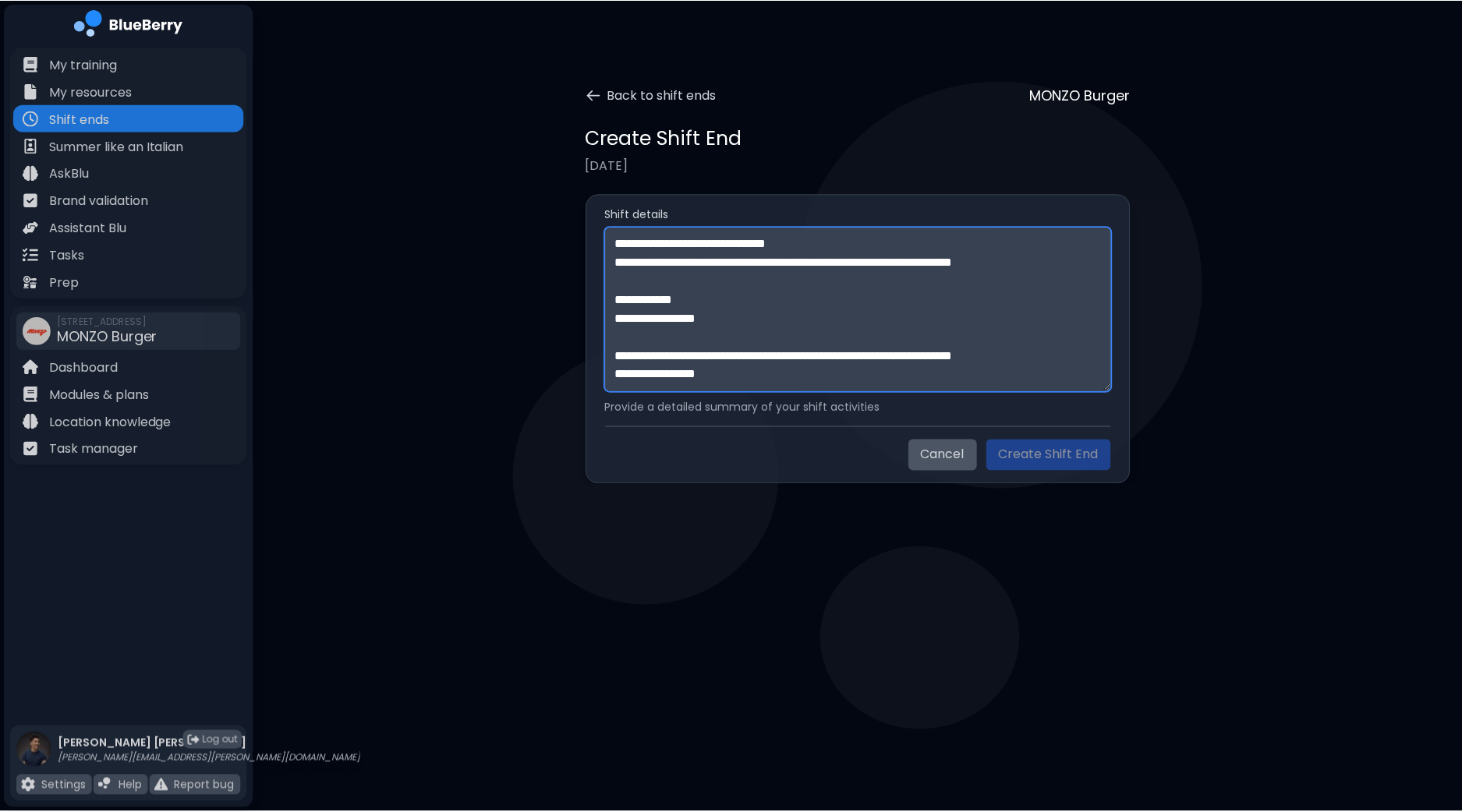
scroll to position [347, 0]
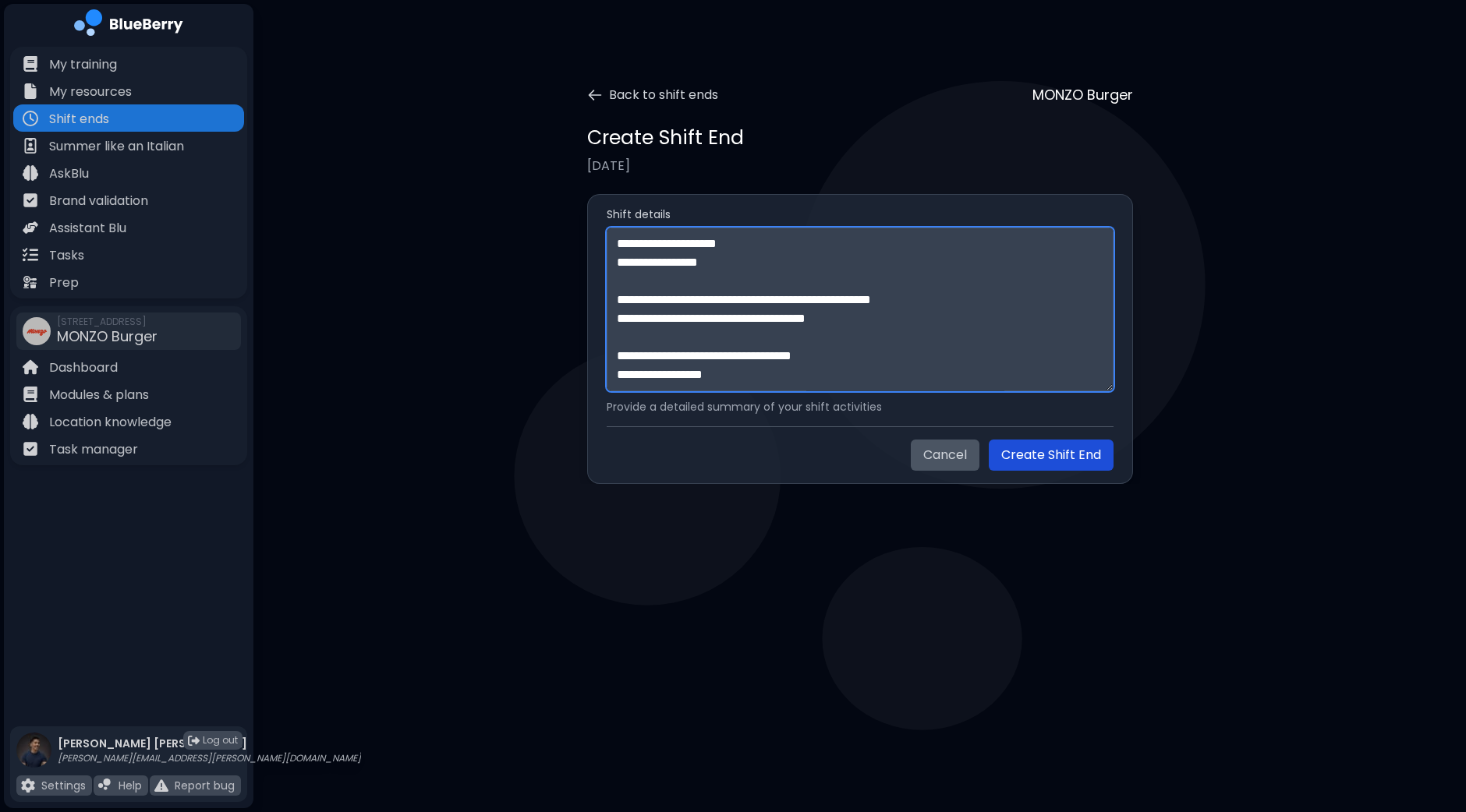
type textarea "**********"
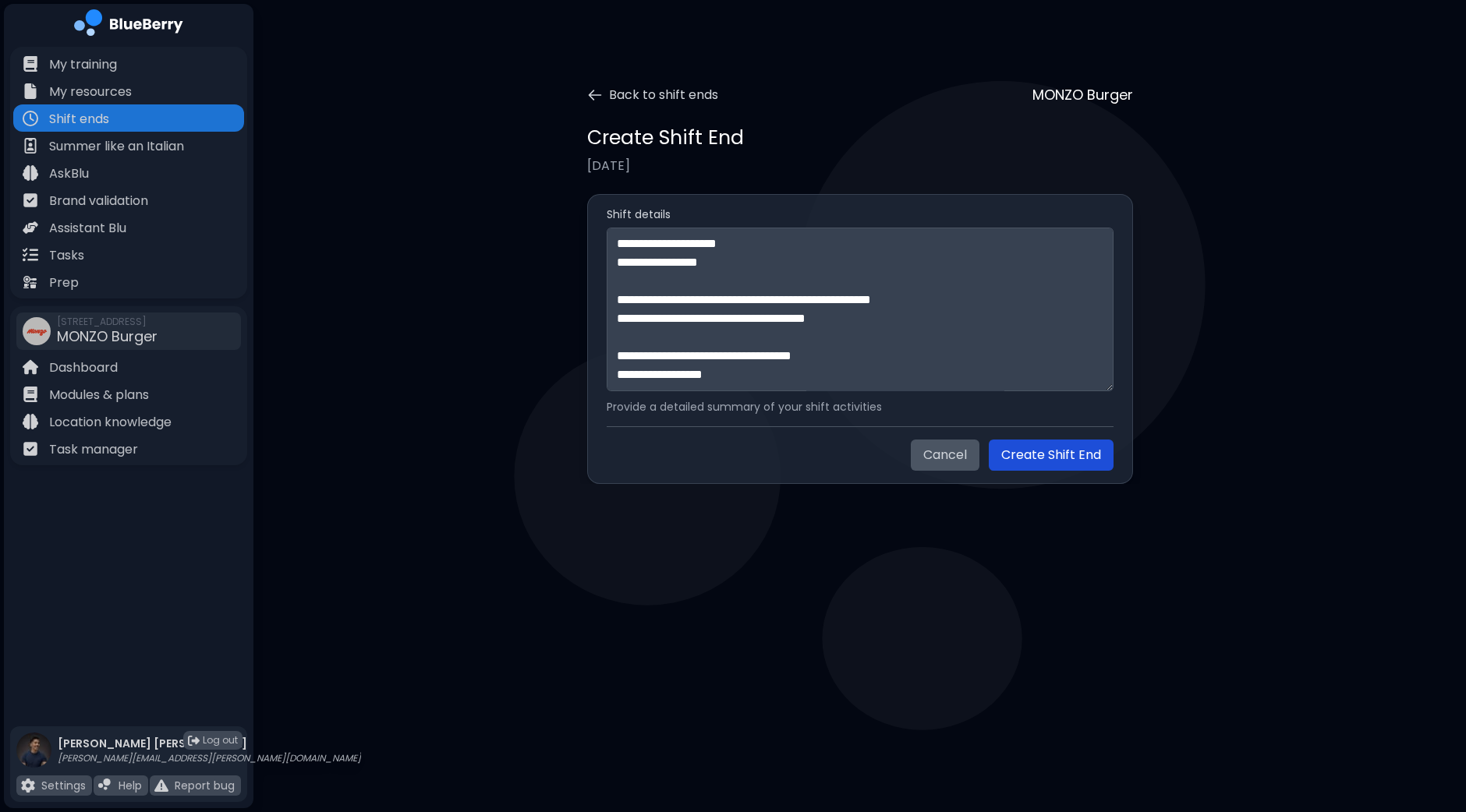
click at [1077, 459] on button "Create Shift End" at bounding box center [1051, 456] width 124 height 32
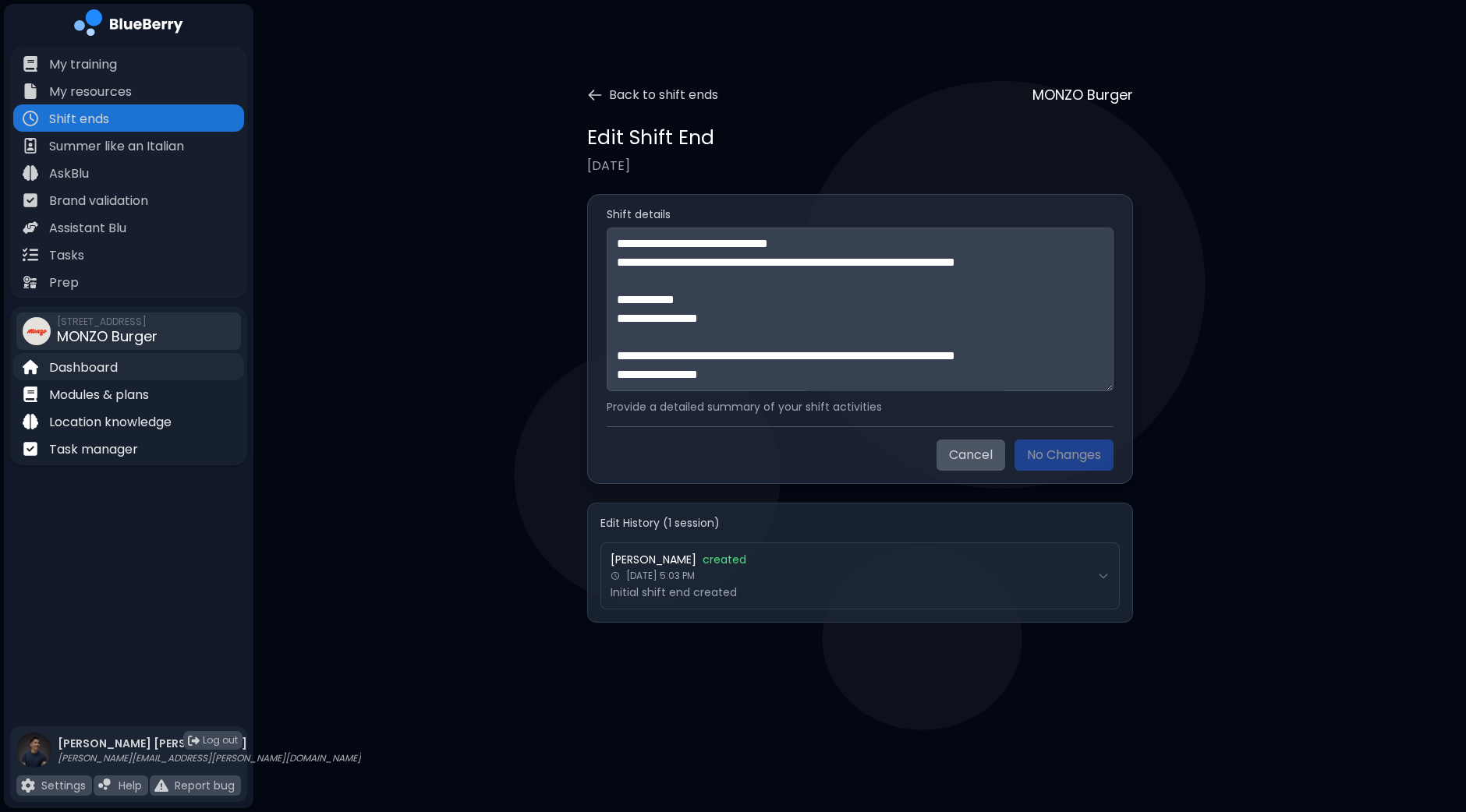
click at [106, 362] on p "Dashboard" at bounding box center [84, 367] width 69 height 19
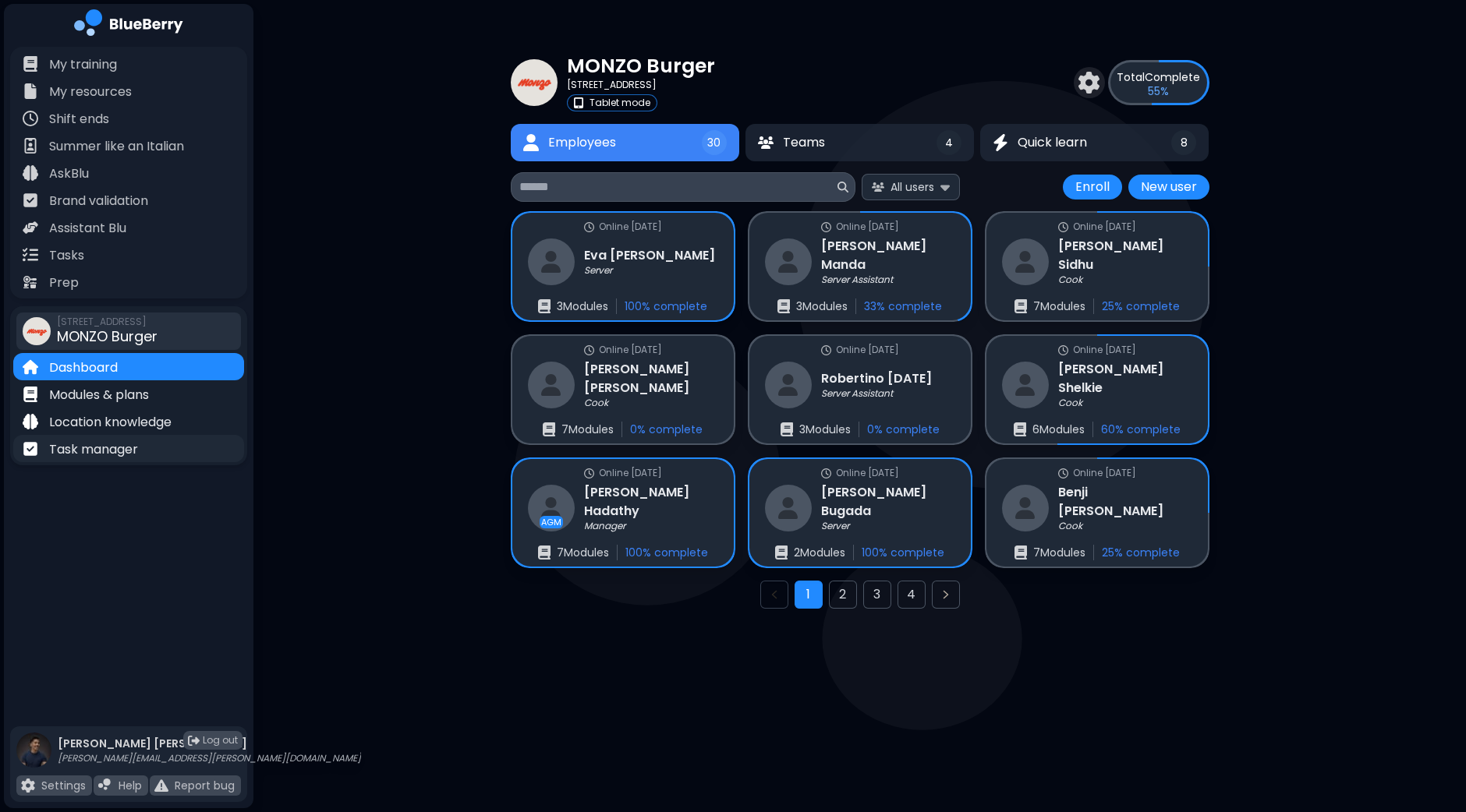
click at [127, 449] on p "Task manager" at bounding box center [94, 449] width 89 height 19
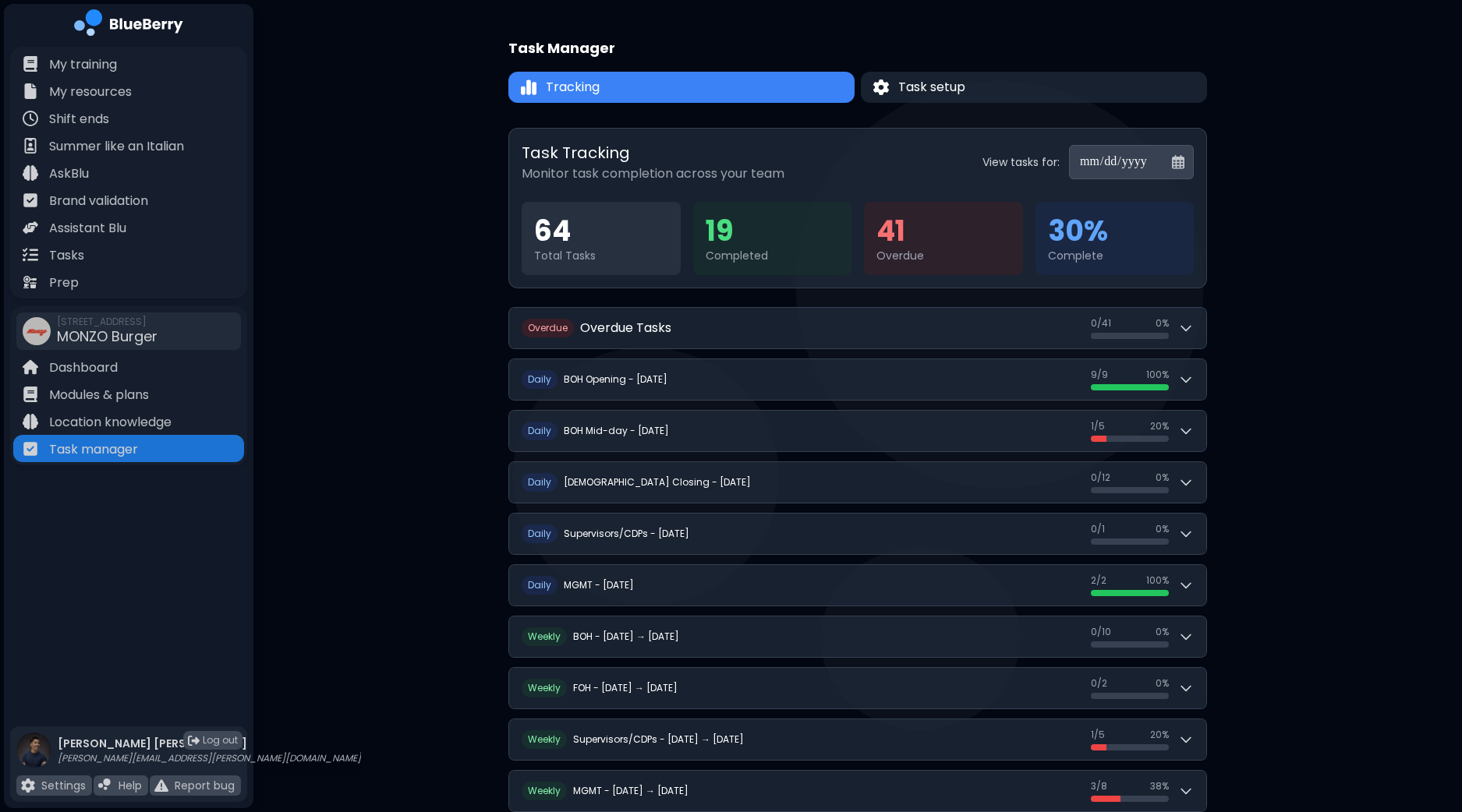
drag, startPoint x: 1458, startPoint y: 321, endPoint x: 1457, endPoint y: 343, distance: 22.0
click at [1457, 343] on div "**********" at bounding box center [858, 528] width 1208 height 1056
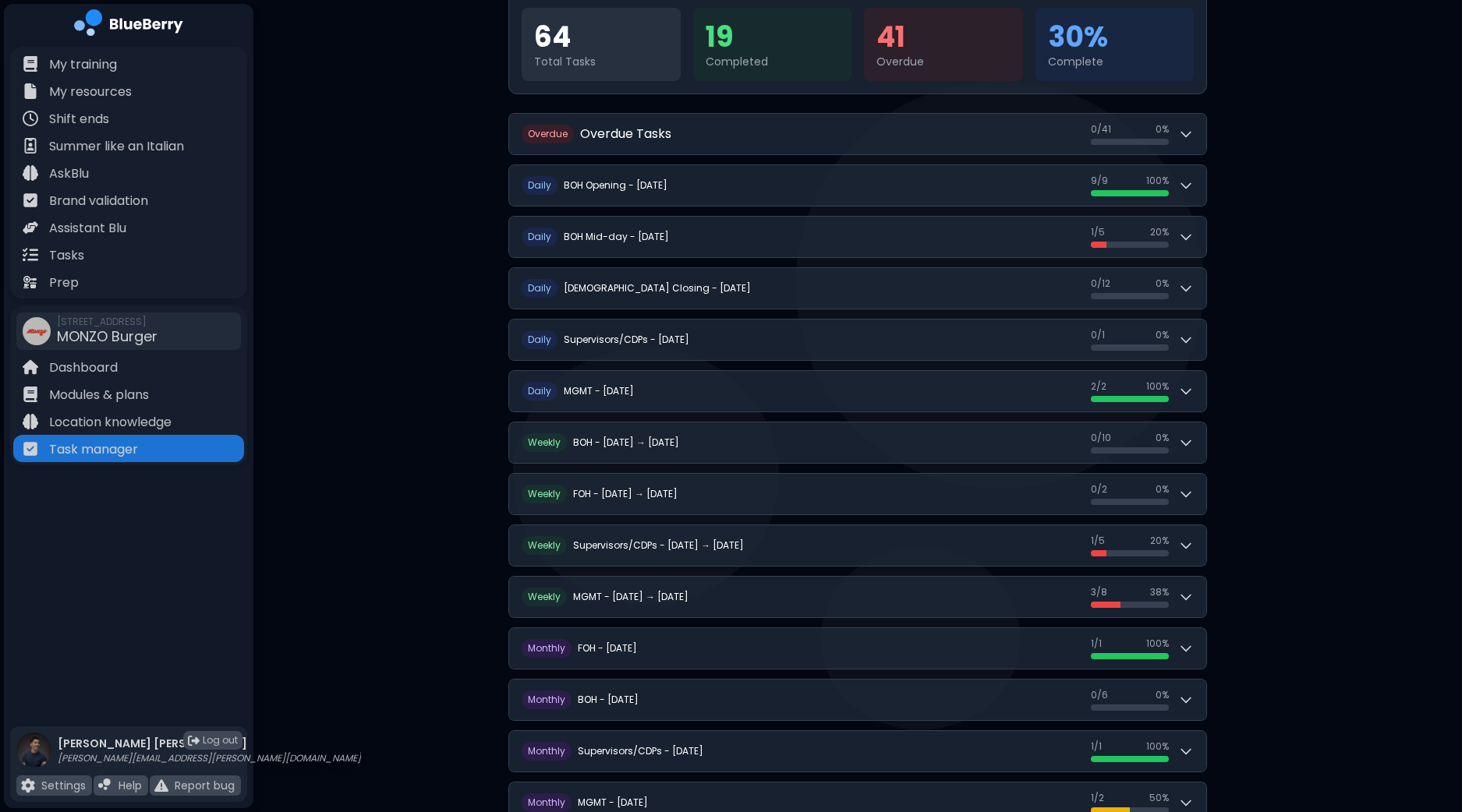
scroll to position [215, 0]
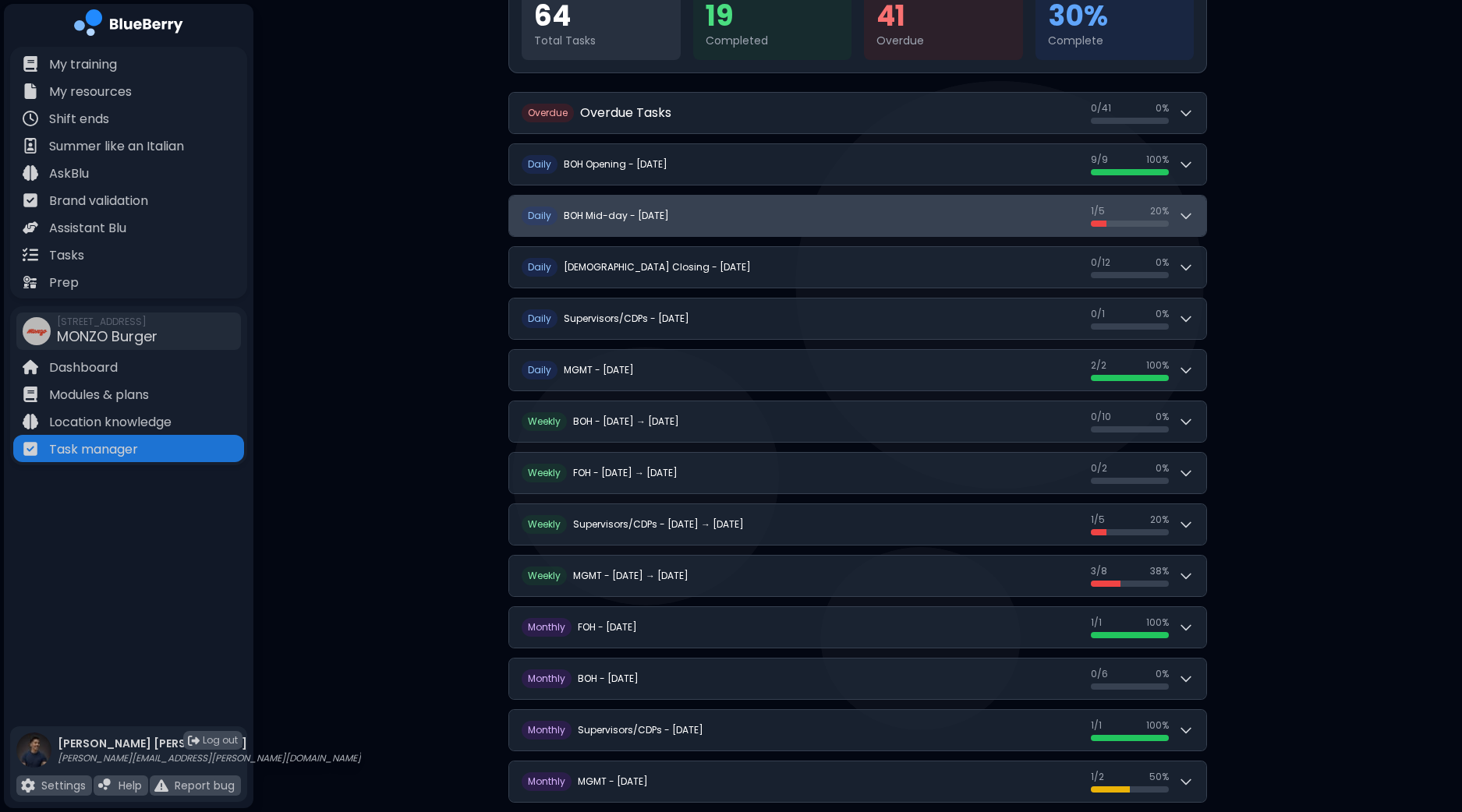
click at [1201, 230] on button "D aily BOH Mid-day - [DATE] 1 / 5 1 / 5 20 %" at bounding box center [858, 215] width 697 height 40
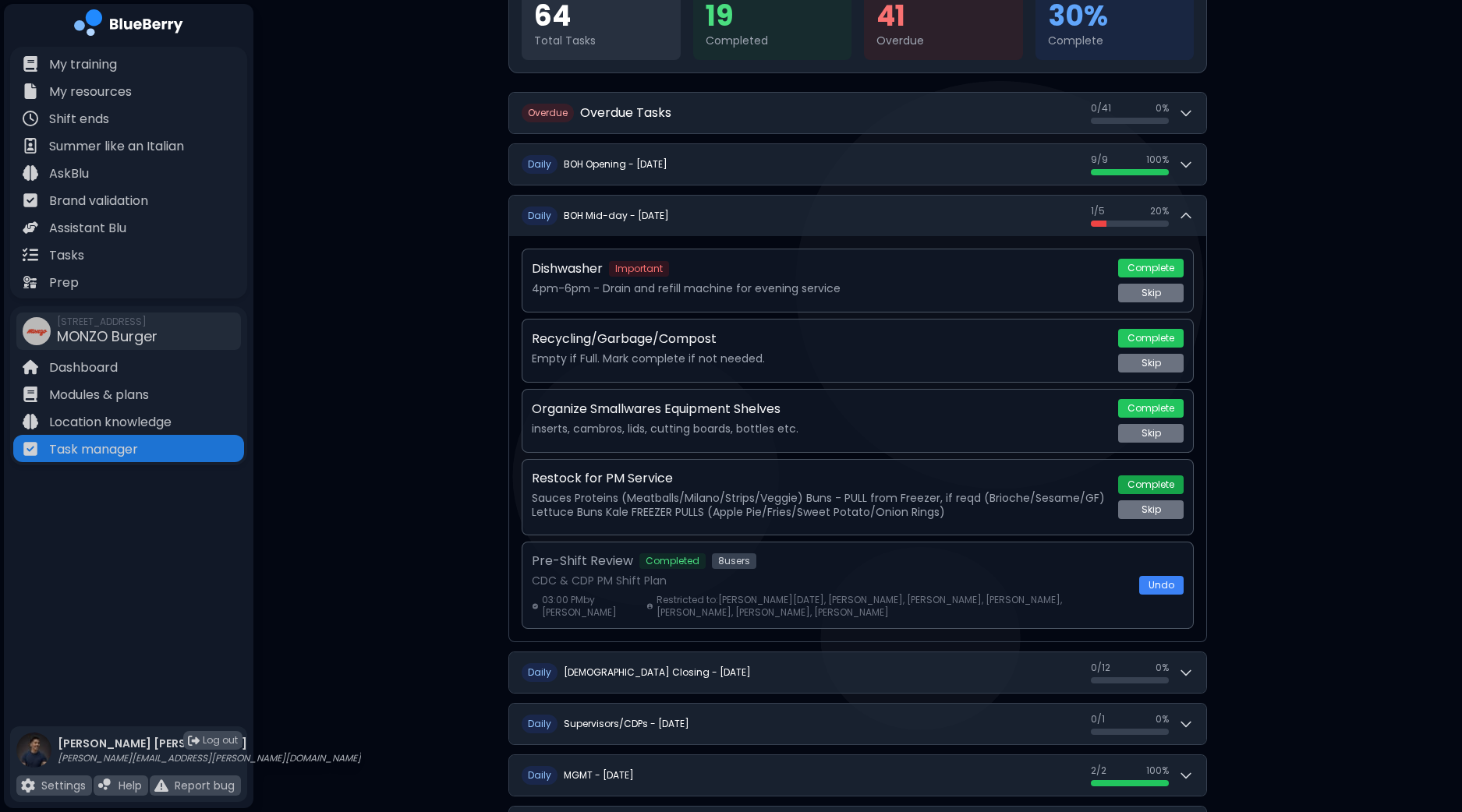
click at [1165, 485] on button "Complete" at bounding box center [1151, 484] width 65 height 19
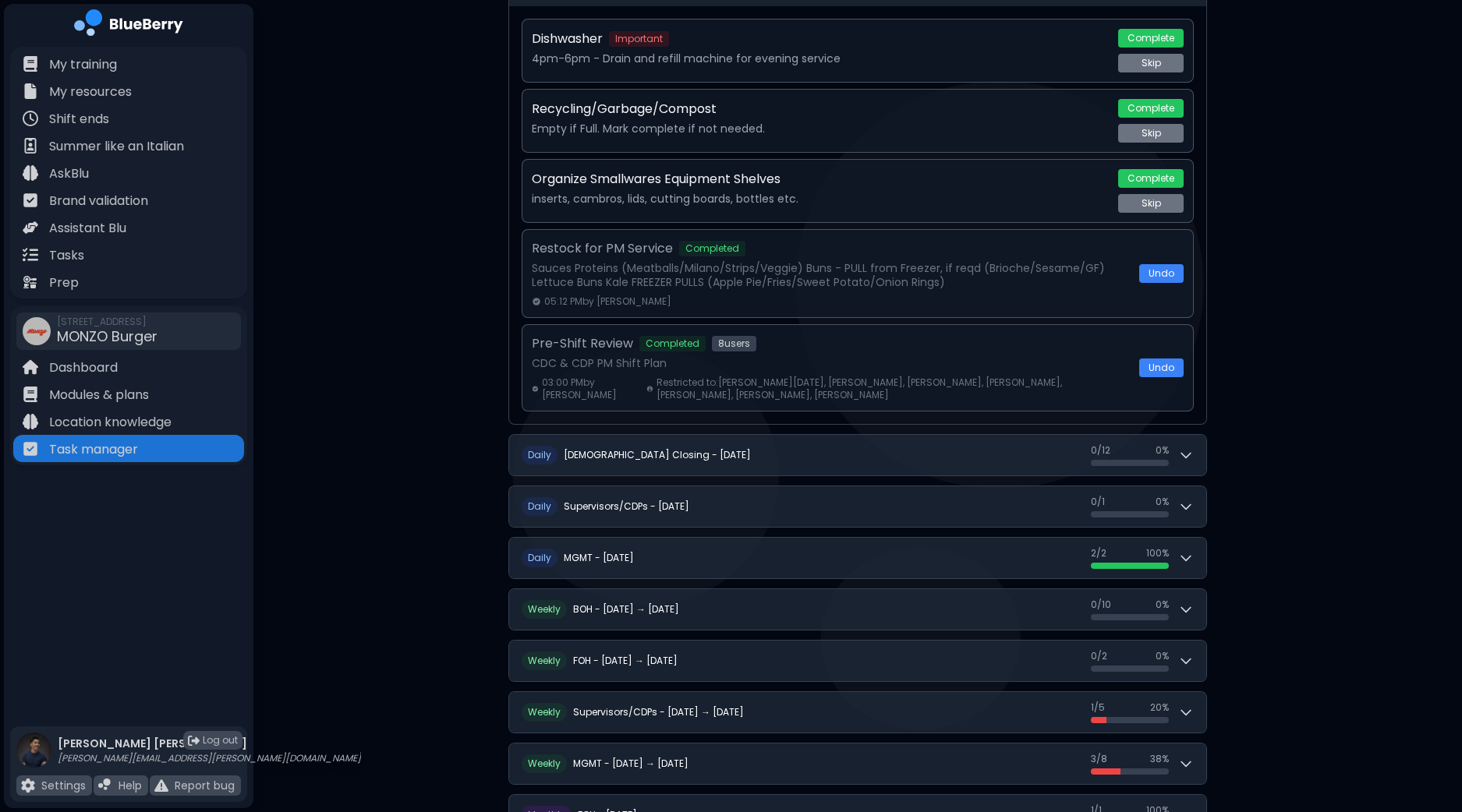
scroll to position [577, 0]
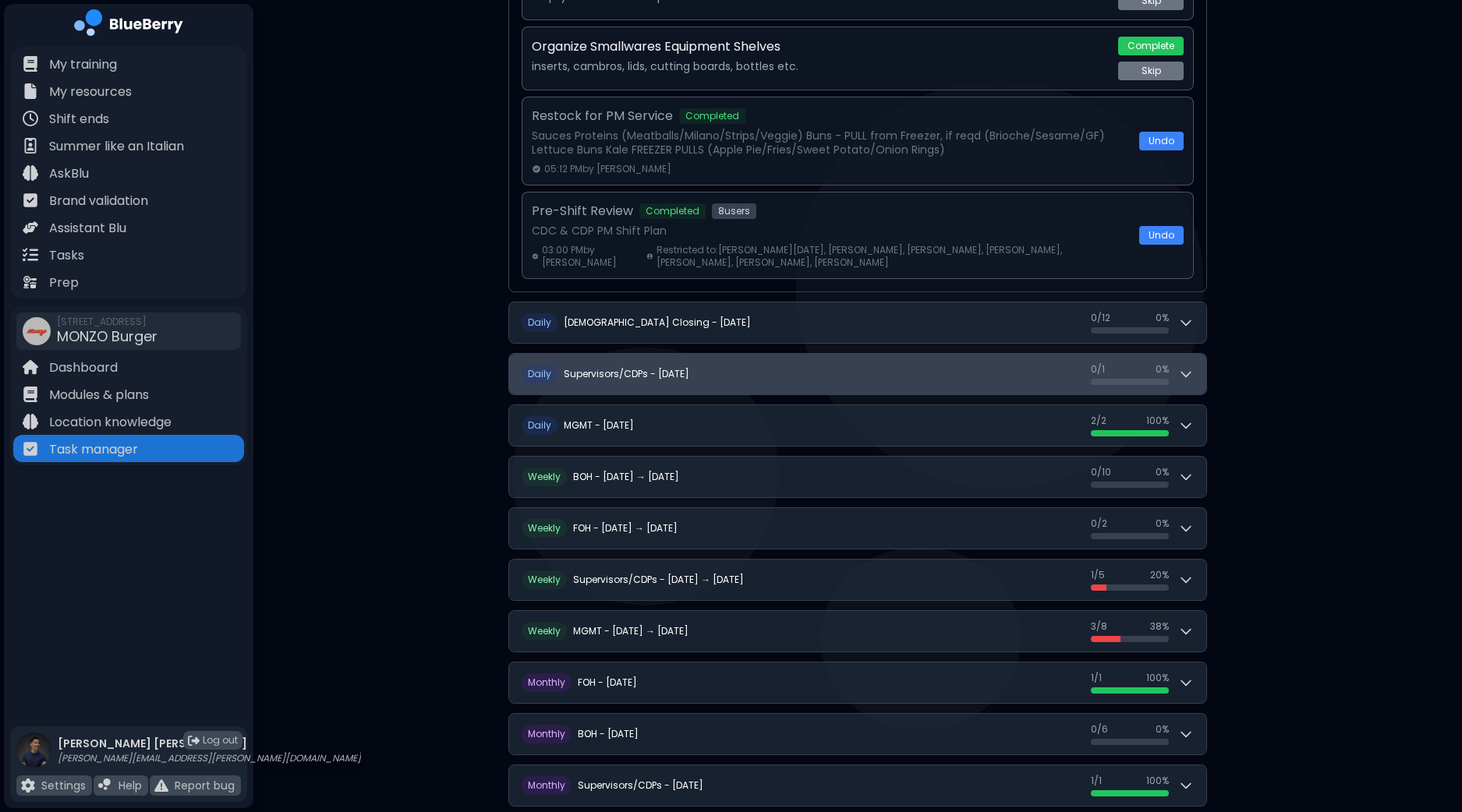
click at [1184, 366] on icon at bounding box center [1187, 374] width 16 height 16
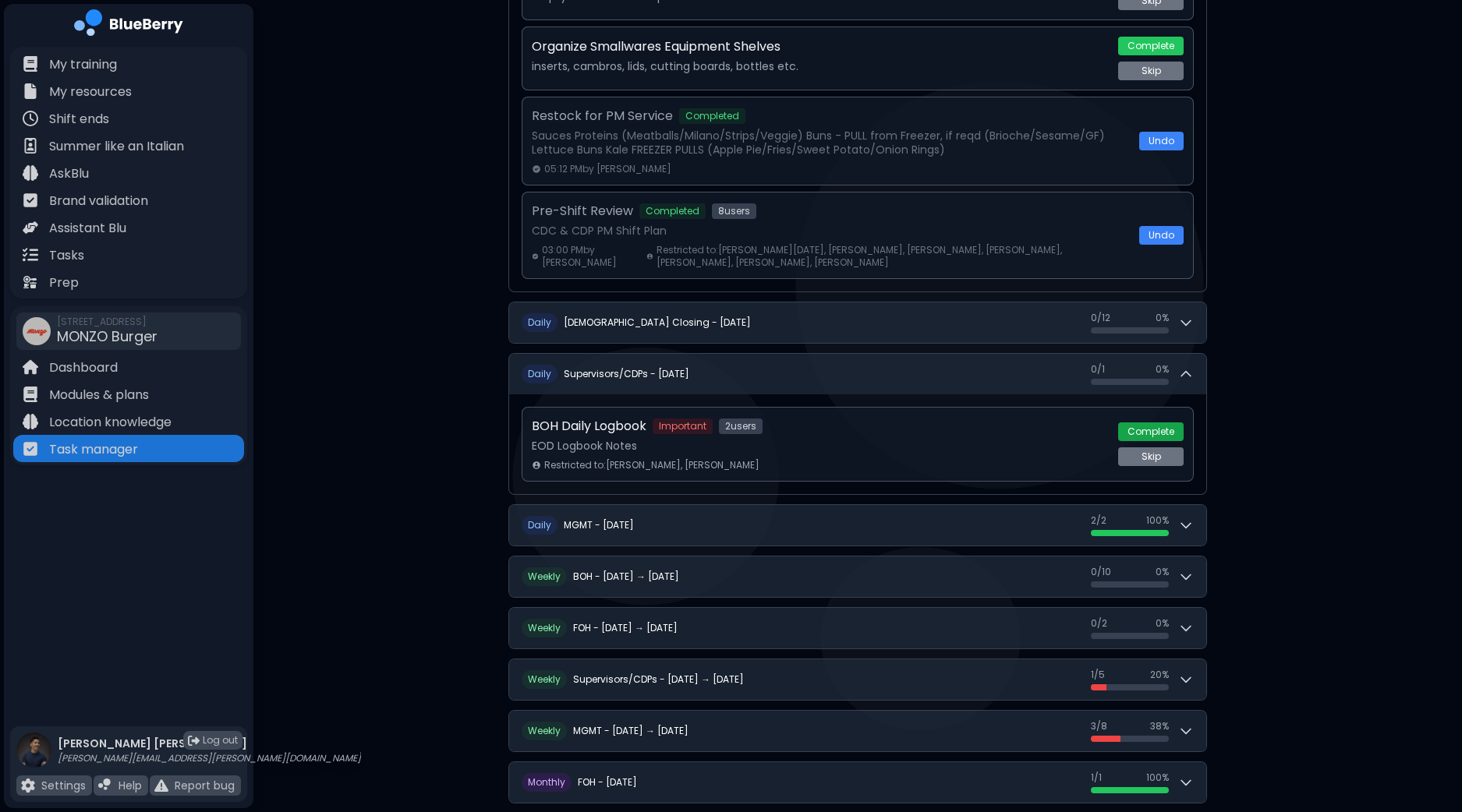
click at [1148, 431] on button "Complete" at bounding box center [1151, 431] width 65 height 19
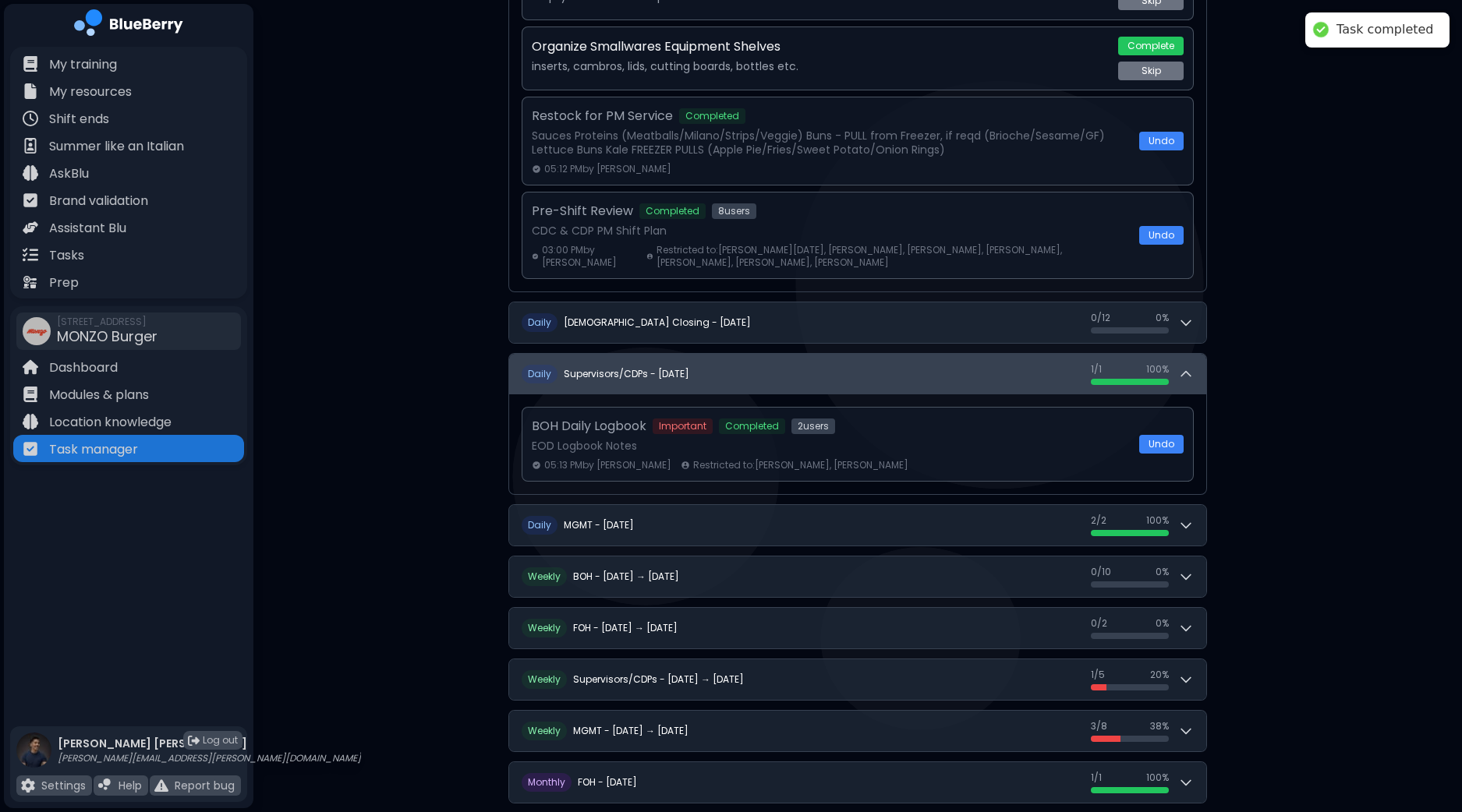
click at [1179, 372] on icon at bounding box center [1187, 374] width 16 height 16
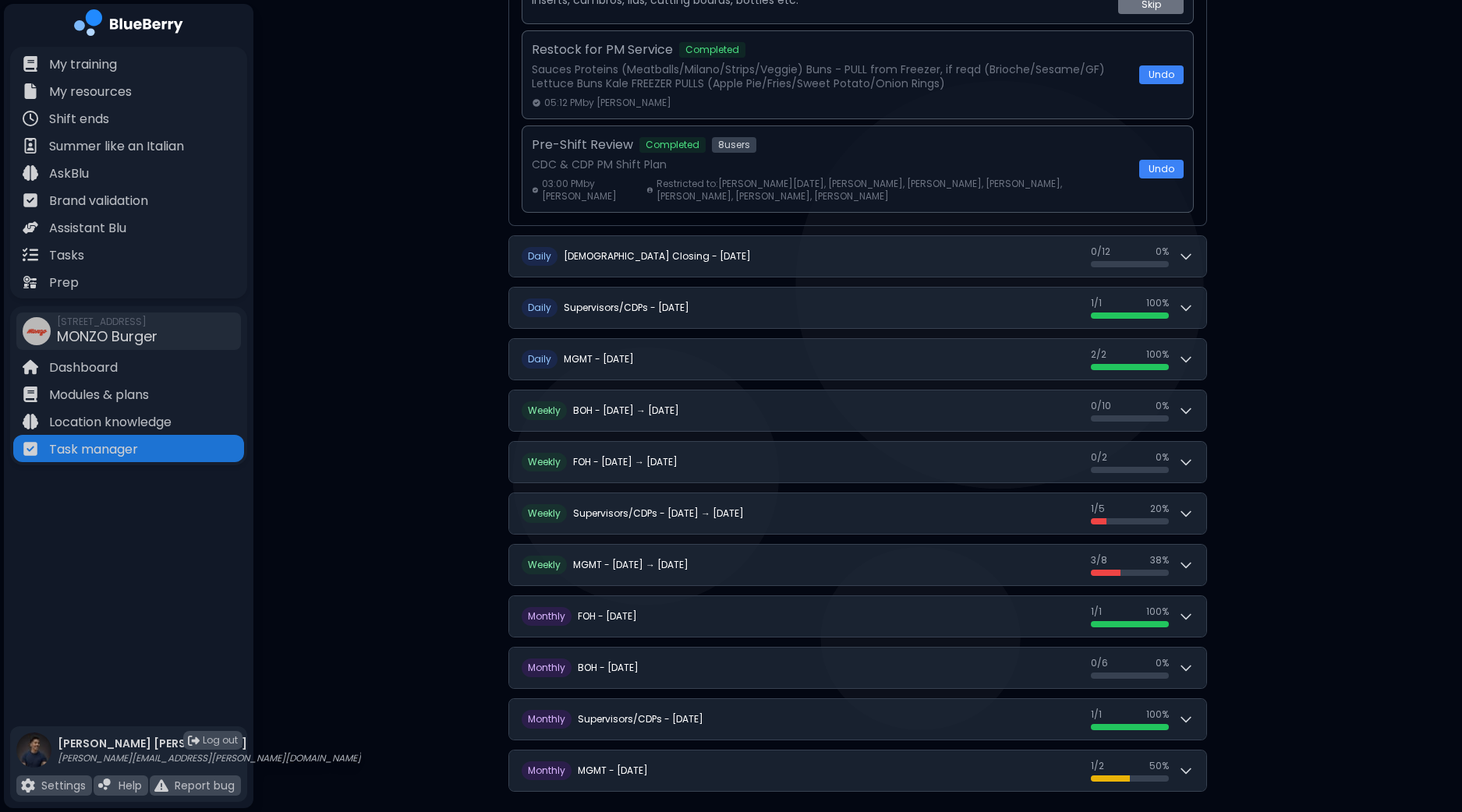
scroll to position [654, 0]
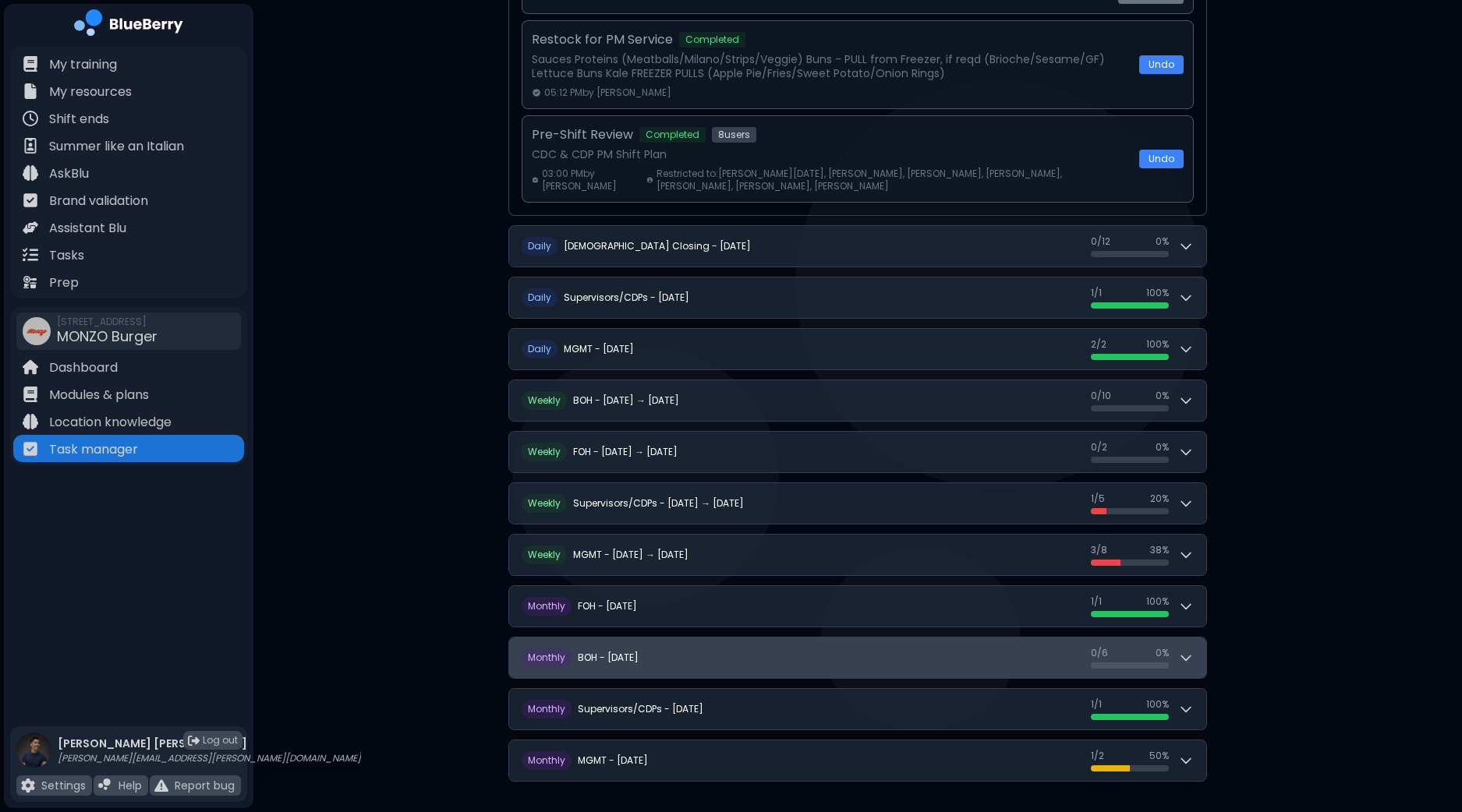
click at [1197, 653] on button "M onthly BOH - [DATE] 0 / 6 0 / 6 0 %" at bounding box center [858, 657] width 697 height 40
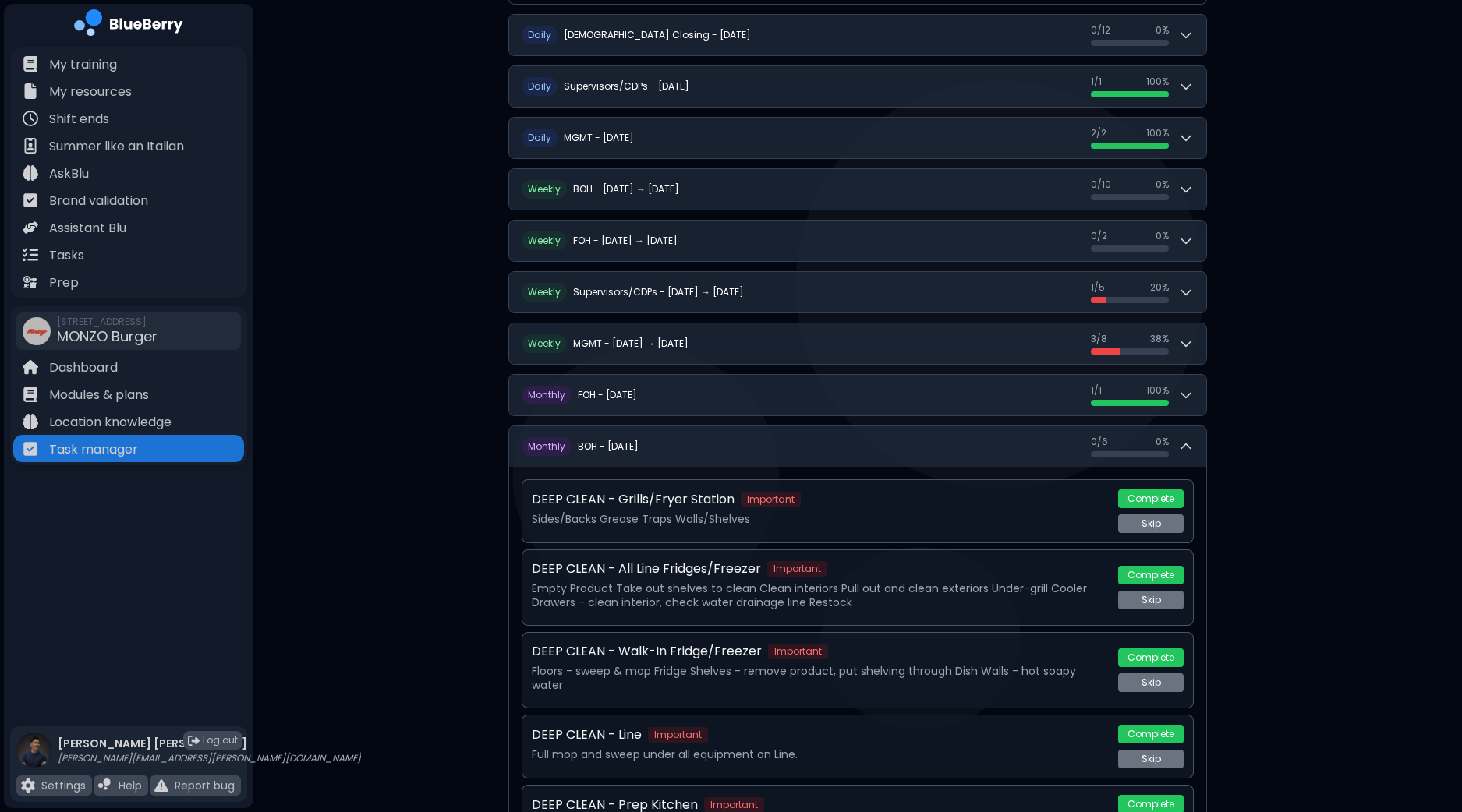
scroll to position [1105, 0]
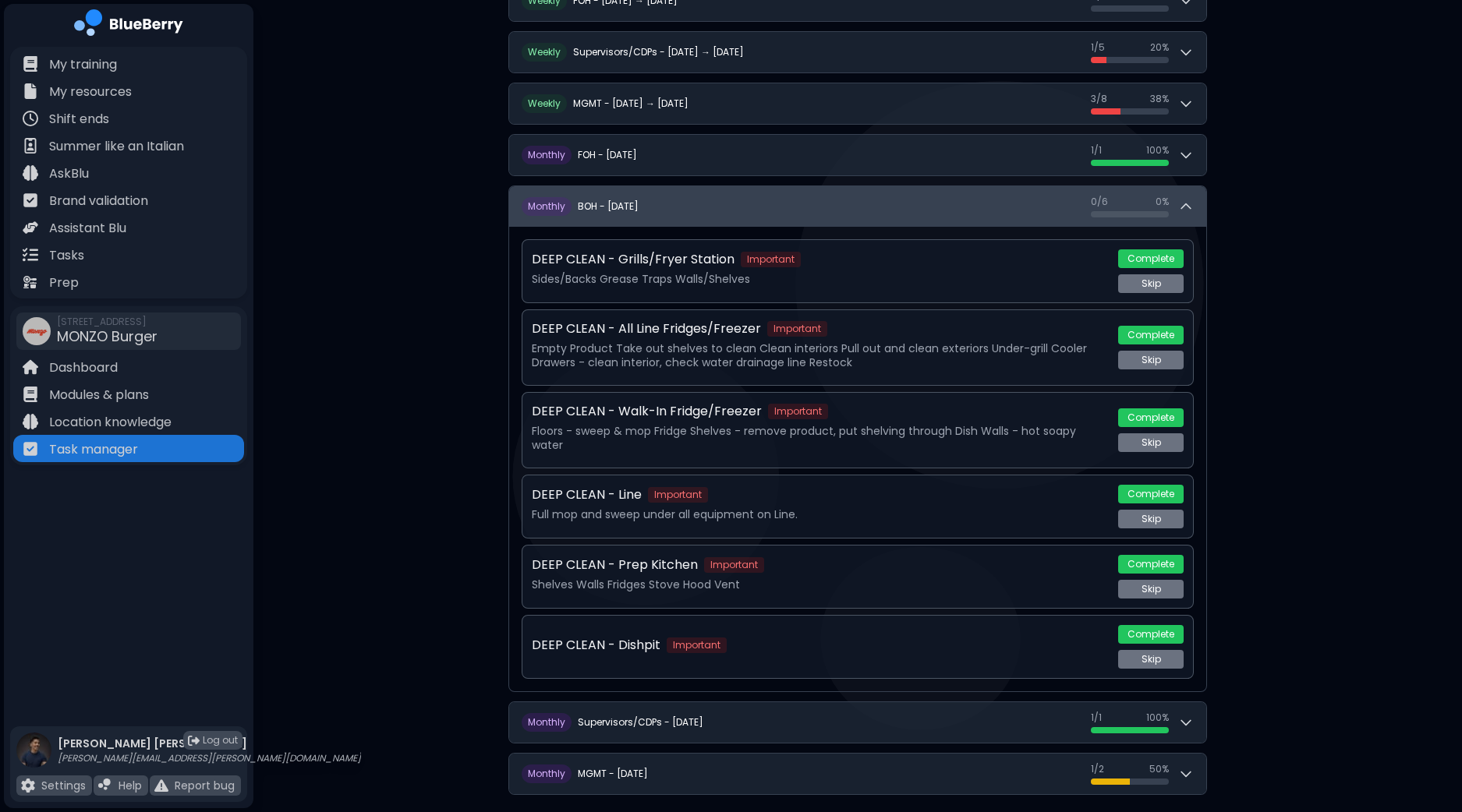
click at [1192, 204] on icon at bounding box center [1187, 206] width 16 height 16
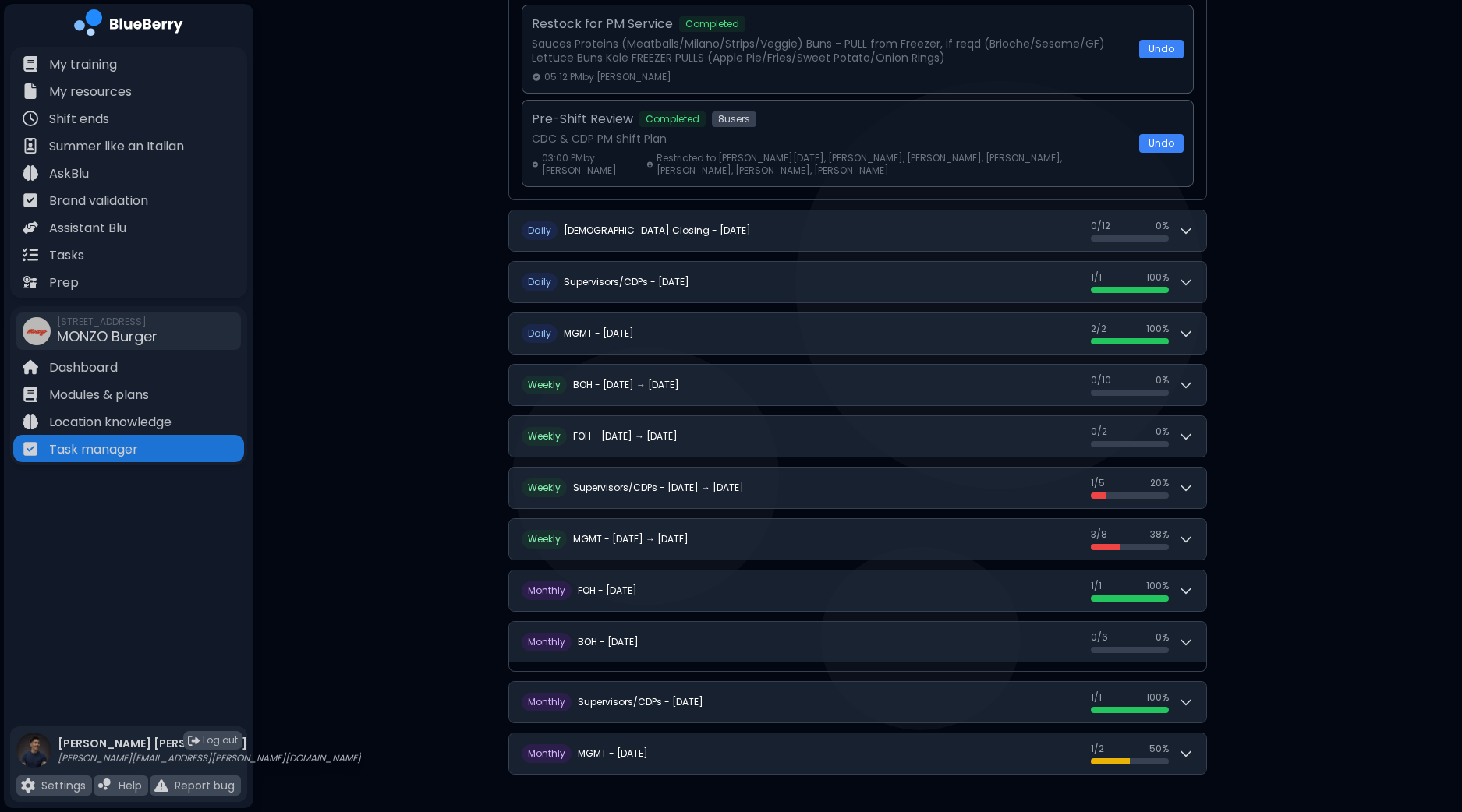
scroll to position [654, 0]
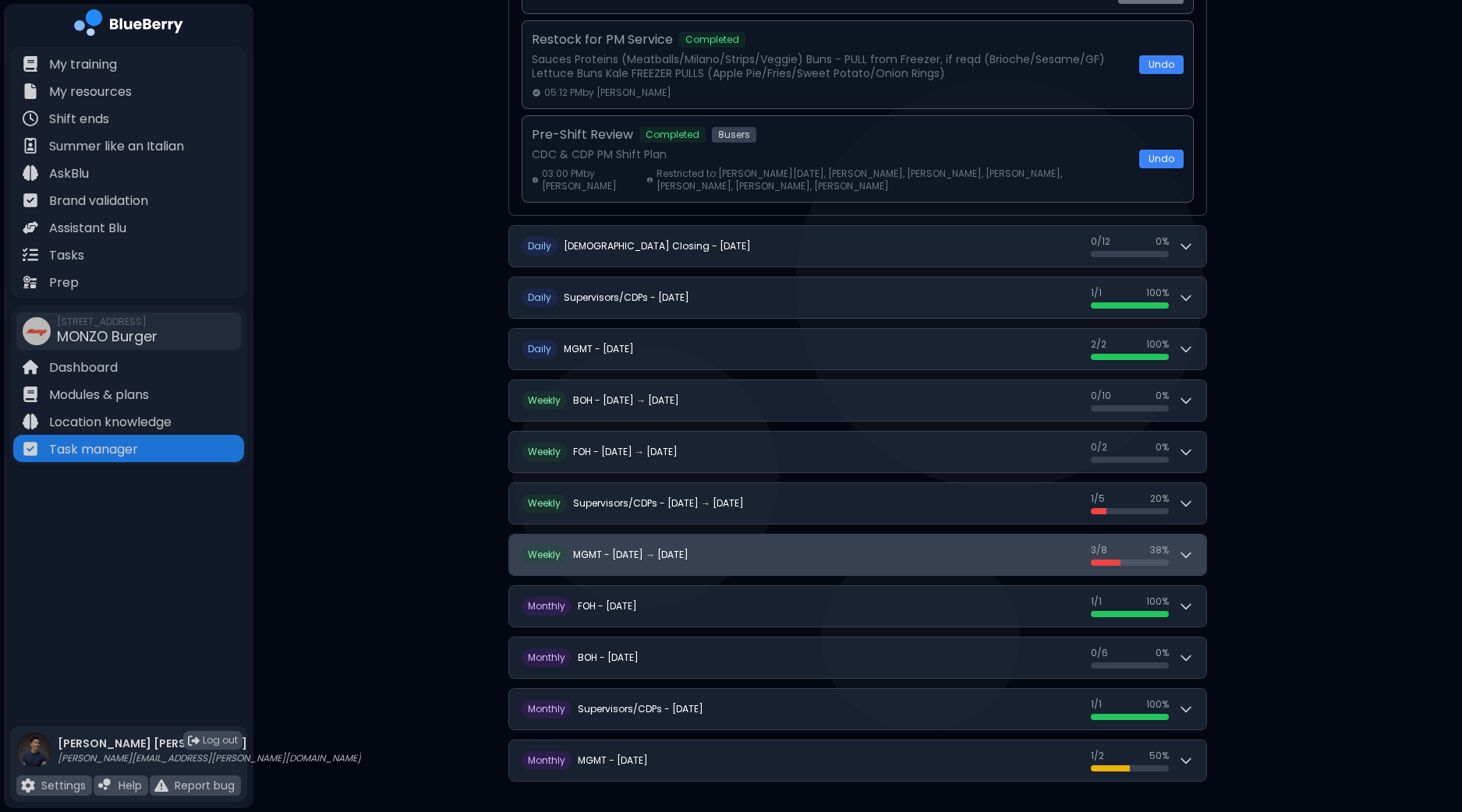
click at [1199, 554] on button "W eekly MGMT - [DATE] → [DATE] 3 / 8 3 / 8 38 %" at bounding box center [858, 554] width 697 height 40
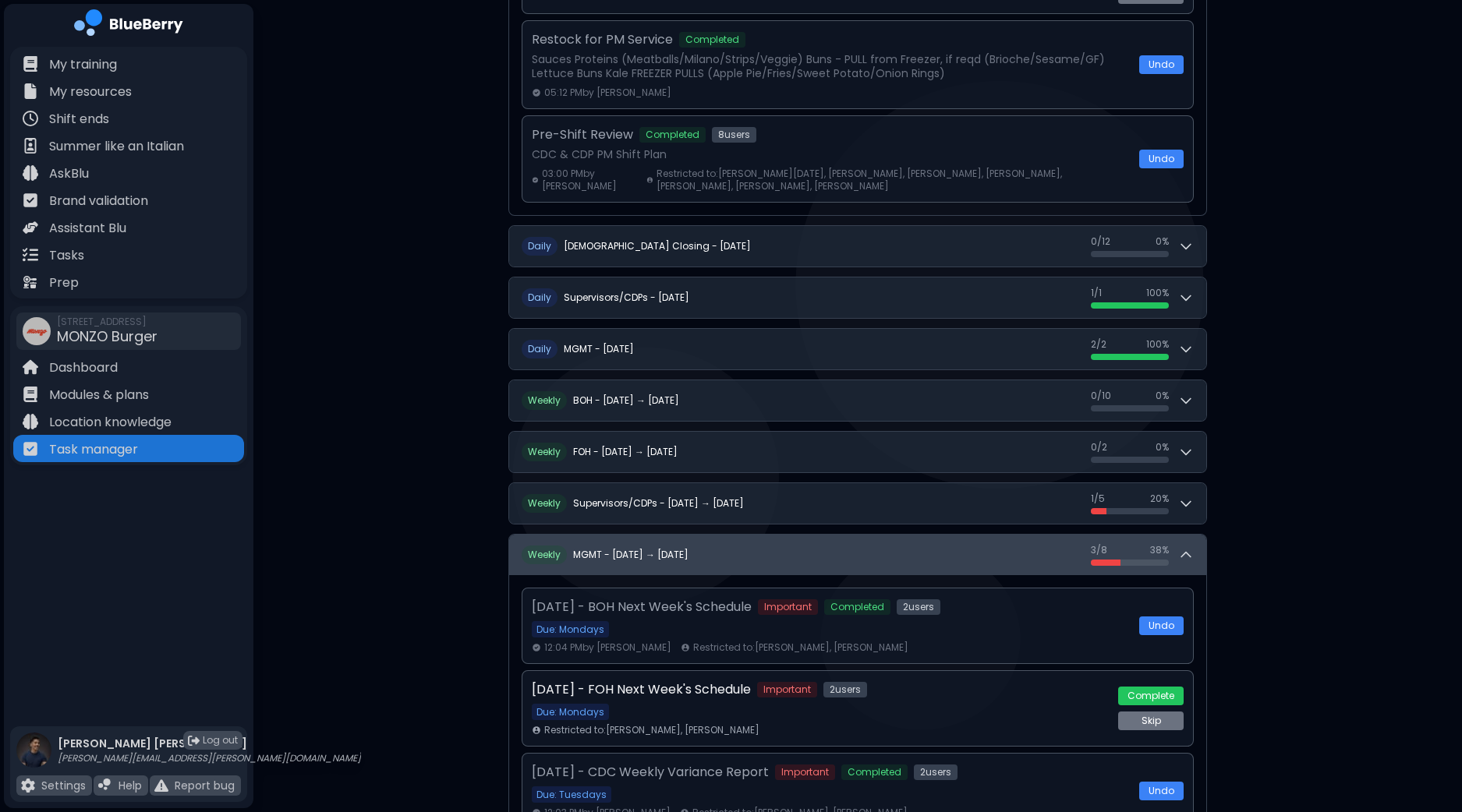
click at [1199, 554] on button "W eekly MGMT - [DATE] → [DATE] 3 / 8 3 / 8 38 %" at bounding box center [858, 554] width 697 height 40
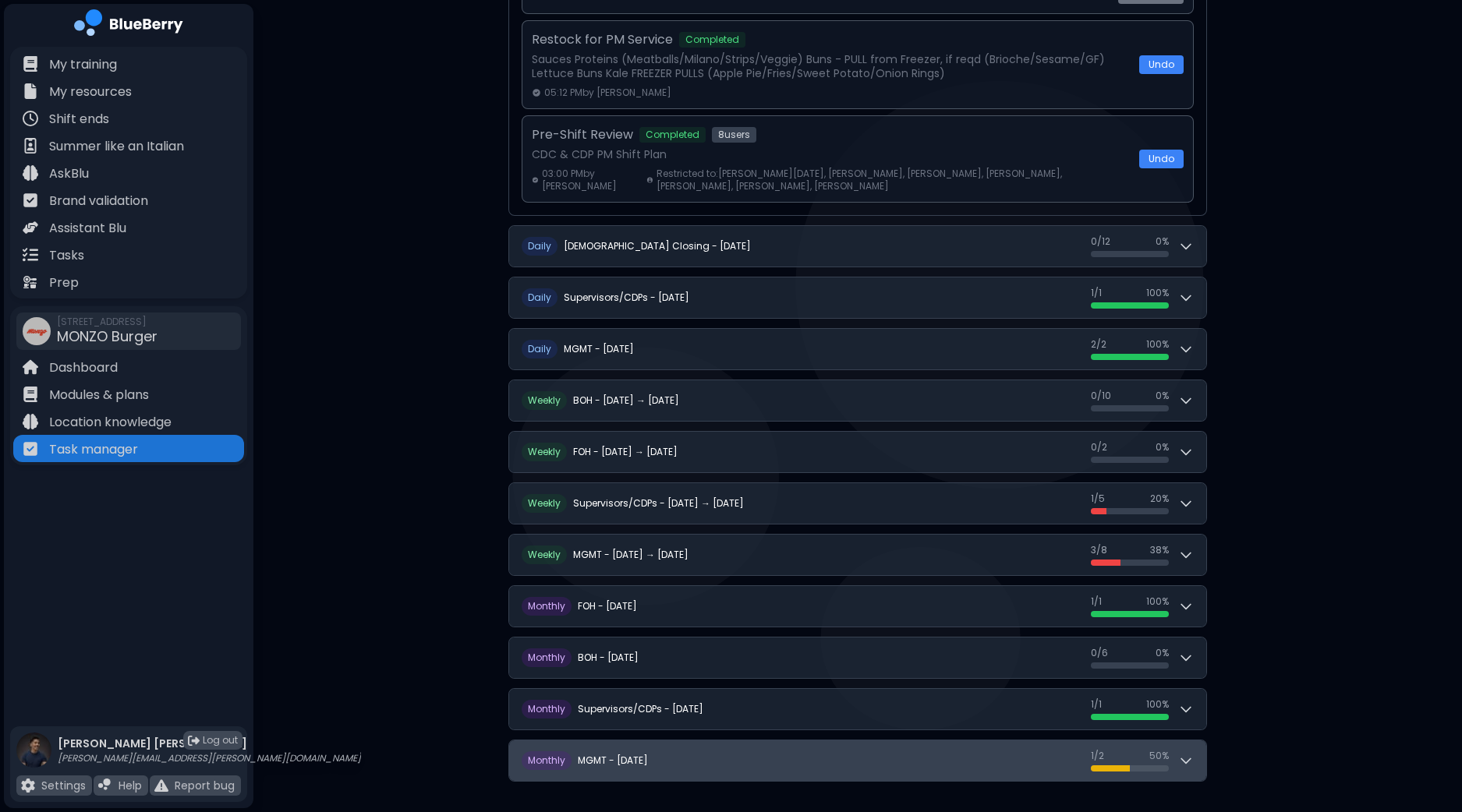
click at [1198, 762] on button "M onthly MGMT - [DATE] 1 / 2 1 / 2 50 %" at bounding box center [858, 760] width 697 height 40
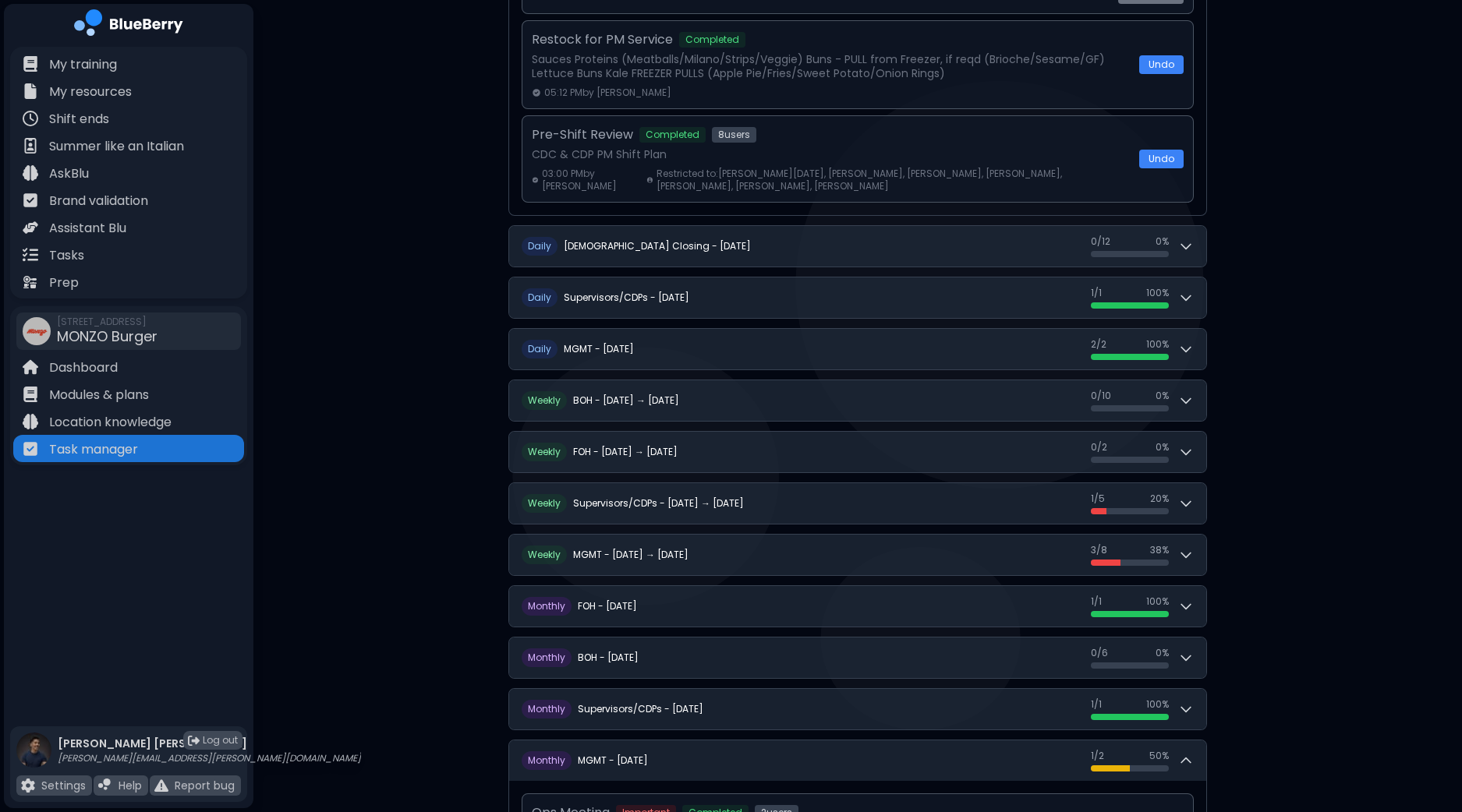
scroll to position [864, 0]
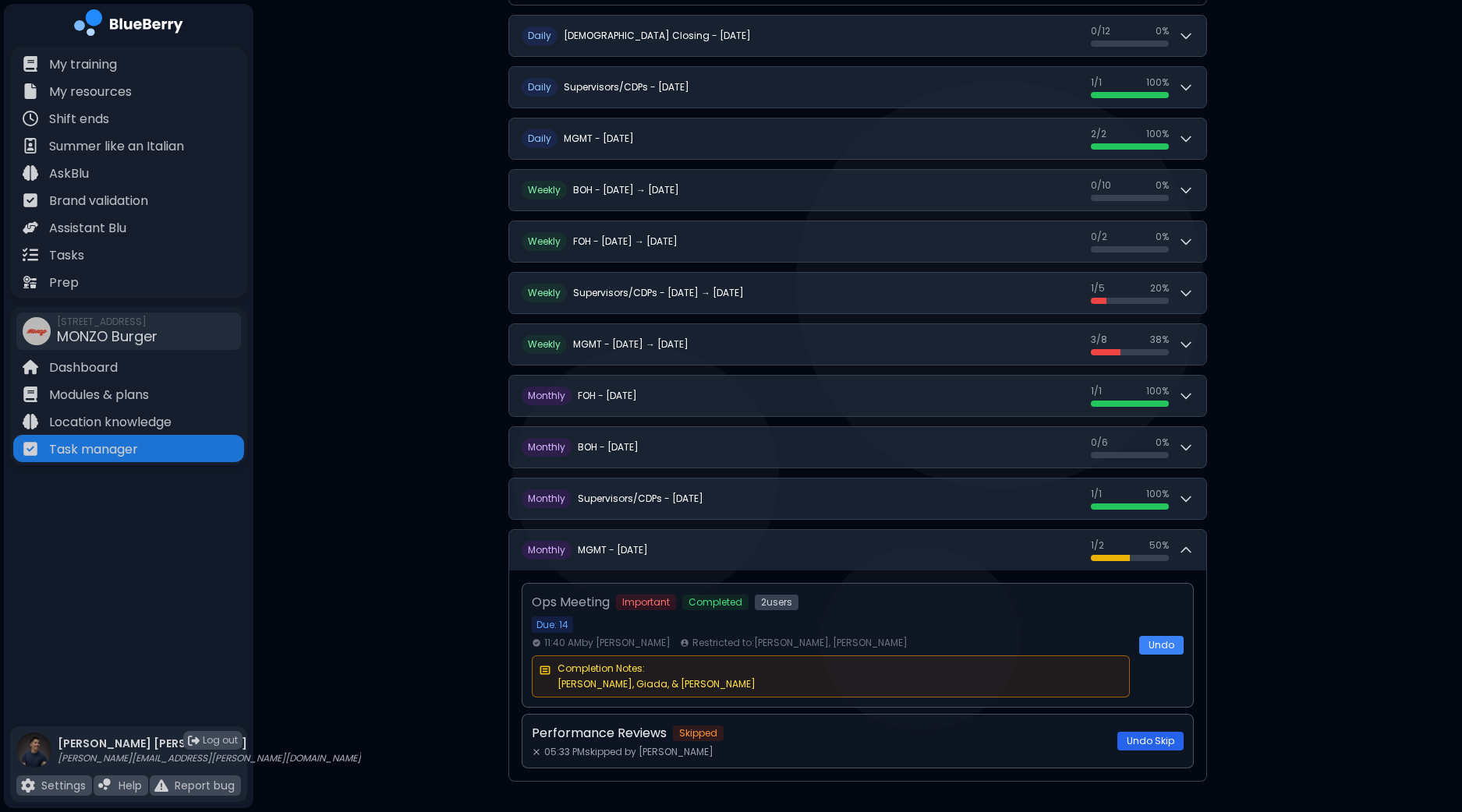
click at [1158, 736] on button "Undo Skip" at bounding box center [1150, 741] width 66 height 19
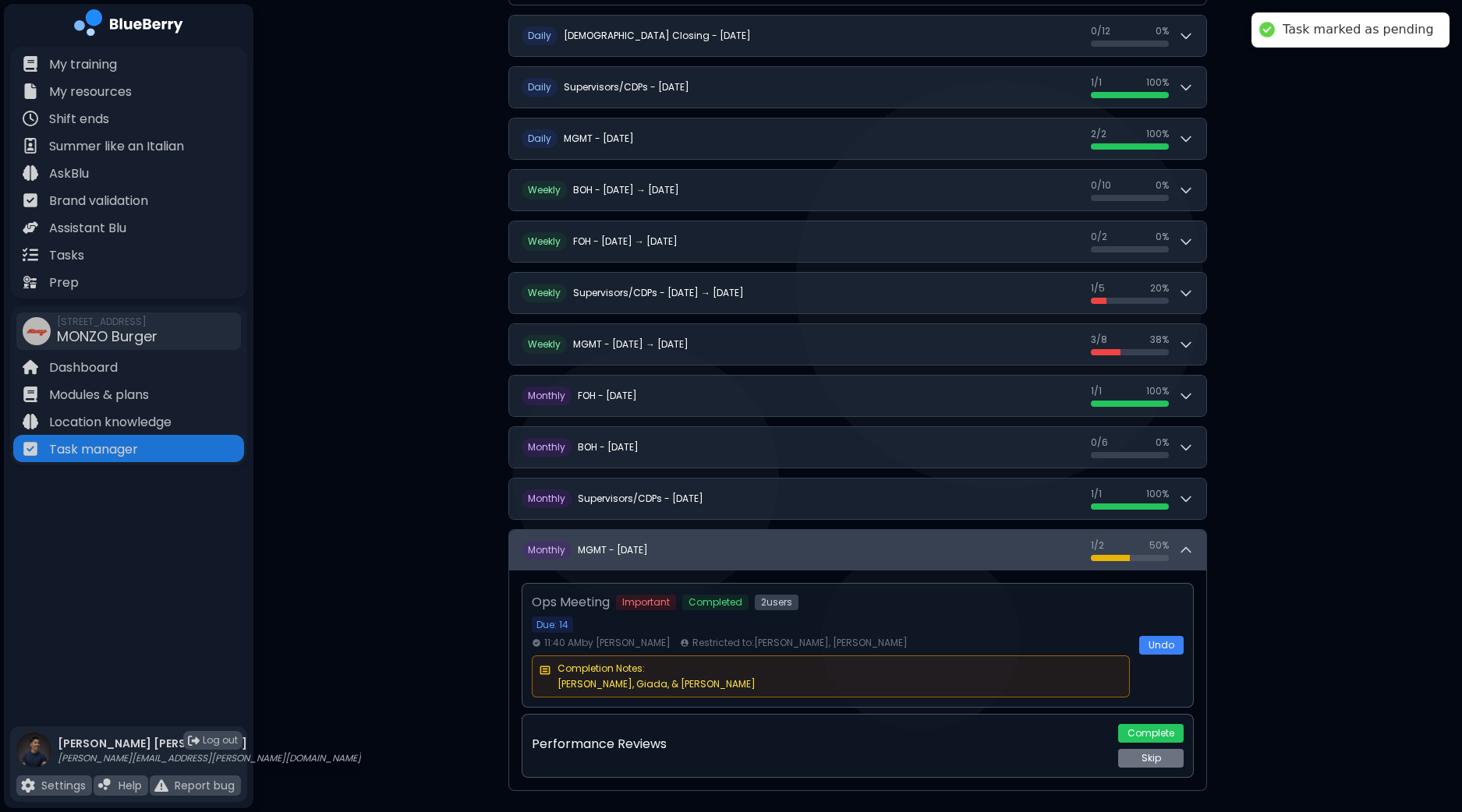
click at [1190, 548] on icon at bounding box center [1186, 550] width 9 height 5
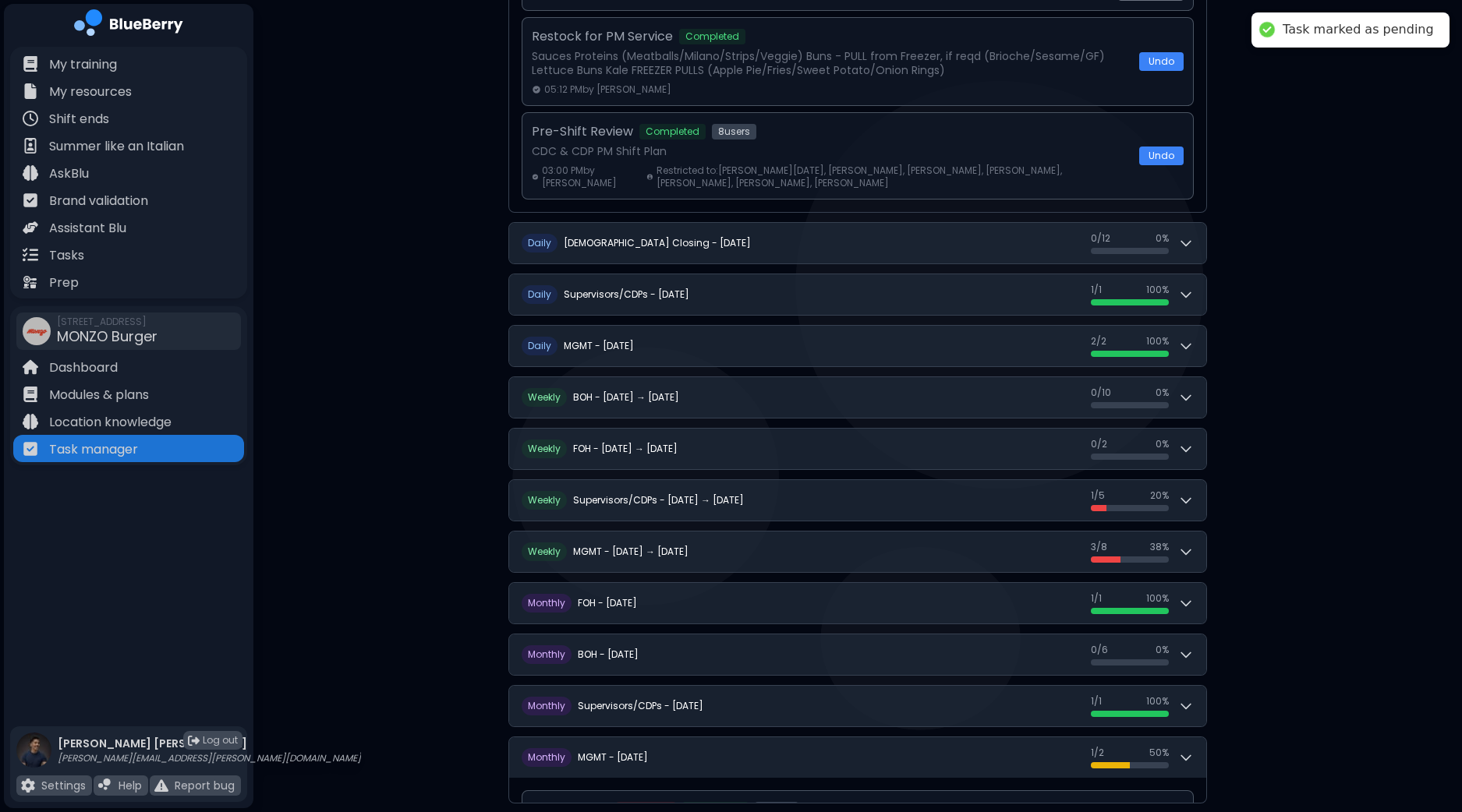
scroll to position [654, 0]
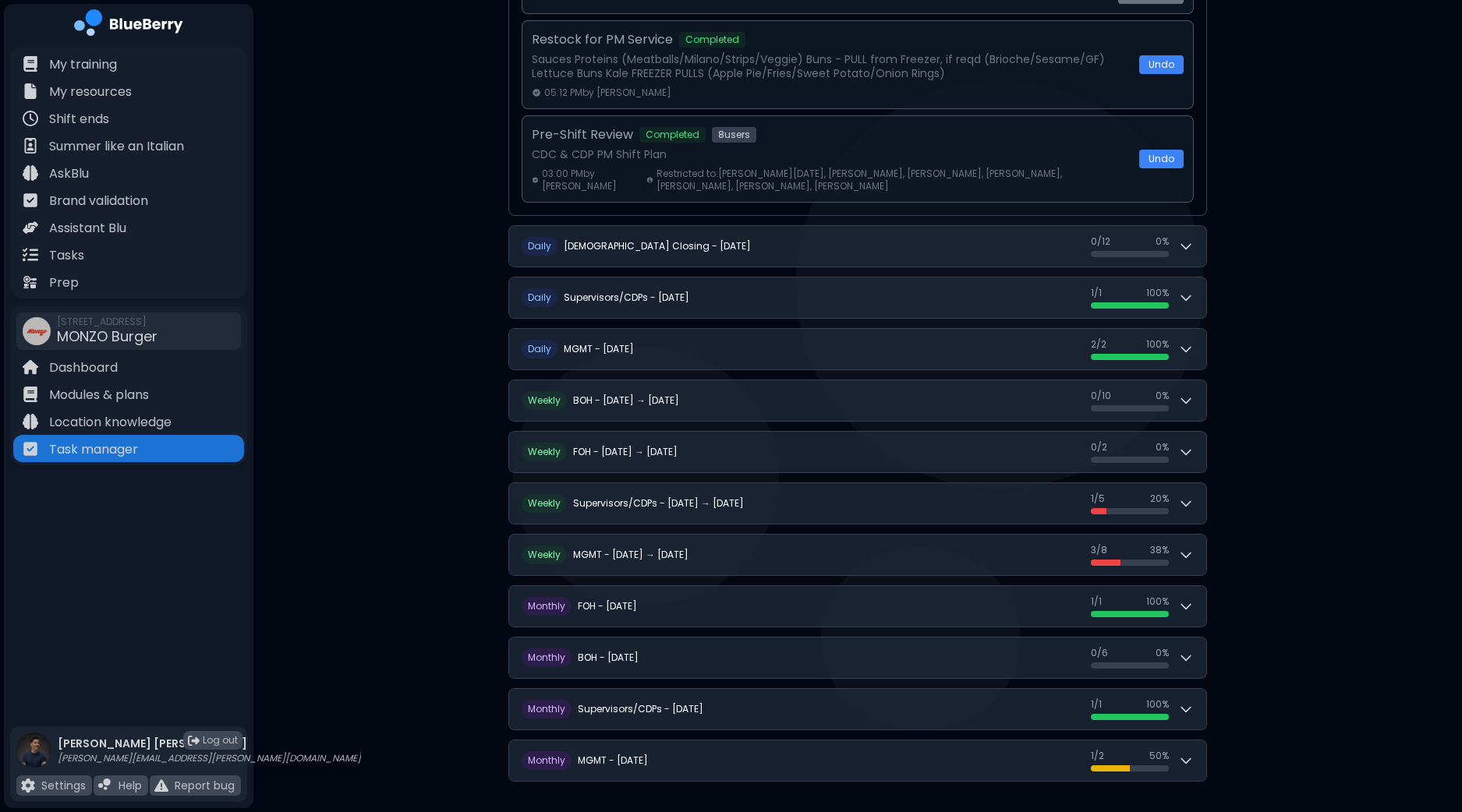
drag, startPoint x: 1460, startPoint y: 629, endPoint x: 1465, endPoint y: 577, distance: 52.2
click at [1461, 577] on html "**********" at bounding box center [731, 82] width 1462 height 1473
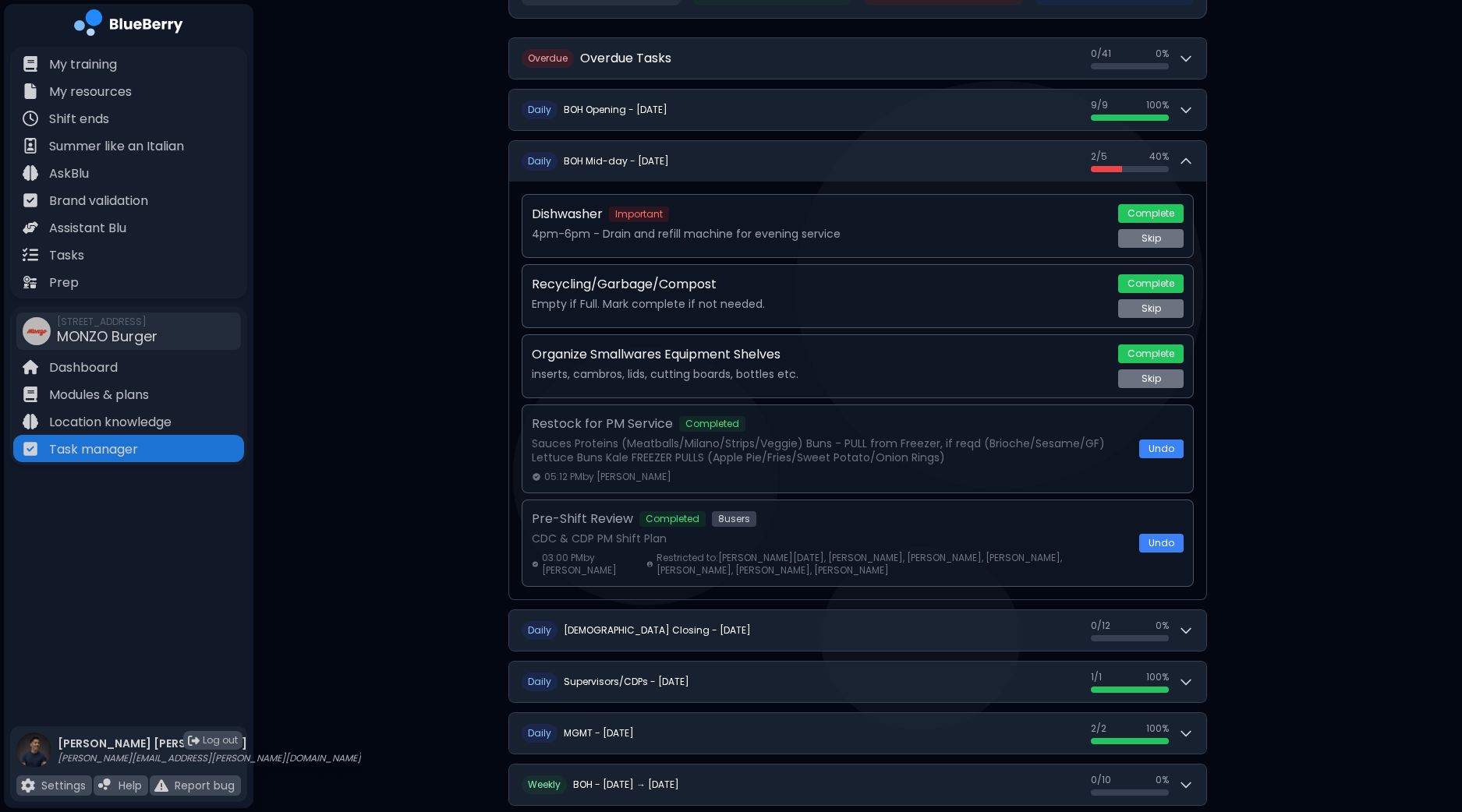
scroll to position [78, 0]
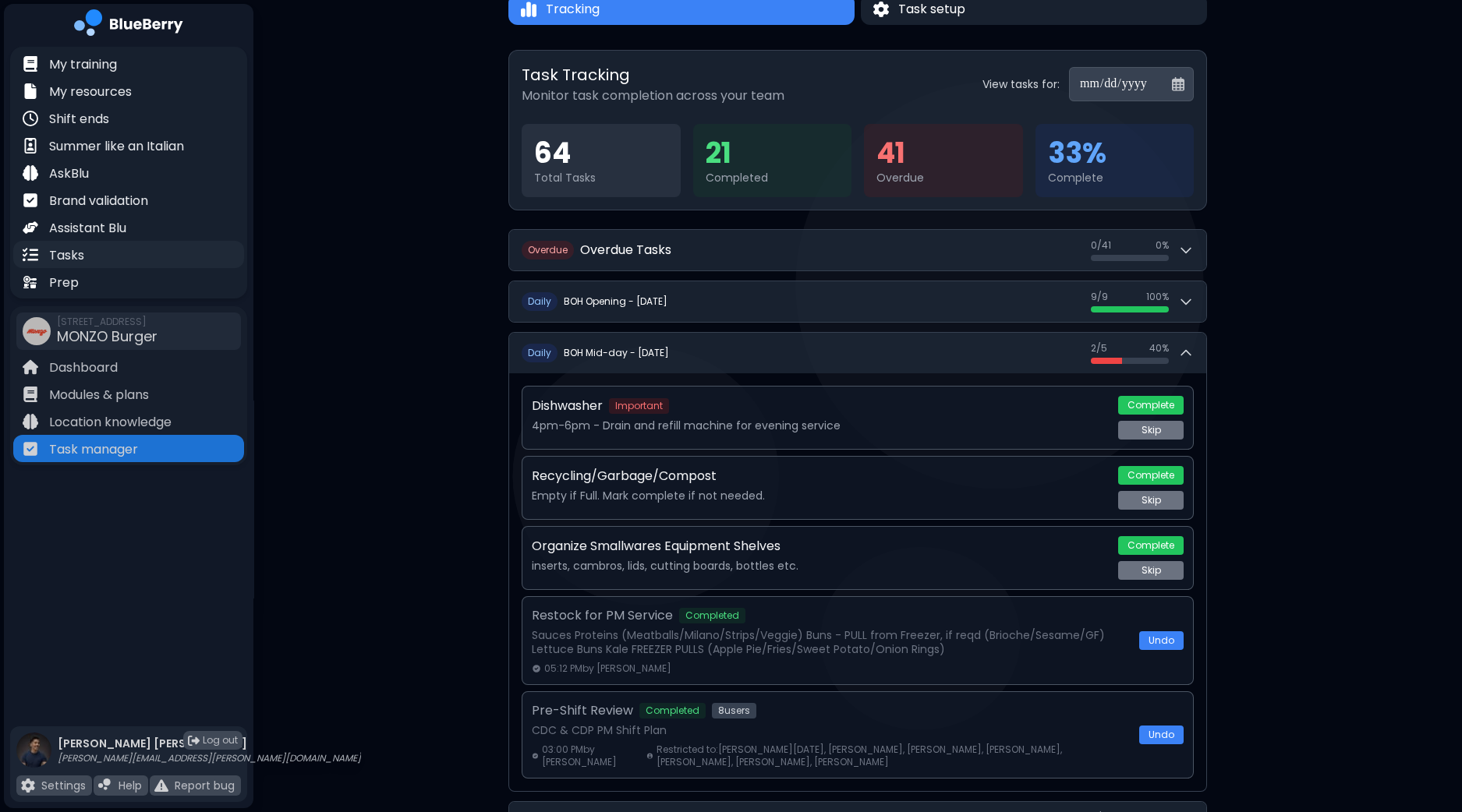
click at [72, 249] on p "Tasks" at bounding box center [67, 256] width 36 height 19
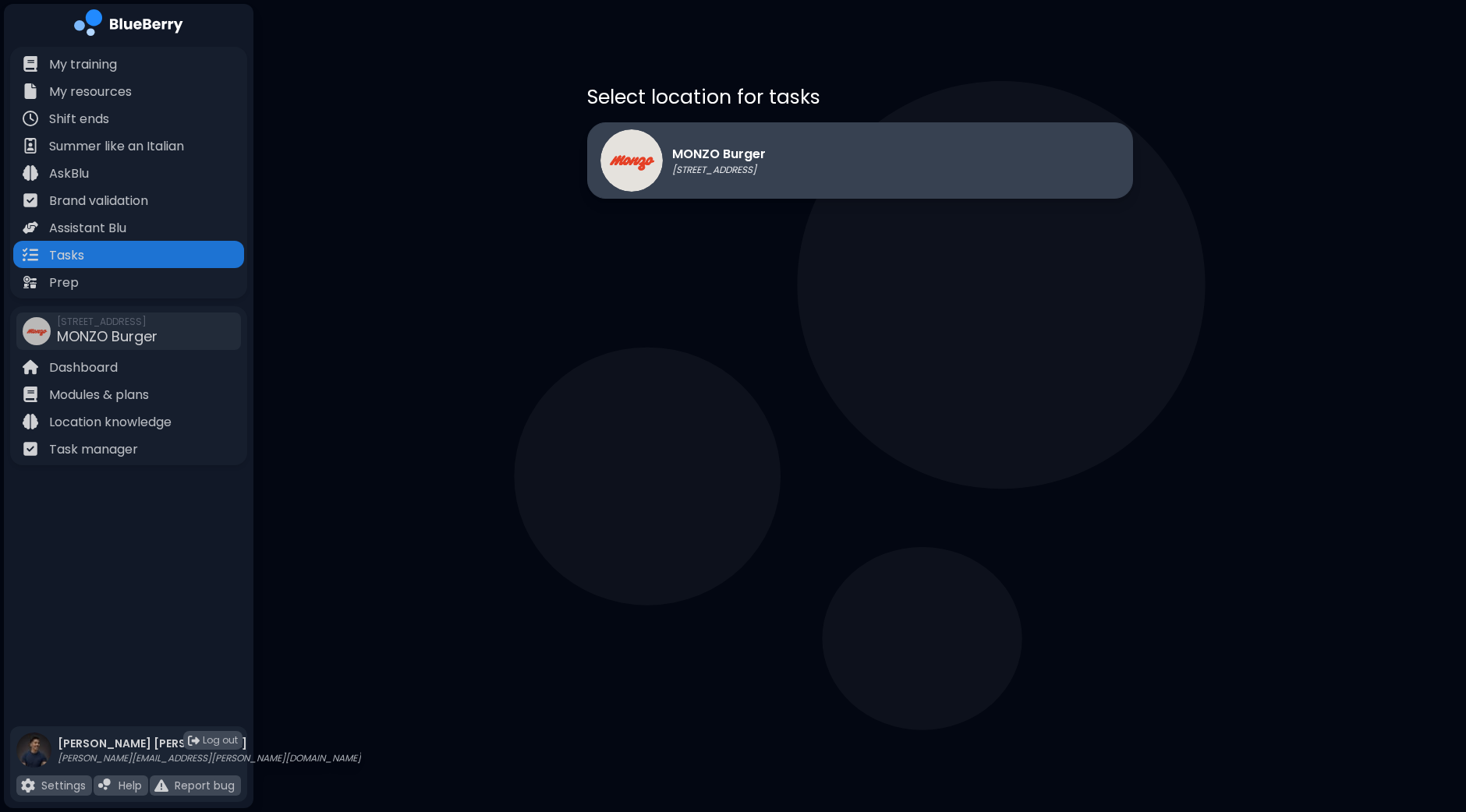
click at [802, 146] on div "MONZO Burger [STREET_ADDRESS]" at bounding box center [860, 160] width 546 height 76
